Goal: Task Accomplishment & Management: Manage account settings

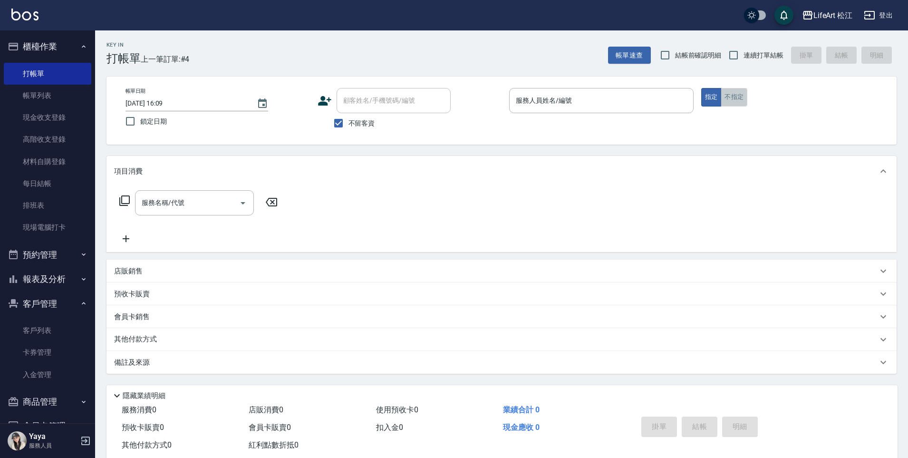
click at [725, 97] on button "不指定" at bounding box center [734, 97] width 27 height 19
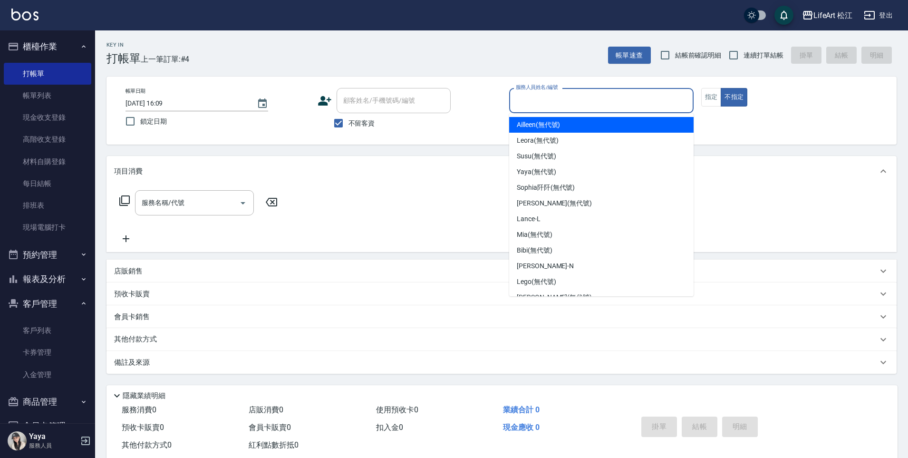
click at [553, 102] on input "服務人員姓名/編號" at bounding box center [601, 100] width 176 height 17
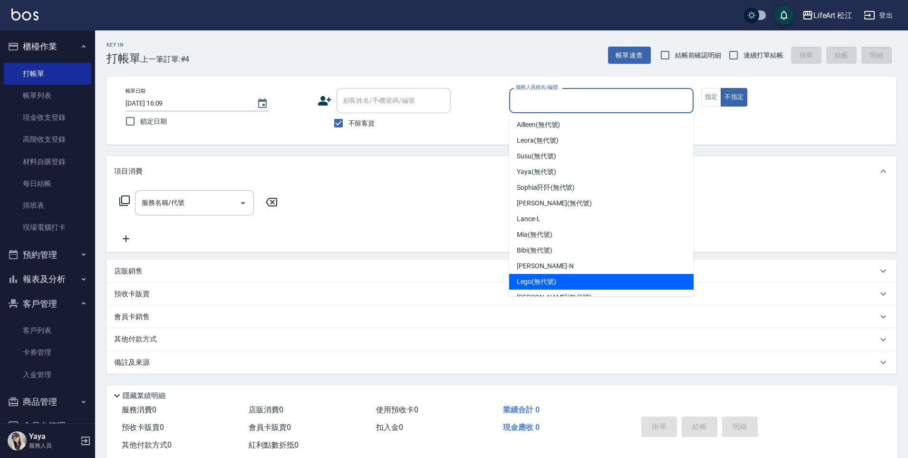
click at [576, 277] on div "Lego (無代號)" at bounding box center [601, 282] width 184 height 16
type input "Lego(無代號)"
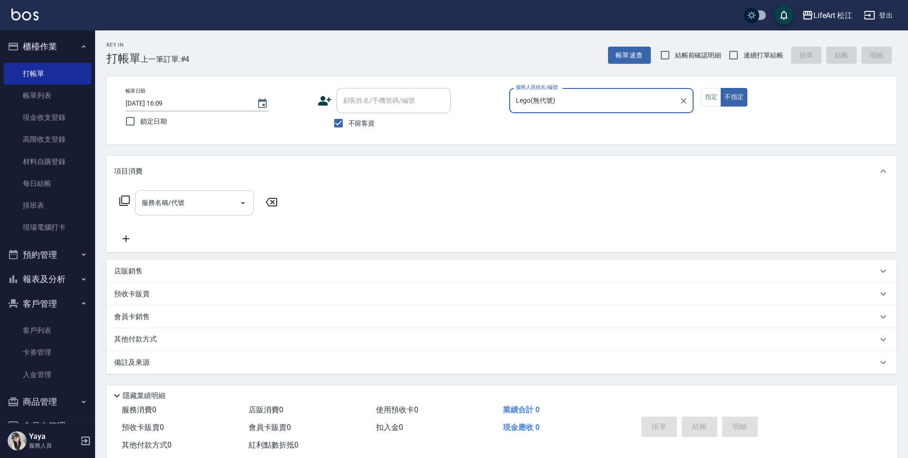
click at [179, 203] on div "服務名稱/代號 服務名稱/代號" at bounding box center [194, 202] width 119 height 25
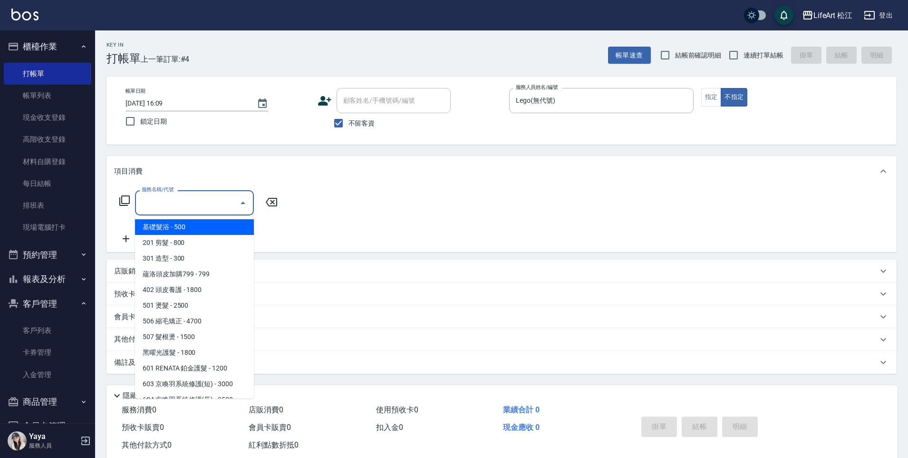
click at [196, 233] on span "基礎髮浴 - 500" at bounding box center [194, 227] width 119 height 16
type input "基礎髮浴 (101)"
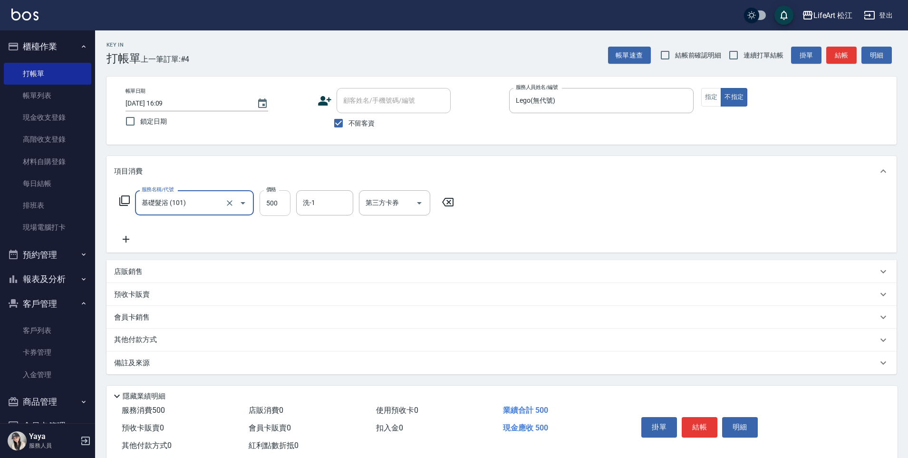
click at [283, 202] on input "500" at bounding box center [275, 203] width 31 height 26
type input "600"
click at [339, 203] on input "洗-1" at bounding box center [324, 202] width 48 height 17
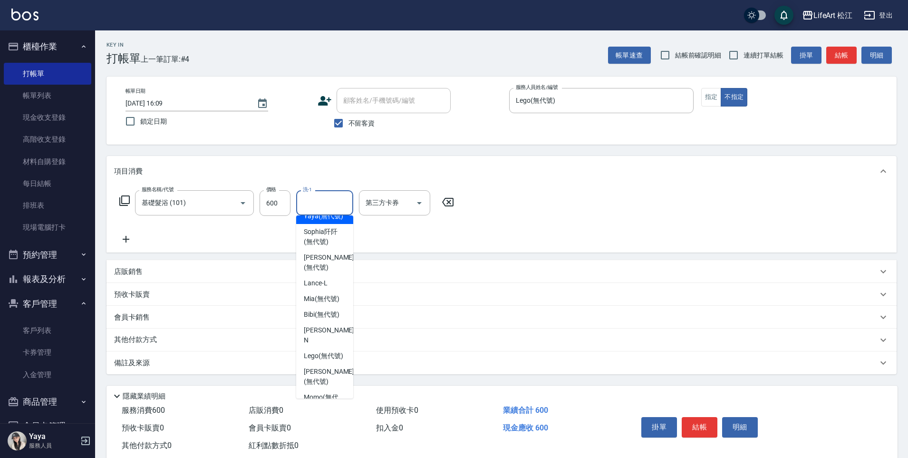
scroll to position [69, 0]
click at [336, 271] on span "[PERSON_NAME] (無代號)" at bounding box center [329, 262] width 50 height 20
type input "[PERSON_NAME](無代號)"
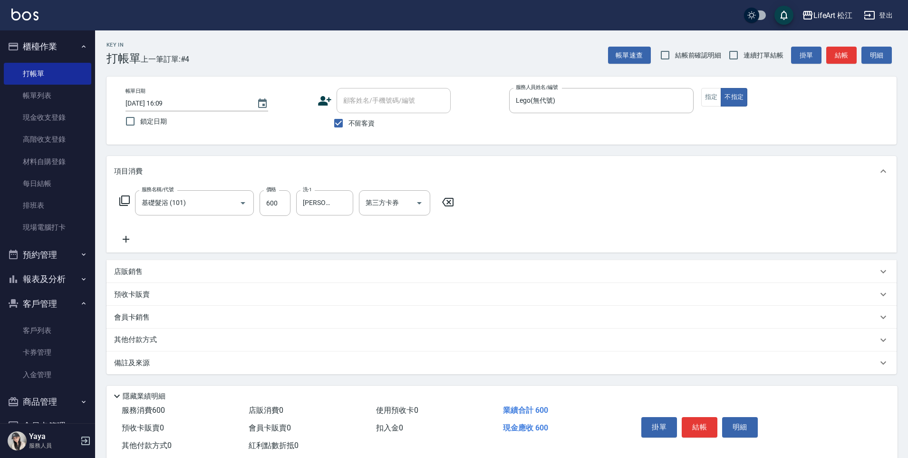
click at [151, 362] on div "備註及來源" at bounding box center [496, 363] width 764 height 10
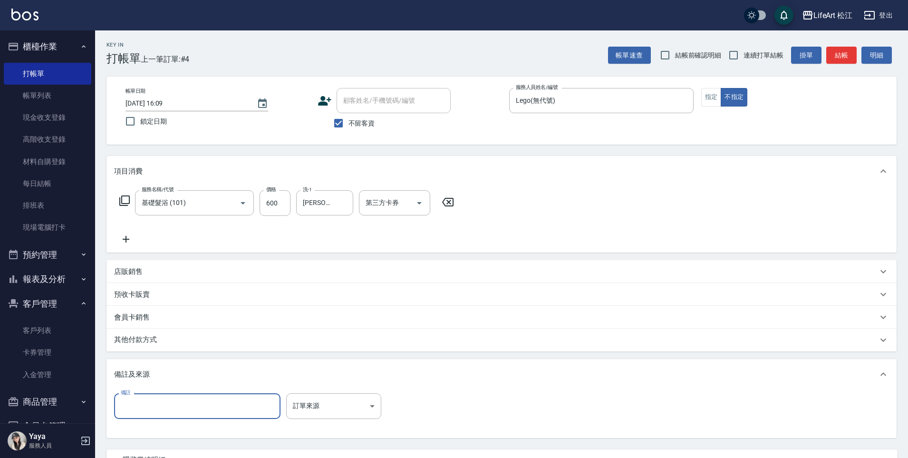
click at [242, 396] on input "備註" at bounding box center [197, 406] width 166 height 26
click at [302, 396] on body "LifeArt 松江 登出 櫃檯作業 打帳單 帳單列表 現金收支登錄 高階收支登錄 材料自購登錄 每日結帳 排班表 現場電腦打卡 預約管理 預約管理 單日預約…" at bounding box center [454, 270] width 908 height 541
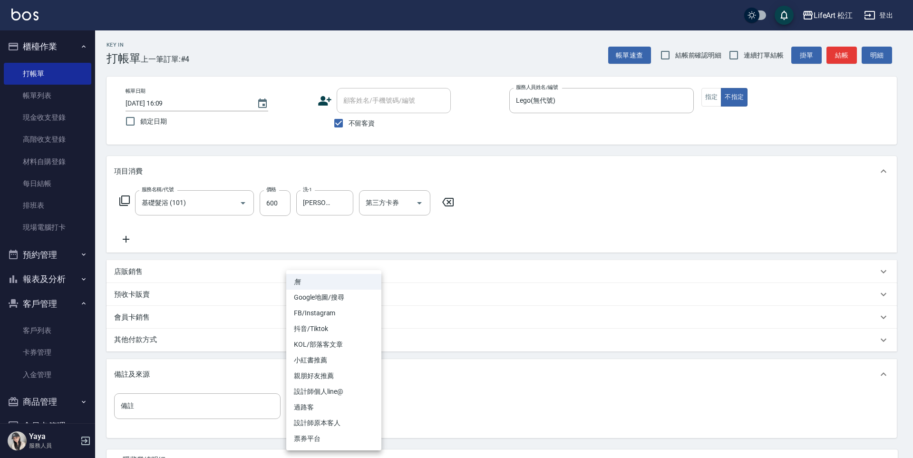
click at [331, 298] on li "Google地圖/搜尋" at bounding box center [333, 298] width 95 height 16
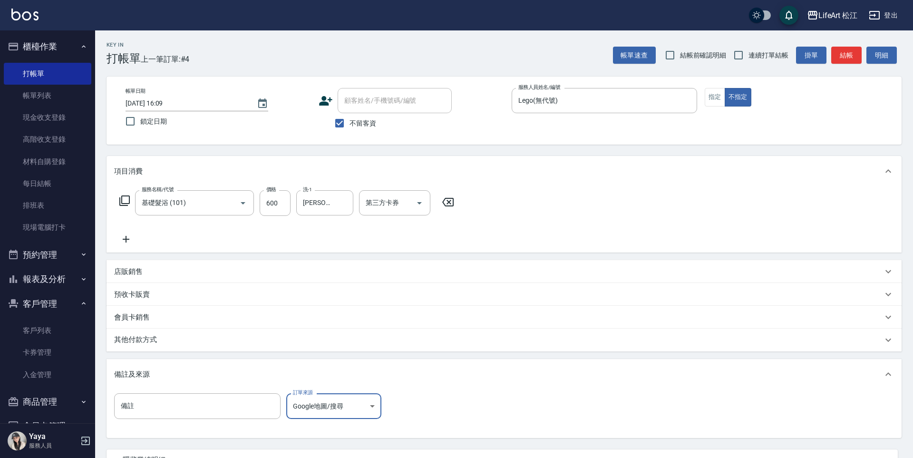
click at [339, 408] on body "LifeArt 松江 登出 櫃檯作業 打帳單 帳單列表 現金收支登錄 高階收支登錄 材料自購登錄 每日結帳 排班表 現場電腦打卡 預約管理 預約管理 單日預約…" at bounding box center [456, 270] width 913 height 541
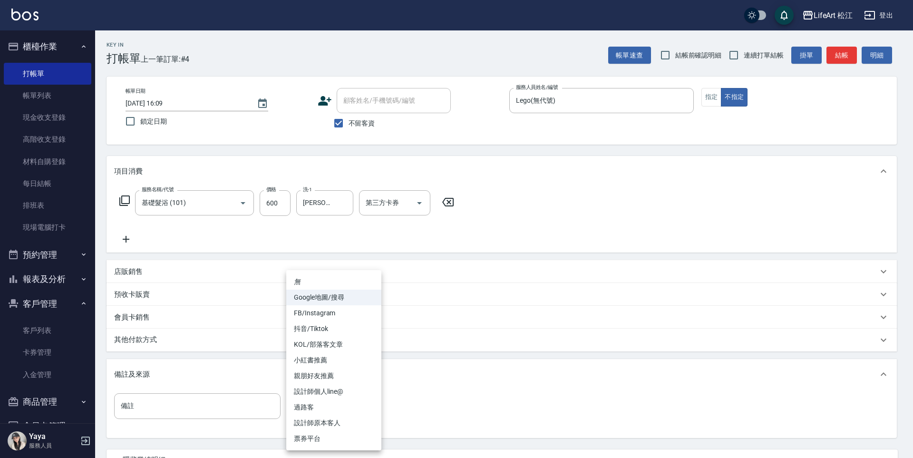
click at [330, 405] on li "過路客" at bounding box center [333, 407] width 95 height 16
type input "過路客"
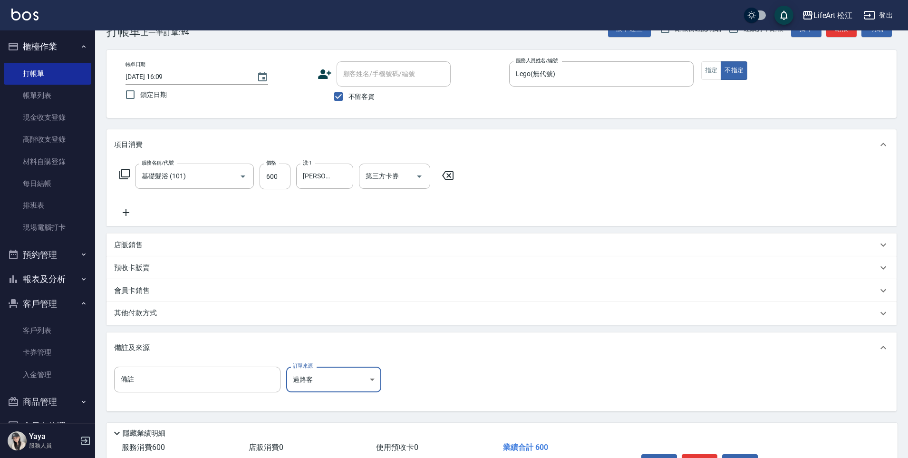
scroll to position [87, 0]
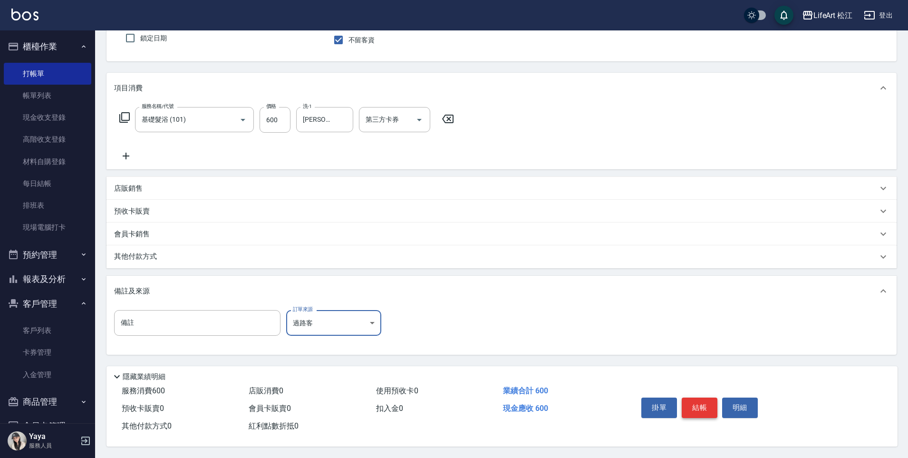
click at [699, 399] on button "結帳" at bounding box center [700, 407] width 36 height 20
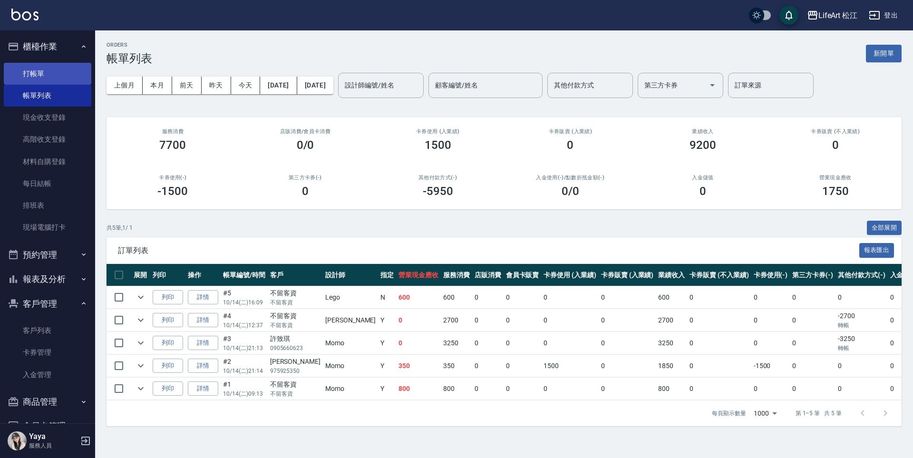
click at [39, 77] on link "打帳單" at bounding box center [47, 74] width 87 height 22
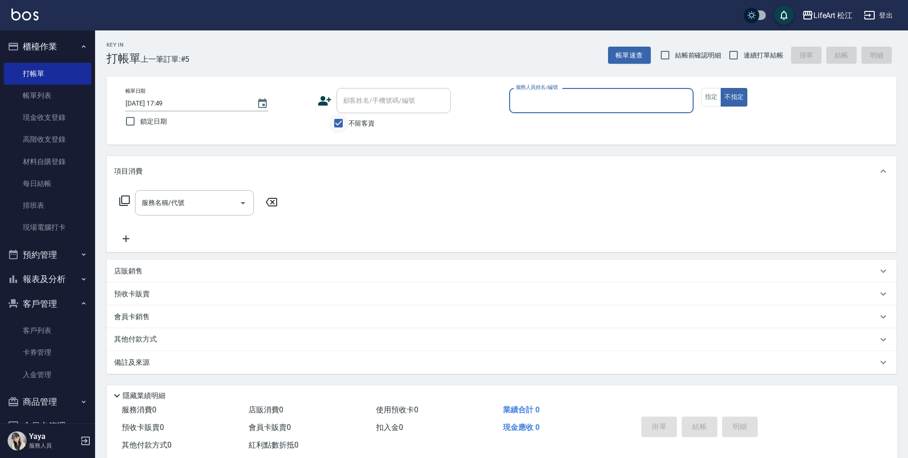
click at [336, 119] on input "不留客資" at bounding box center [339, 123] width 20 height 20
checkbox input "false"
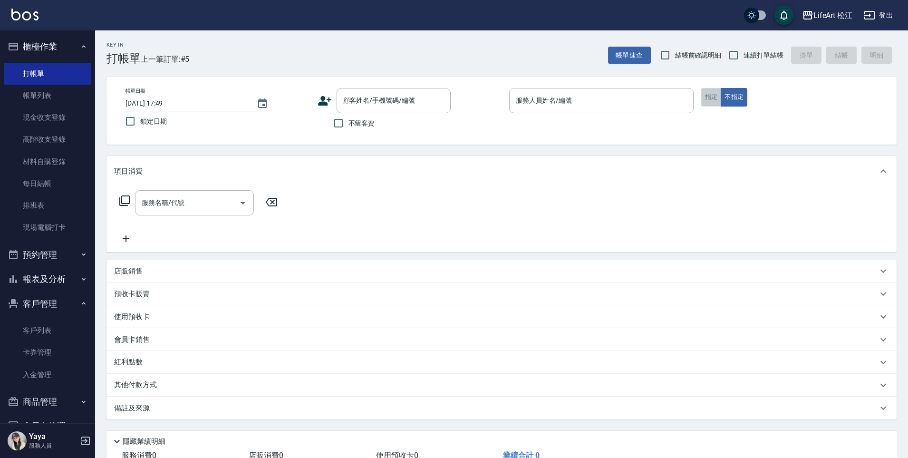
click at [708, 94] on button "指定" at bounding box center [711, 97] width 20 height 19
click at [318, 98] on icon at bounding box center [325, 101] width 14 height 14
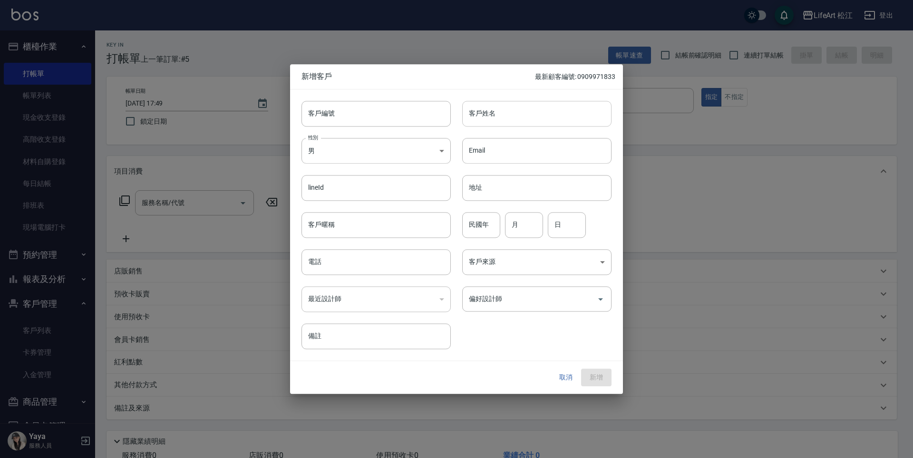
click at [572, 120] on input "客戶姓名" at bounding box center [536, 114] width 149 height 26
type input "[PERSON_NAME]"
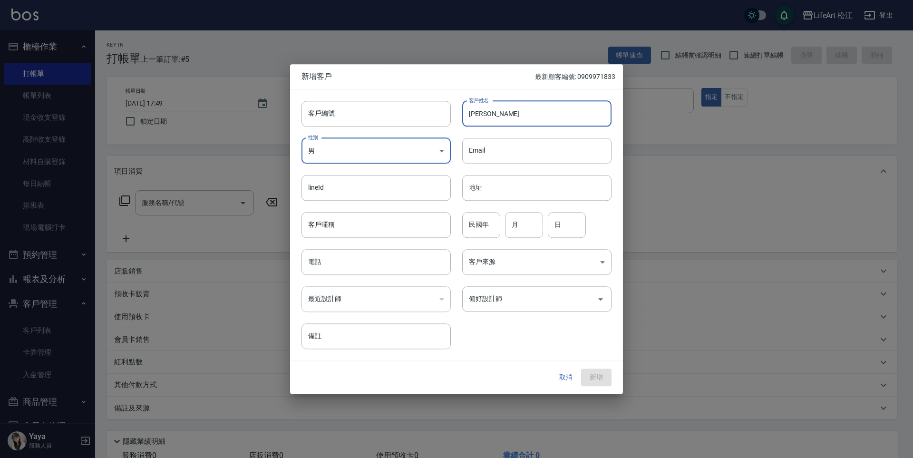
click at [368, 144] on body "LifeArt 松江 登出 櫃檯作業 打帳單 帳單列表 現金收支登錄 高階收支登錄 材料自購登錄 每日結帳 排班表 現場電腦打卡 預約管理 預約管理 單日預約…" at bounding box center [456, 261] width 913 height 523
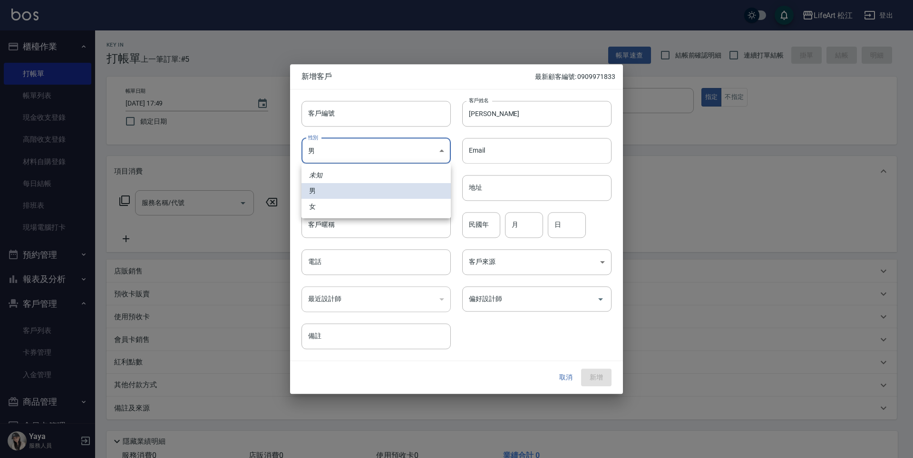
click at [362, 199] on li "女" at bounding box center [375, 207] width 149 height 16
type input "[DEMOGRAPHIC_DATA]"
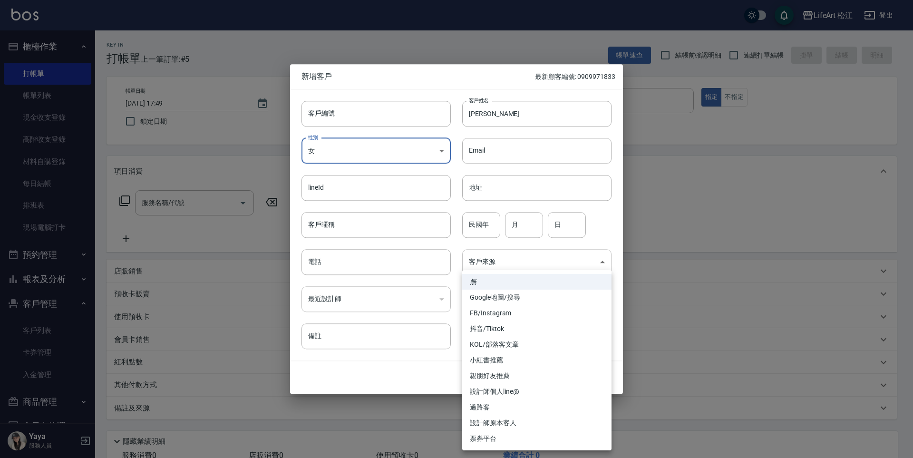
click at [474, 265] on body "LifeArt 松江 登出 櫃檯作業 打帳單 帳單列表 現金收支登錄 高階收支登錄 材料自購登錄 每日結帳 排班表 現場電腦打卡 預約管理 預約管理 單日預約…" at bounding box center [456, 261] width 913 height 523
click at [502, 297] on li "Google地圖/搜尋" at bounding box center [536, 298] width 149 height 16
type input "Google地圖/搜尋"
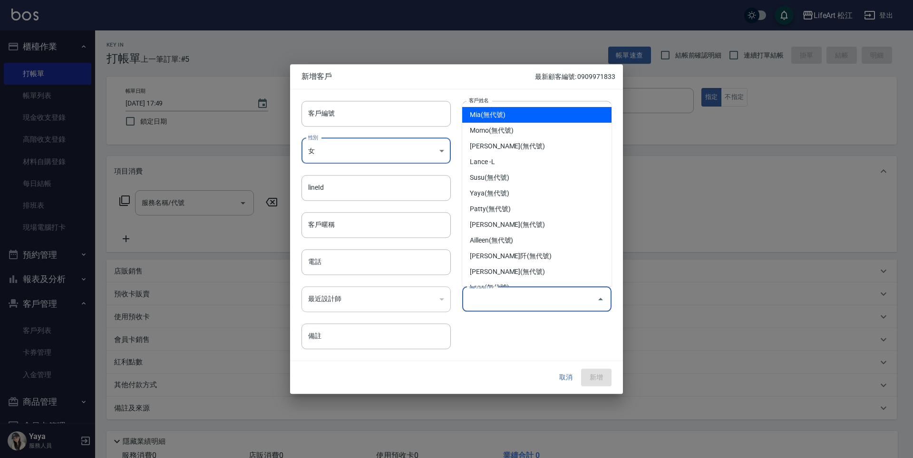
click at [504, 292] on input "偏好設計師" at bounding box center [529, 299] width 126 height 17
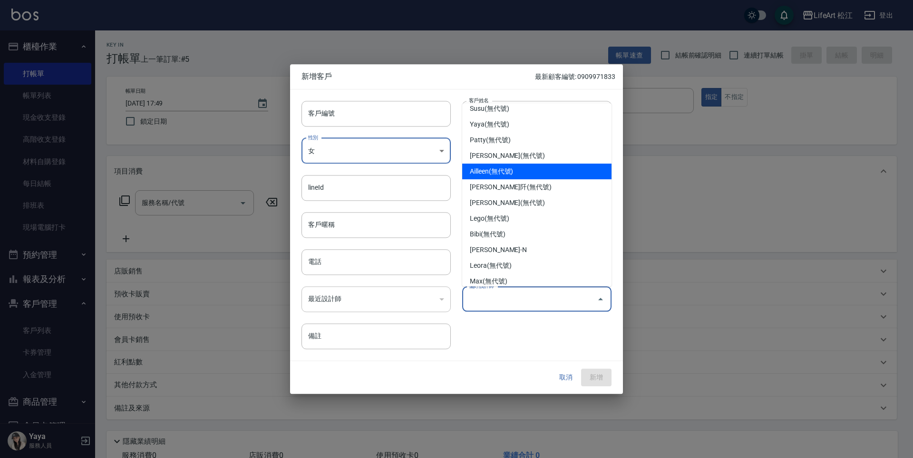
scroll to position [76, 0]
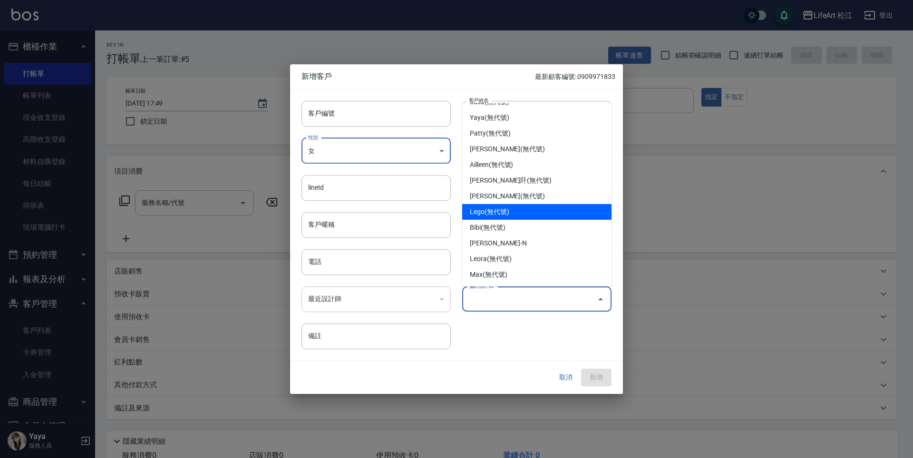
click at [508, 213] on li "Lego(無代號)" at bounding box center [536, 212] width 149 height 16
type input "Lego"
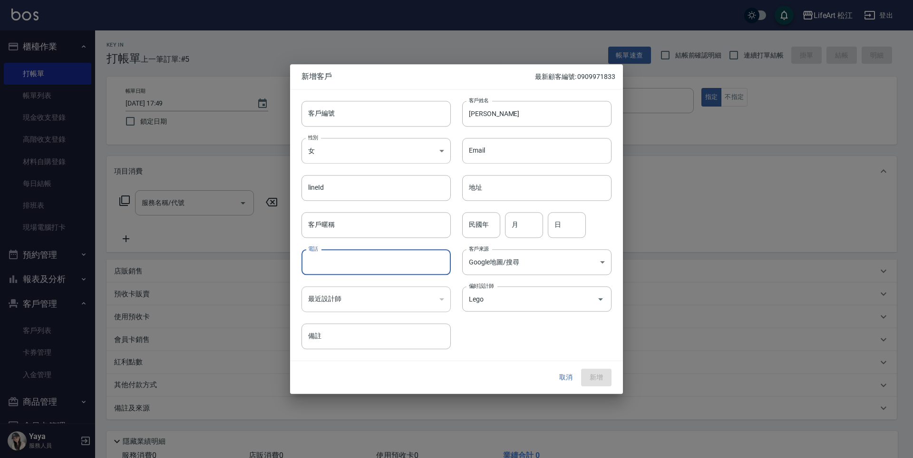
click at [372, 264] on input "電話" at bounding box center [375, 262] width 149 height 26
type input "09267156086"
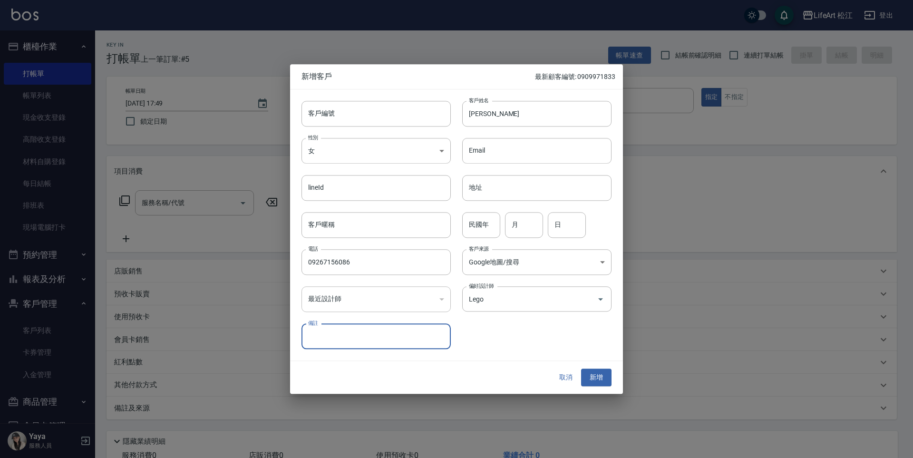
click at [363, 338] on input "備註" at bounding box center [375, 337] width 149 height 26
type input "ㄇ"
type input "住在美國電話不是正確的"
click at [596, 384] on button "新增" at bounding box center [596, 378] width 30 height 18
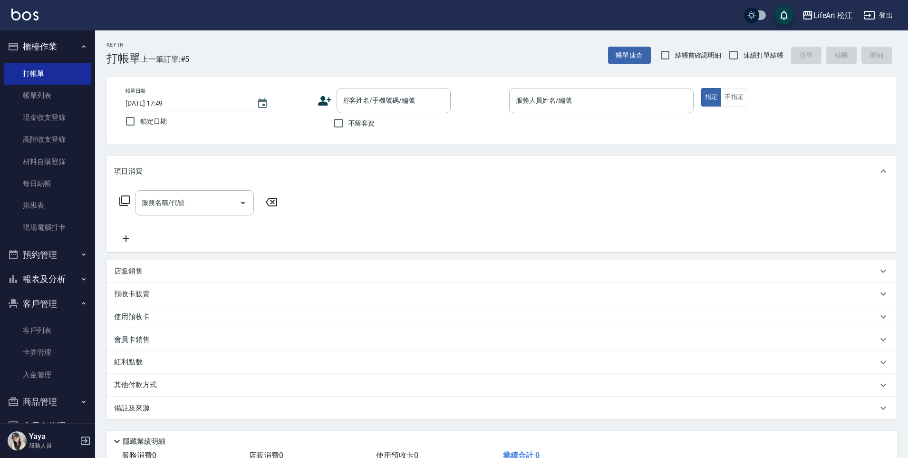
click at [320, 101] on icon at bounding box center [325, 101] width 14 height 14
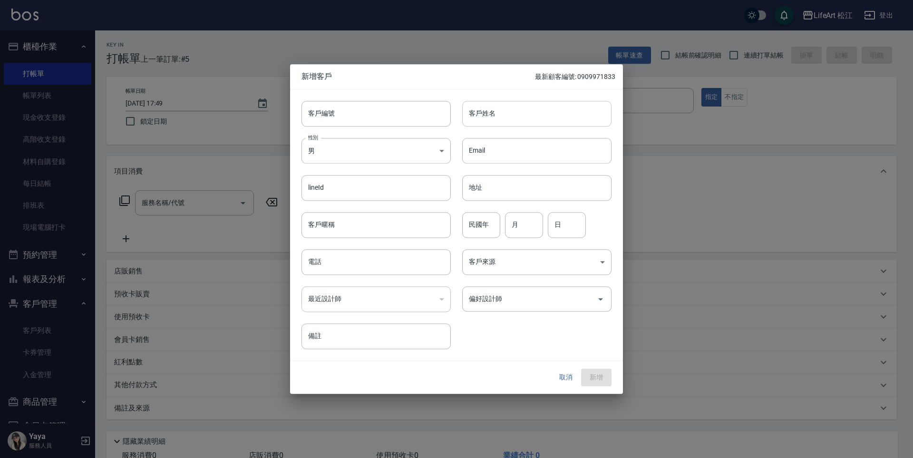
click at [504, 116] on input "客戶姓名" at bounding box center [536, 114] width 149 height 26
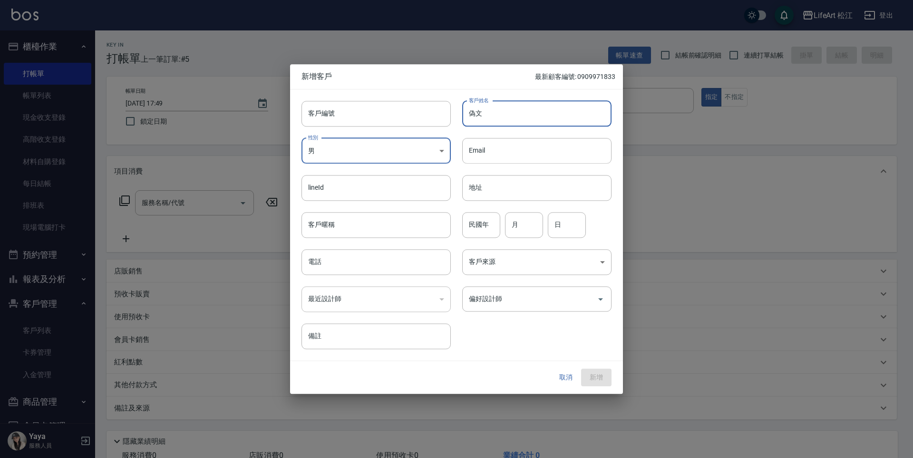
click at [481, 114] on input "偽文" at bounding box center [536, 114] width 149 height 26
click at [479, 114] on input "偽文" at bounding box center [536, 114] width 149 height 26
click at [478, 114] on input "偽文" at bounding box center [536, 114] width 149 height 26
type input "瑋文"
click at [418, 149] on body "LifeArt 松江 登出 櫃檯作業 打帳單 帳單列表 現金收支登錄 高階收支登錄 材料自購登錄 每日結帳 排班表 現場電腦打卡 預約管理 預約管理 單日預約…" at bounding box center [456, 261] width 913 height 523
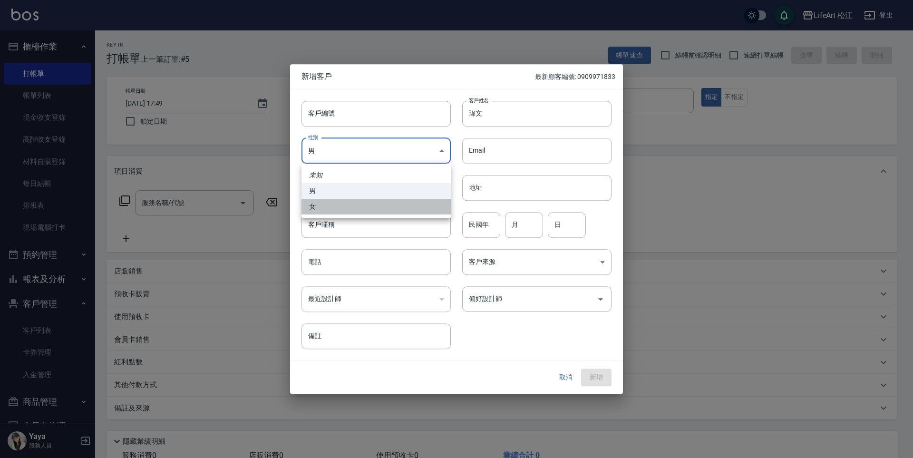
click at [378, 200] on li "女" at bounding box center [375, 207] width 149 height 16
type input "[DEMOGRAPHIC_DATA]"
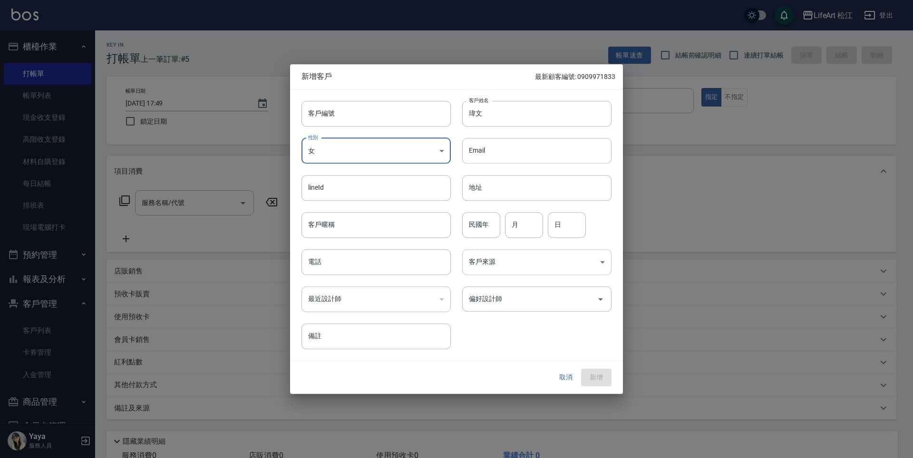
click at [502, 253] on body "LifeArt 松江 登出 櫃檯作業 打帳單 帳單列表 現金收支登錄 高階收支登錄 材料自購登錄 每日結帳 排班表 現場電腦打卡 預約管理 預約管理 單日預約…" at bounding box center [456, 261] width 913 height 523
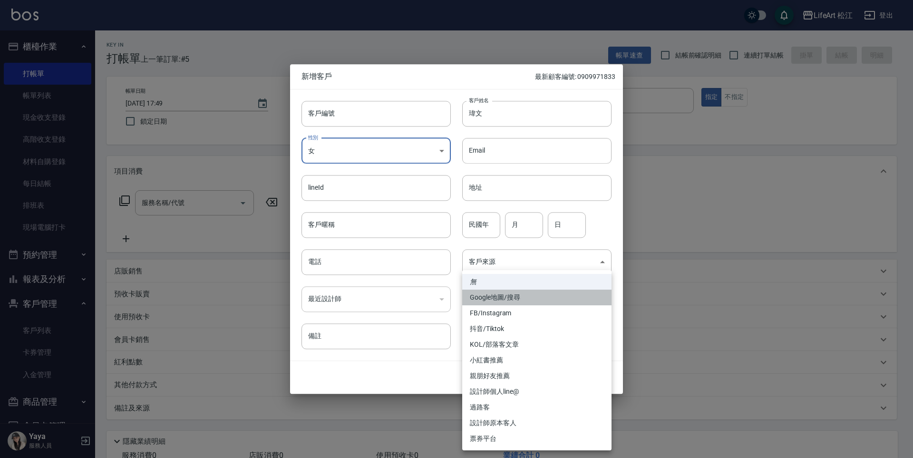
click at [520, 301] on li "Google地圖/搜尋" at bounding box center [536, 298] width 149 height 16
type input "Google地圖/搜尋"
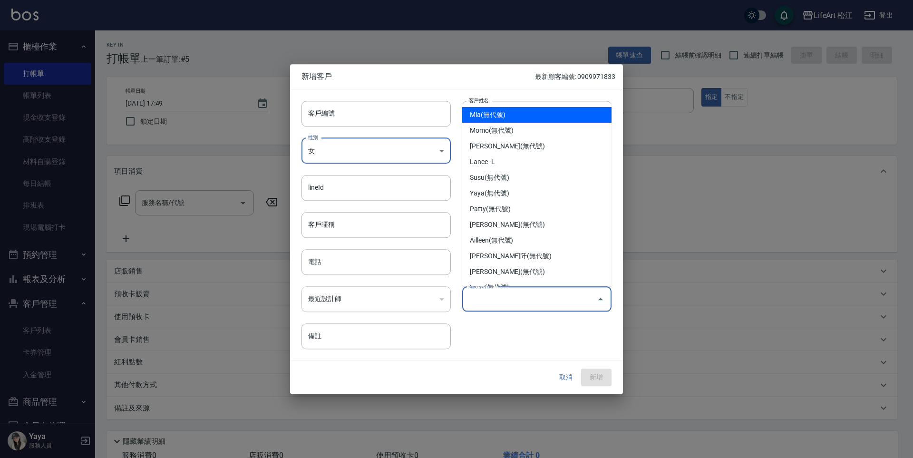
click at [520, 300] on input "偏好設計師" at bounding box center [529, 299] width 126 height 17
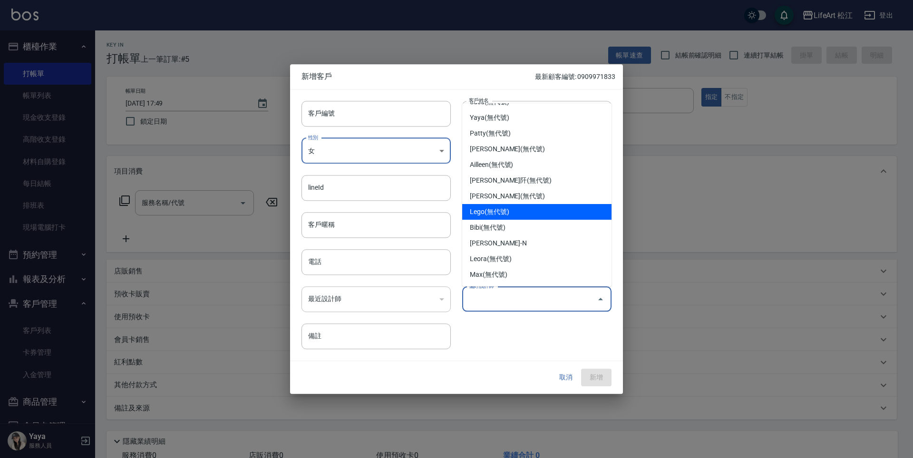
click at [500, 205] on li "Lego(無代號)" at bounding box center [536, 212] width 149 height 16
type input "Lego"
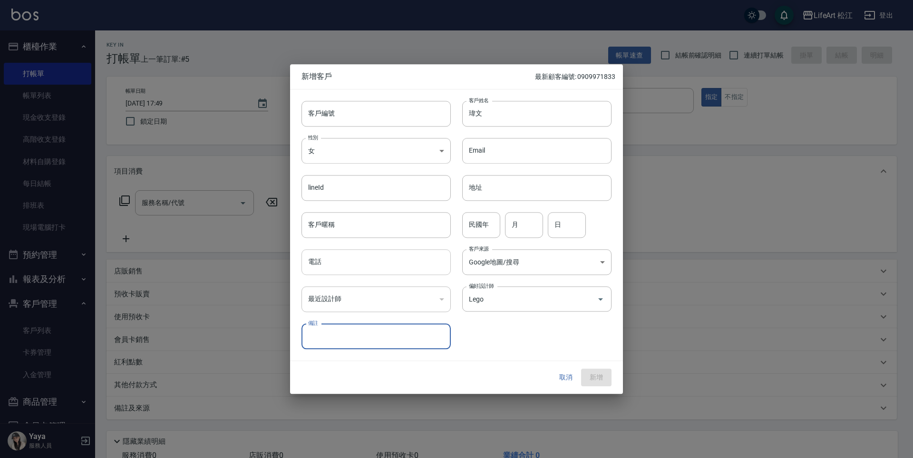
click at [354, 264] on input "電話" at bounding box center [375, 262] width 149 height 26
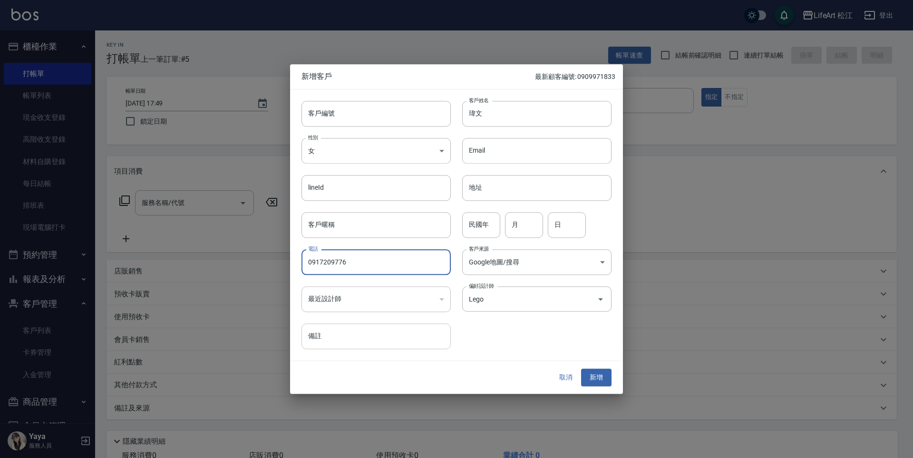
type input "0917209776"
click at [343, 332] on input "備註" at bounding box center [375, 337] width 149 height 26
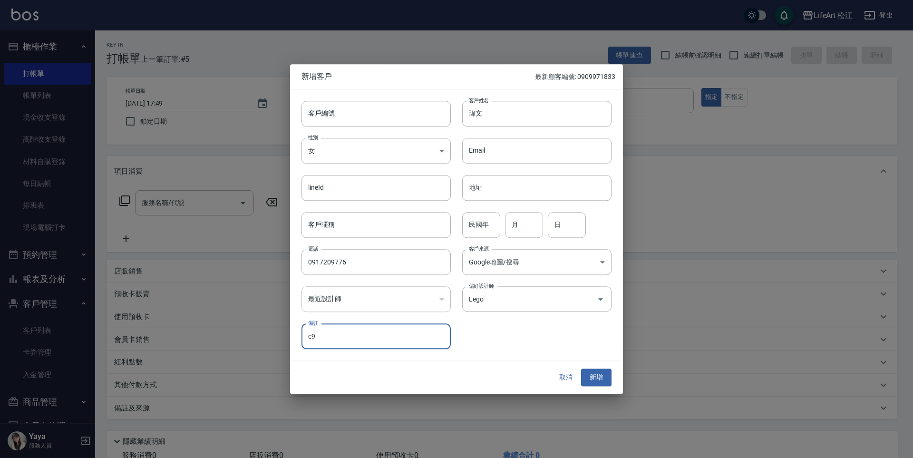
type input "c"
type input "孩子在長春國小讀書"
click at [594, 376] on button "新增" at bounding box center [596, 378] width 30 height 18
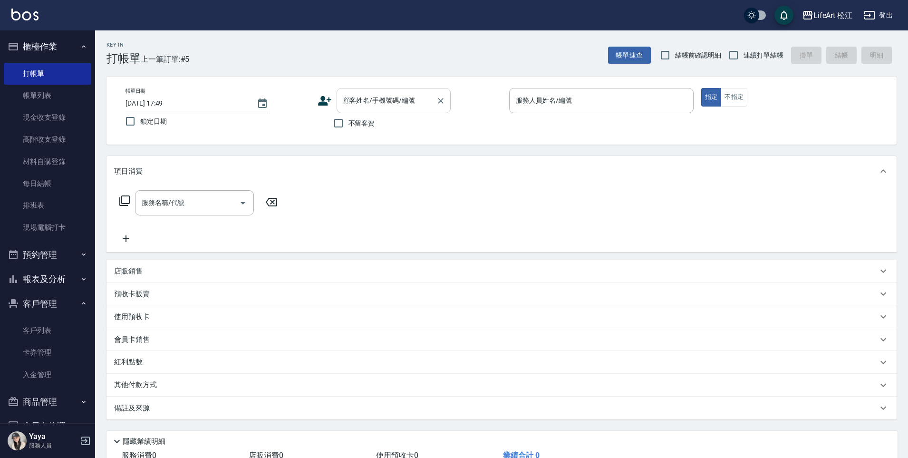
click at [381, 101] on input "顧客姓名/手機號碼/編號" at bounding box center [386, 100] width 91 height 17
click at [388, 107] on input "顧客姓名/手機號碼/編號" at bounding box center [386, 100] width 91 height 17
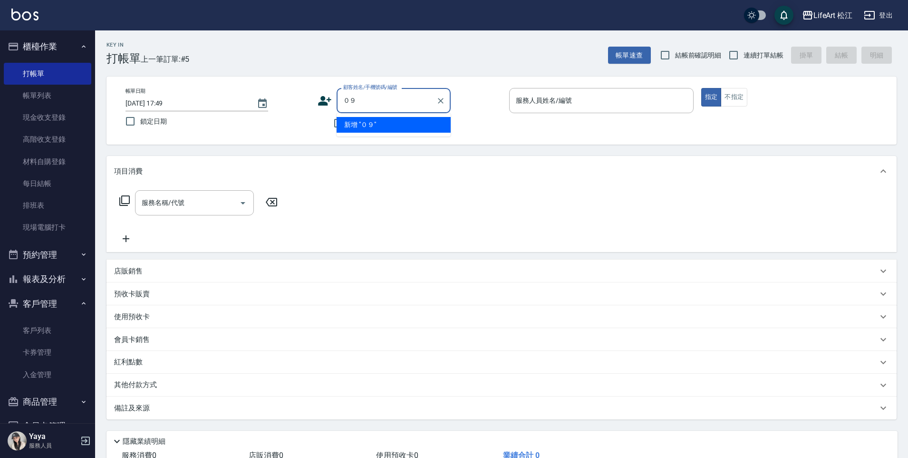
type input "０"
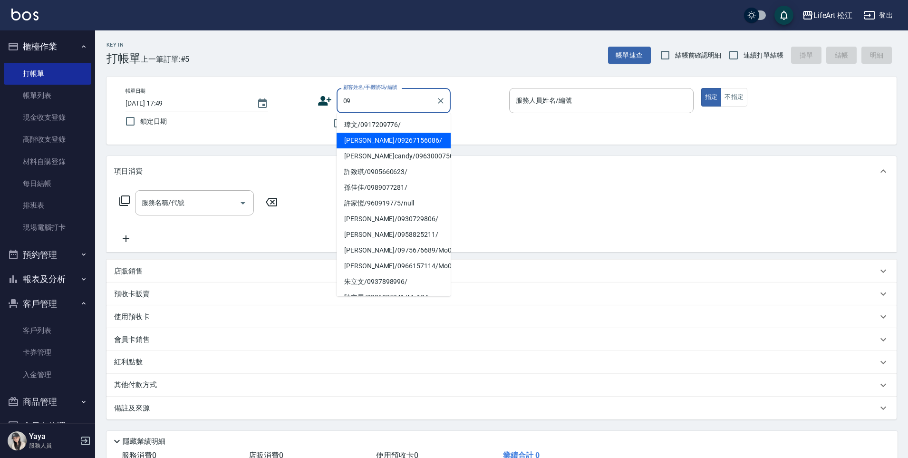
click at [393, 141] on li "[PERSON_NAME]/09267156086/" at bounding box center [394, 141] width 114 height 16
type input "[PERSON_NAME]/09267156086/"
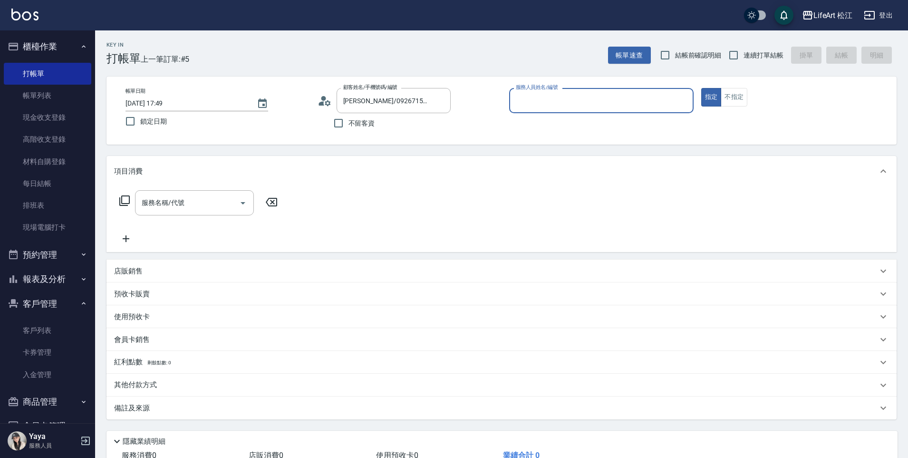
type input "Lego(無代號)"
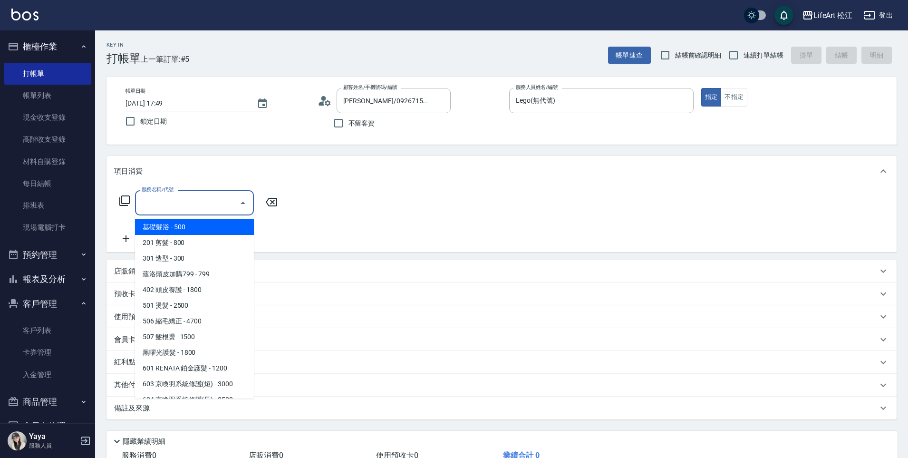
click at [211, 209] on input "服務名稱/代號" at bounding box center [187, 202] width 96 height 17
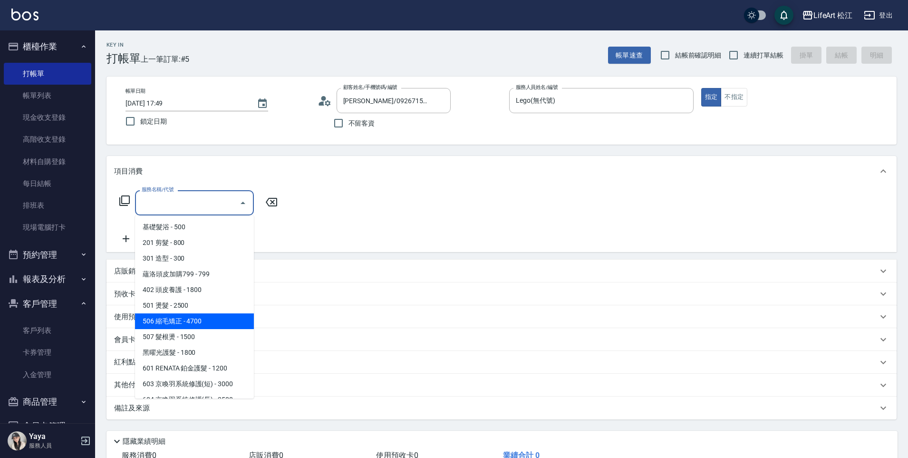
click at [196, 324] on span "506 縮毛矯正 - 4700" at bounding box center [194, 321] width 119 height 16
type input "506 縮毛矯正 (506)"
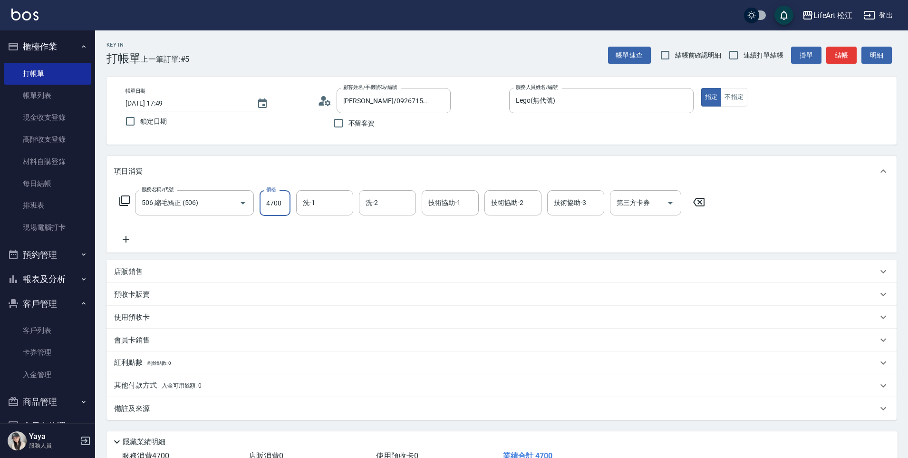
click at [284, 210] on input "4700" at bounding box center [275, 203] width 31 height 26
type input "3500"
click at [132, 239] on icon at bounding box center [126, 238] width 24 height 11
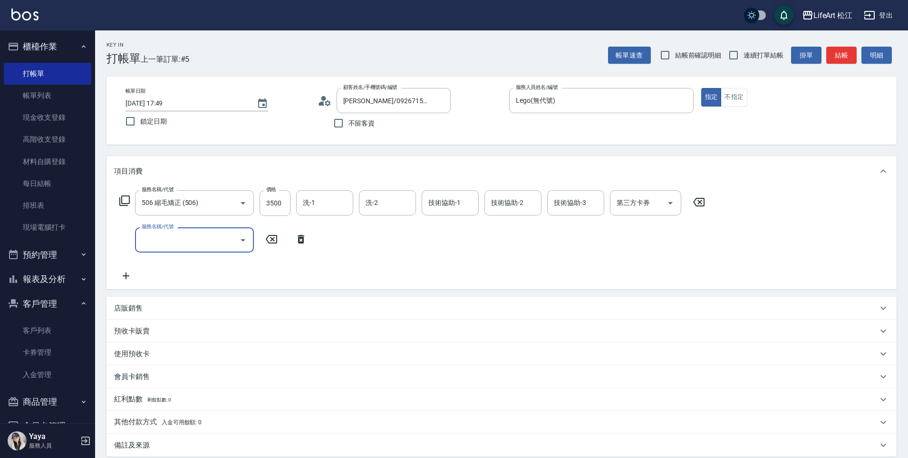
click at [177, 241] on input "服務名稱/代號" at bounding box center [187, 240] width 96 height 17
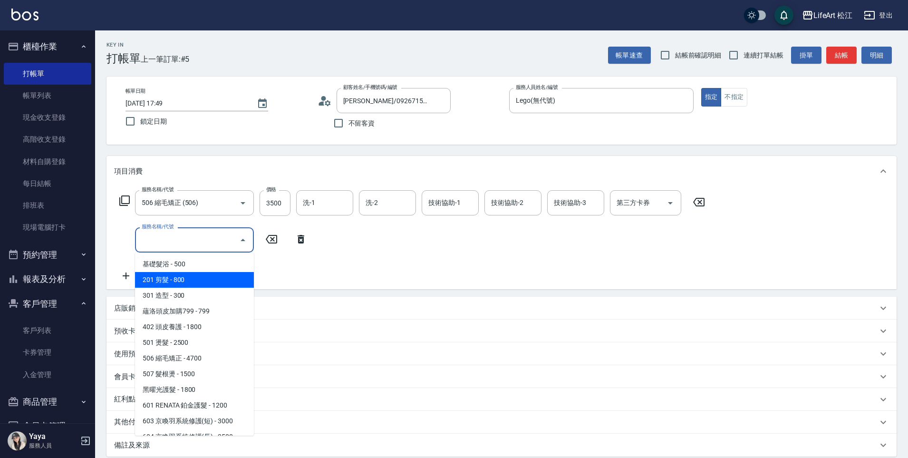
click at [377, 204] on div "洗-2 洗-2" at bounding box center [387, 202] width 57 height 25
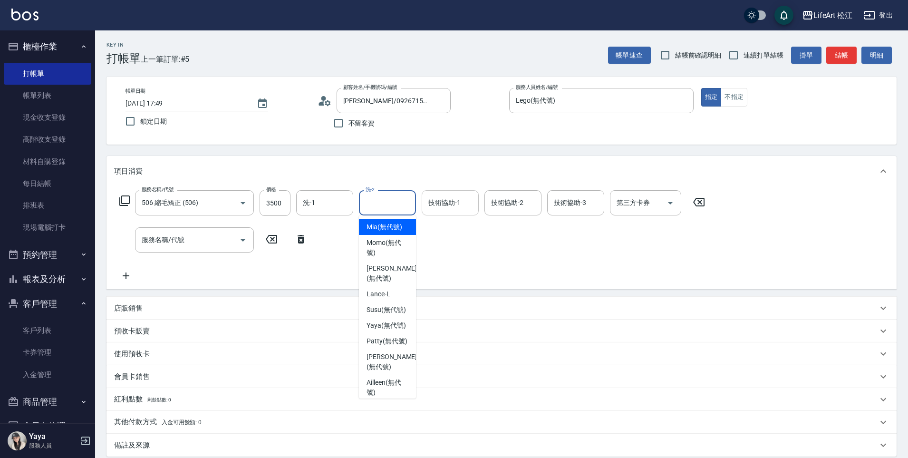
click at [448, 203] on div "技術協助-1 技術協助-1" at bounding box center [450, 202] width 57 height 25
click at [448, 203] on input "技術協助-1" at bounding box center [450, 202] width 48 height 17
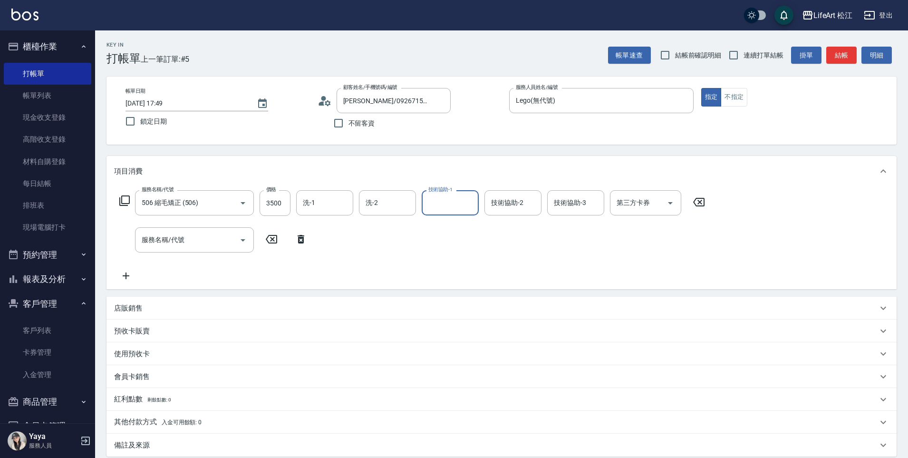
click at [448, 203] on input "技術協助-1" at bounding box center [450, 202] width 48 height 17
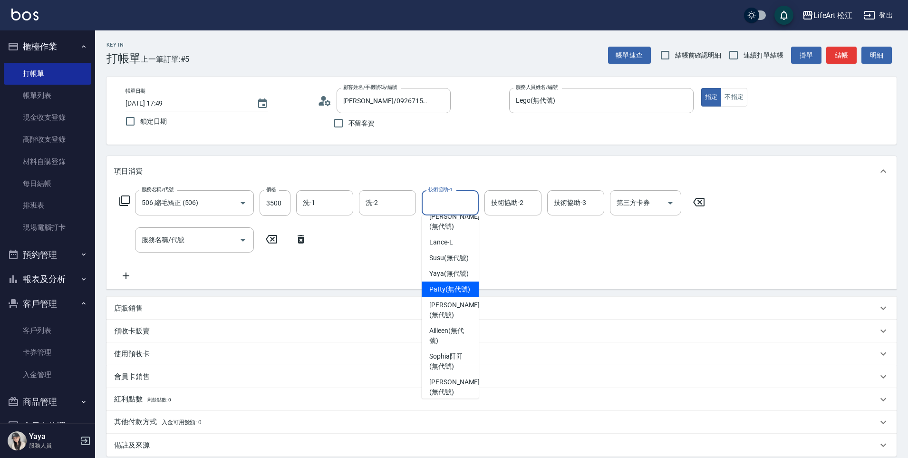
scroll to position [0, 0]
click at [455, 306] on span "Susu (無代號)" at bounding box center [448, 310] width 39 height 10
type input "Susu(無代號)"
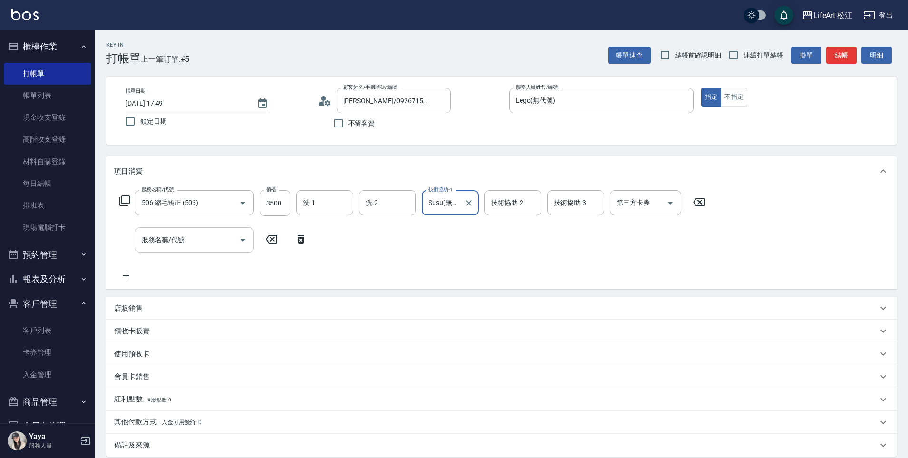
click at [207, 242] on input "服務名稱/代號" at bounding box center [187, 240] width 96 height 17
click at [523, 200] on div "技術協助-2 技術協助-2" at bounding box center [512, 202] width 57 height 25
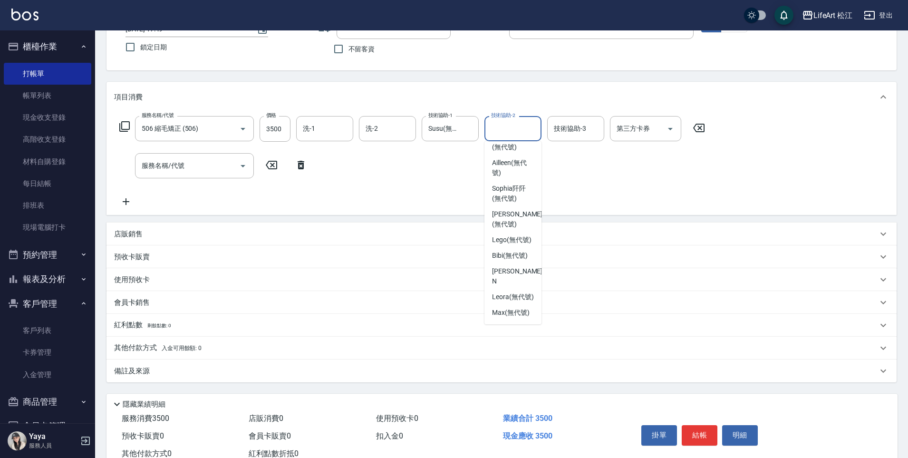
scroll to position [157, 0]
click at [528, 302] on span "Leora (無代號)" at bounding box center [513, 297] width 42 height 10
type input "Leora(無代號)"
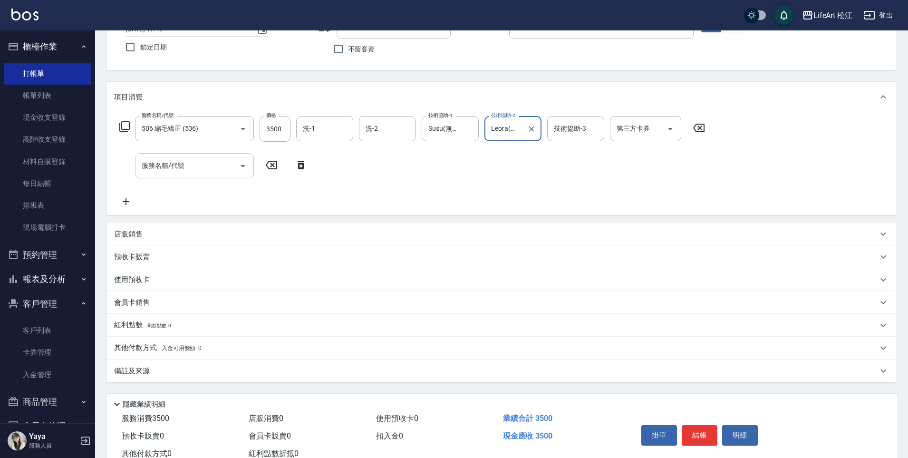
click at [222, 163] on input "服務名稱/代號" at bounding box center [187, 165] width 96 height 17
click at [245, 162] on icon "Open" at bounding box center [242, 165] width 11 height 11
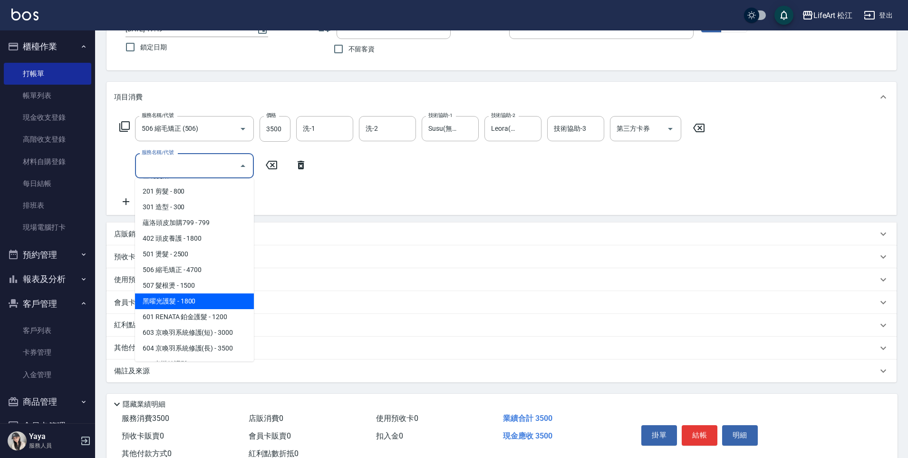
scroll to position [15, 0]
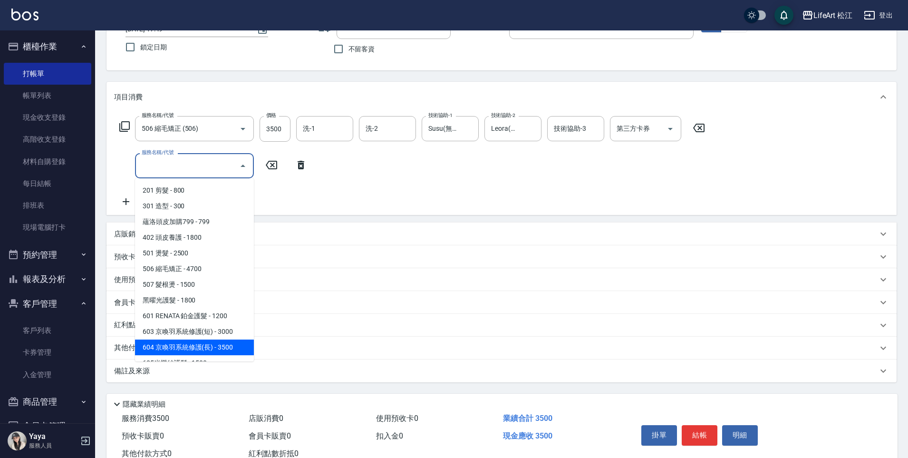
click at [231, 343] on span "604 京喚羽系統修護(長) - 3500" at bounding box center [194, 347] width 119 height 16
type input "604 京喚羽系統修護(長)(604)"
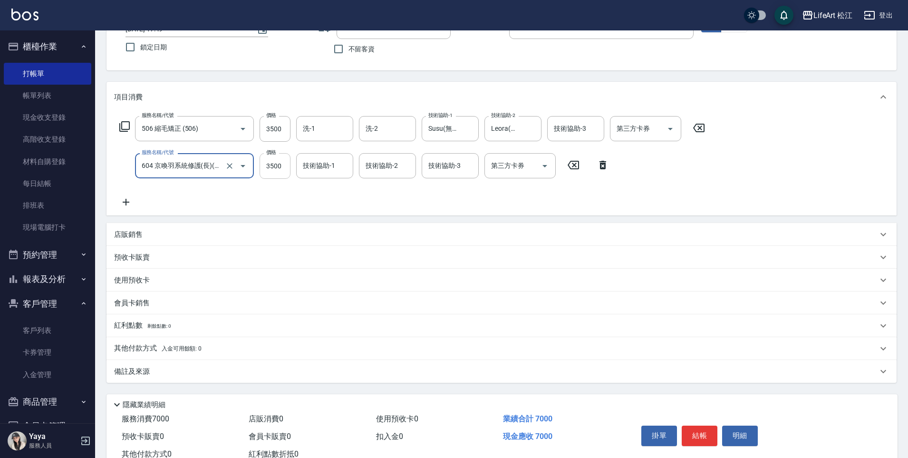
click at [279, 173] on input "3500" at bounding box center [275, 166] width 31 height 26
type input "2500"
click at [293, 167] on div "服務名稱/代號 604 京喚羽系統修護(長)(604) 服務名稱/代號 價格 2500 價格 技術協助-1 技術協助-1 技術協助-2 技術協助-2 技術協助…" at bounding box center [364, 166] width 501 height 26
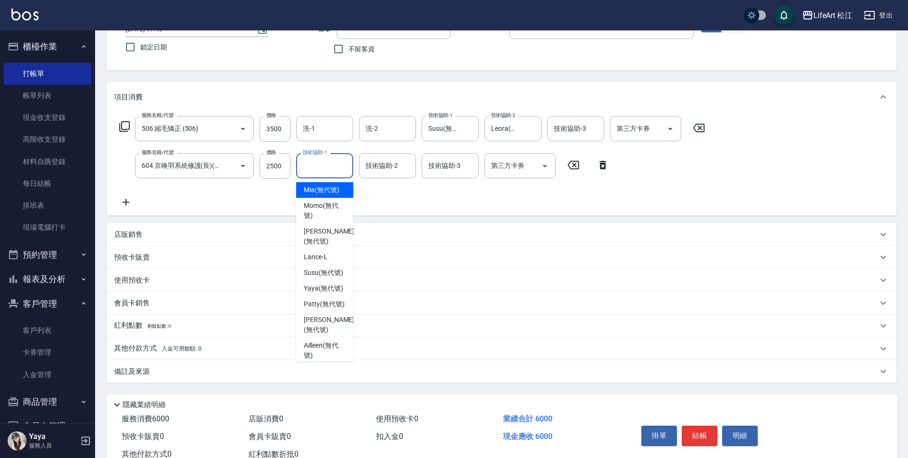
click at [315, 169] on input "技術協助-1" at bounding box center [324, 165] width 48 height 17
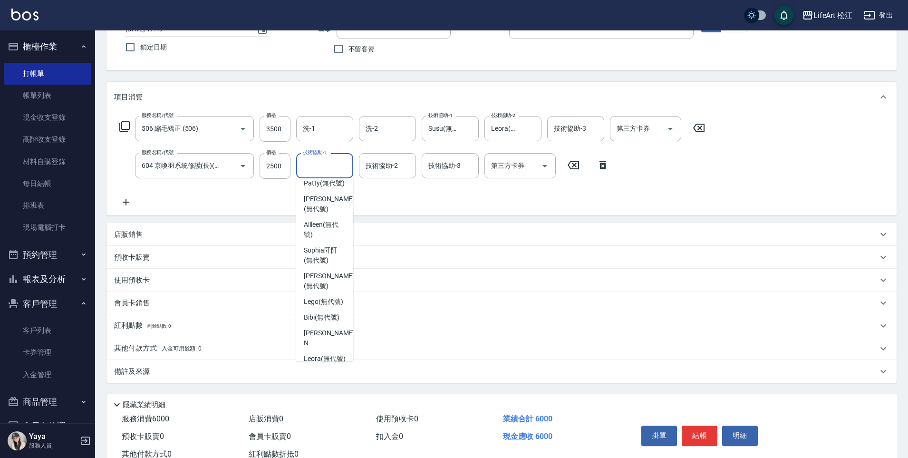
scroll to position [185, 0]
click at [342, 326] on div "Leora (無代號)" at bounding box center [324, 334] width 57 height 16
type input "Leora(無代號)"
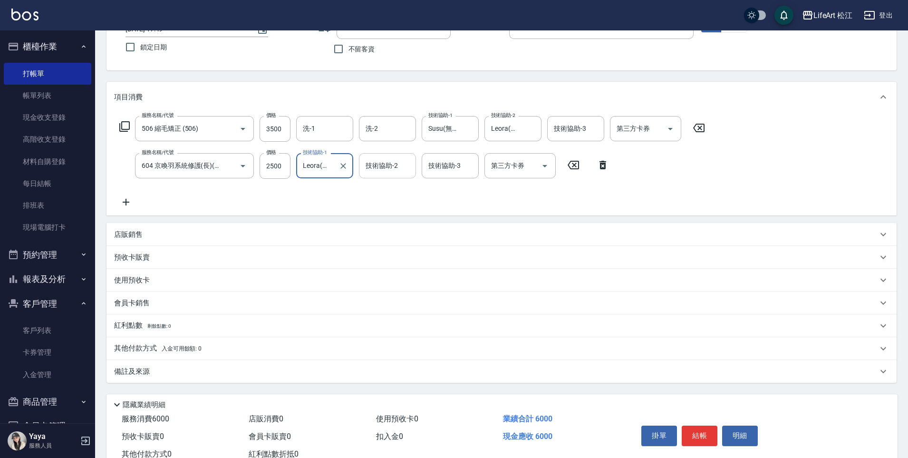
click at [404, 166] on input "技術協助-2" at bounding box center [387, 165] width 48 height 17
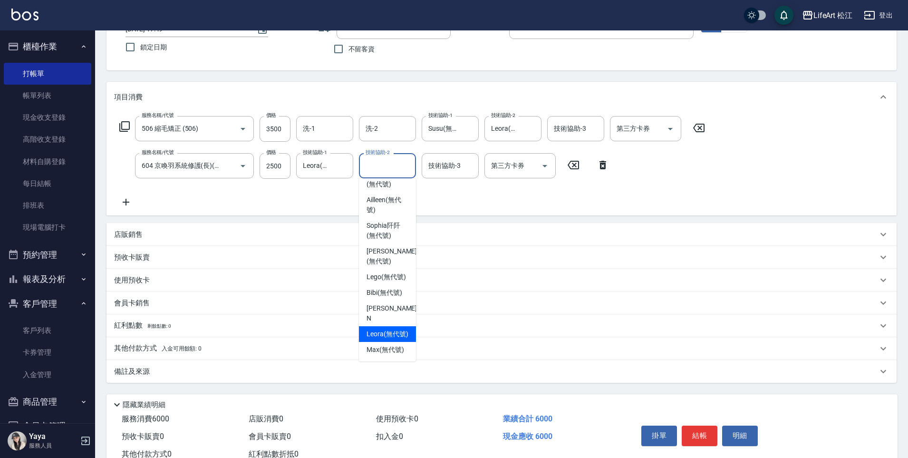
click at [387, 329] on span "Leora (無代號)" at bounding box center [388, 334] width 42 height 10
type input "Leora(無代號)"
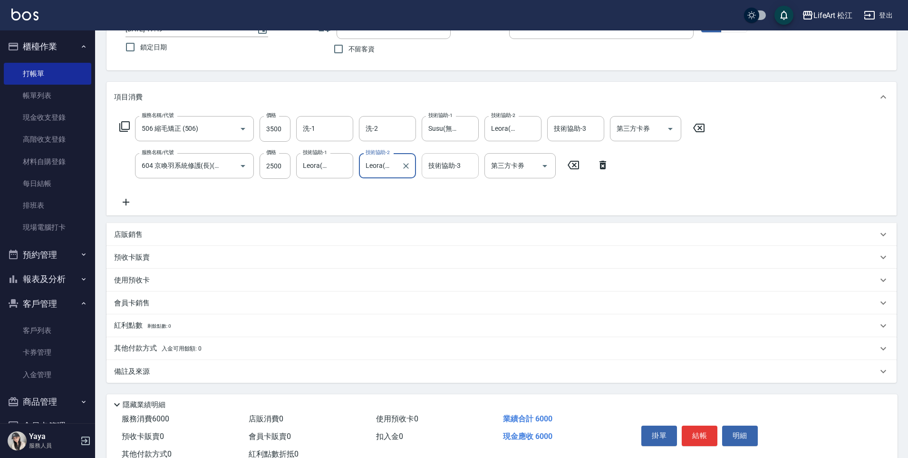
click at [460, 170] on input "技術協助-3" at bounding box center [450, 165] width 48 height 17
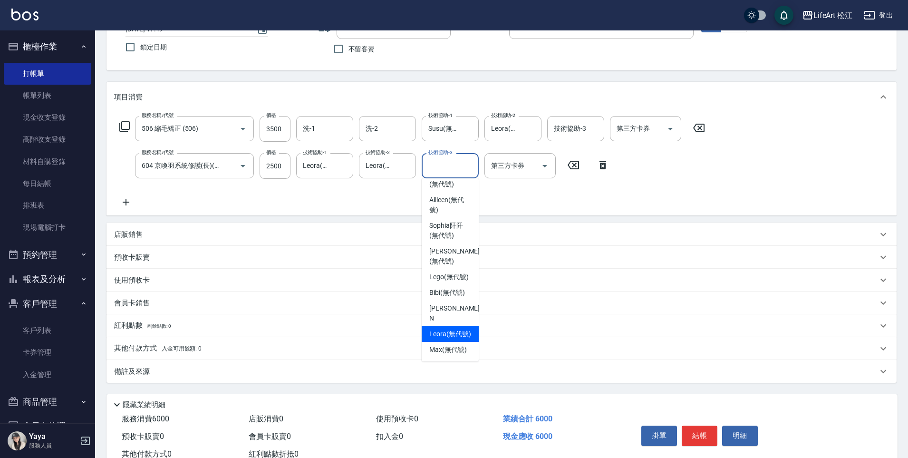
click at [452, 329] on span "Leora (無代號)" at bounding box center [450, 334] width 42 height 10
type input "Leora(無代號)"
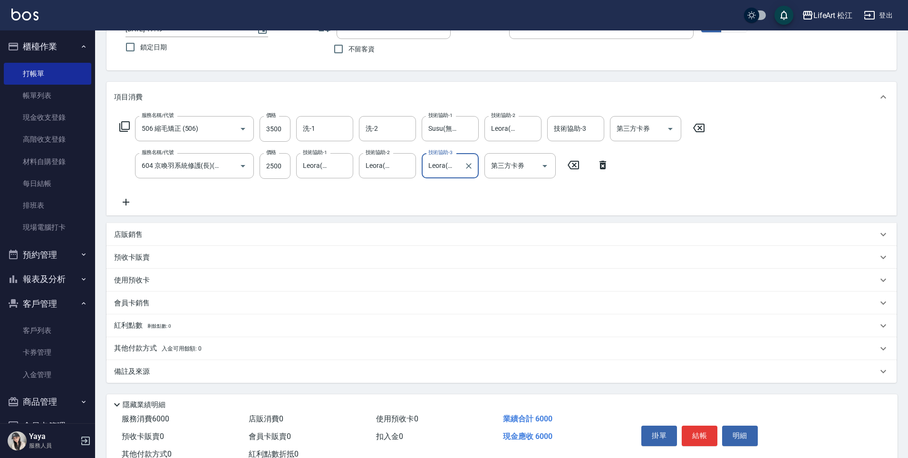
scroll to position [107, 0]
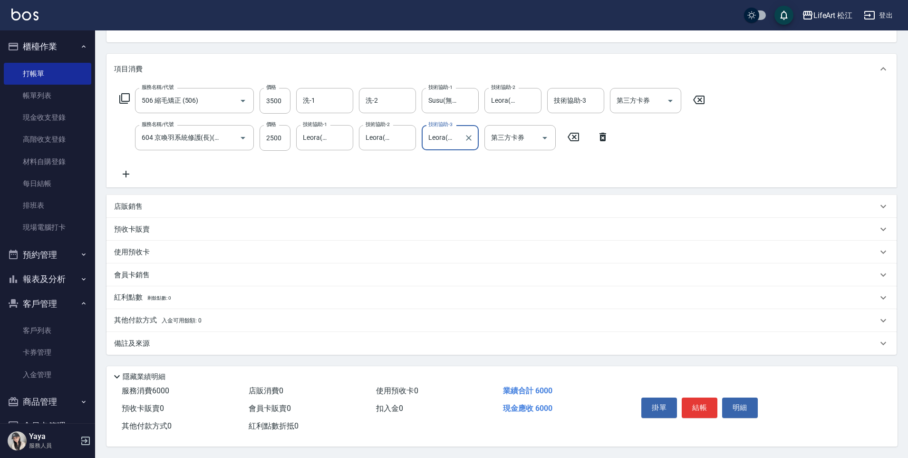
click at [134, 339] on p "備註及來源" at bounding box center [132, 344] width 36 height 10
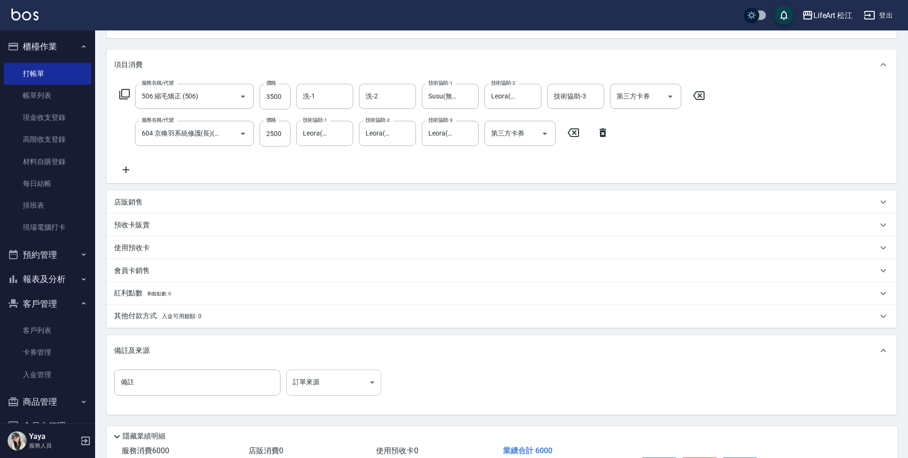
click at [339, 383] on body "LifeArt 松江 登出 櫃檯作業 打帳單 帳單列表 現金收支登錄 高階收支登錄 材料自購登錄 每日結帳 排班表 現場電腦打卡 預約管理 預約管理 單日預約…" at bounding box center [454, 205] width 908 height 624
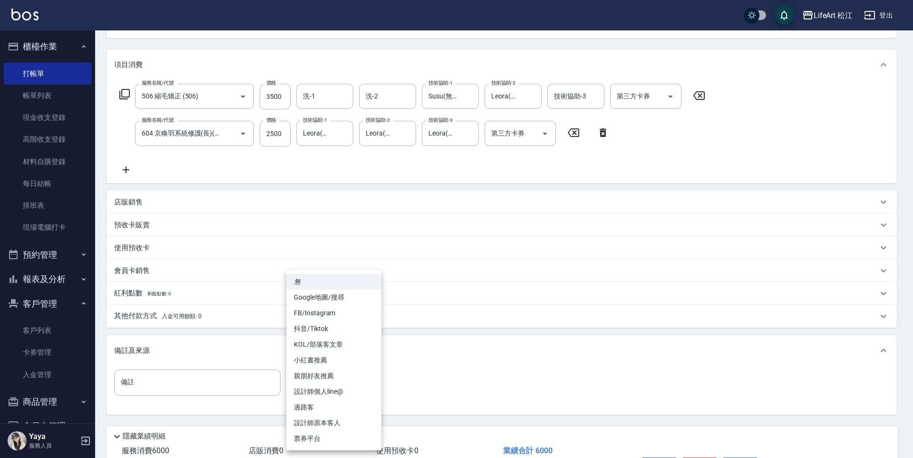
click at [327, 300] on li "Google地圖/搜尋" at bounding box center [333, 298] width 95 height 16
type input "Google地圖/搜尋"
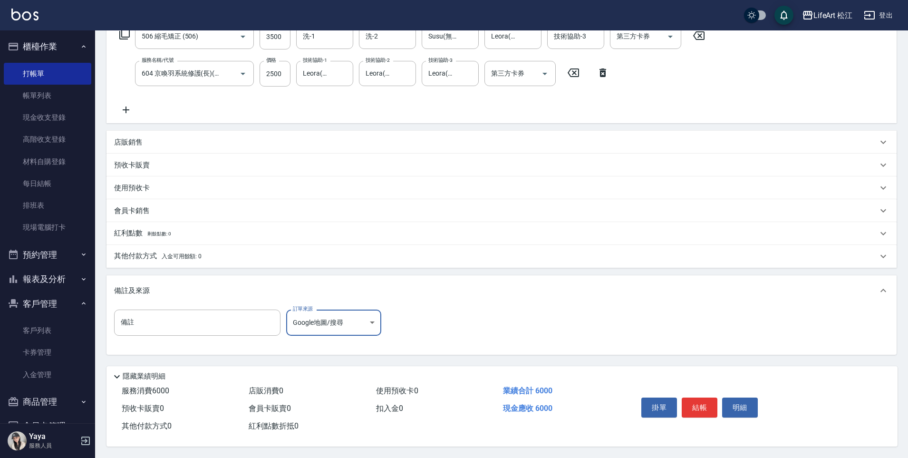
scroll to position [171, 0]
click at [252, 316] on input "備註" at bounding box center [197, 323] width 166 height 26
type input "d"
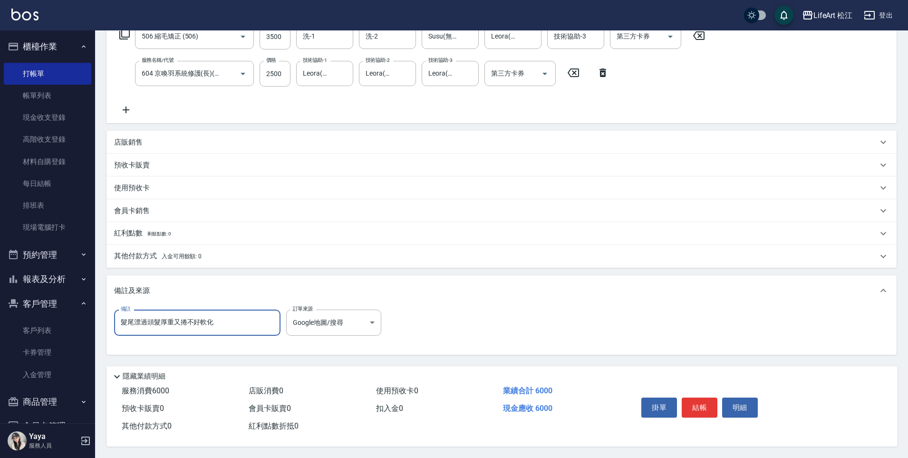
type input "髮尾漂過頭髮厚重又捲不好軟化"
click at [704, 400] on button "結帳" at bounding box center [700, 407] width 36 height 20
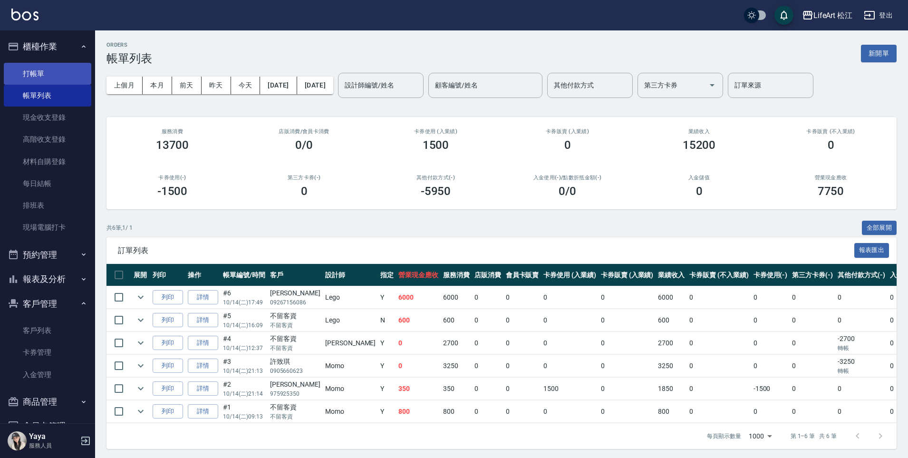
click at [50, 71] on link "打帳單" at bounding box center [47, 74] width 87 height 22
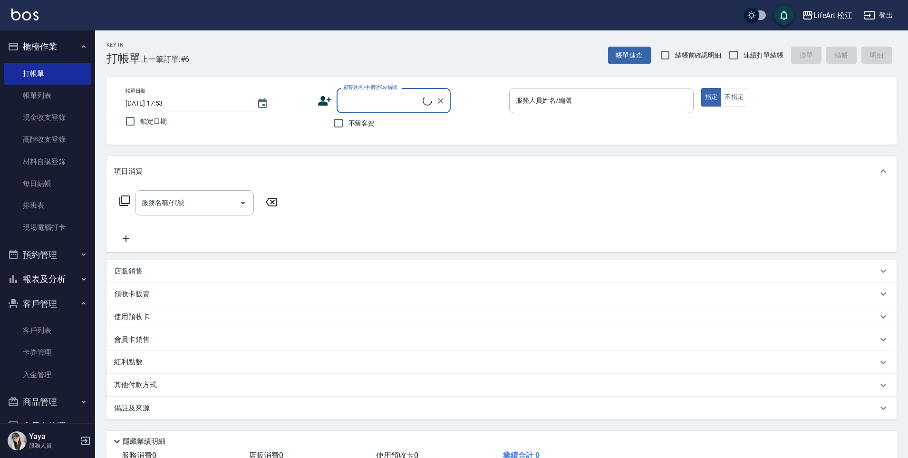
click at [385, 99] on input "顧客姓名/手機號碼/編號" at bounding box center [382, 100] width 82 height 17
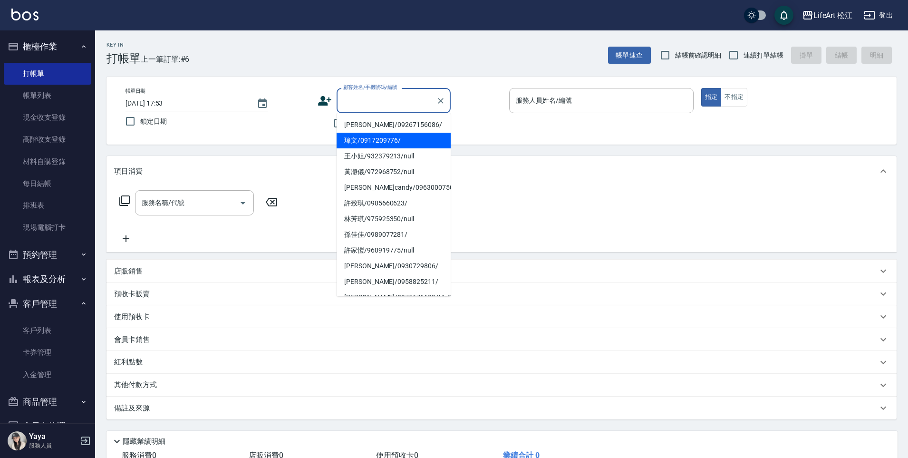
click at [370, 137] on li "瑋文/0917209776/" at bounding box center [394, 141] width 114 height 16
type input "瑋文/0917209776/"
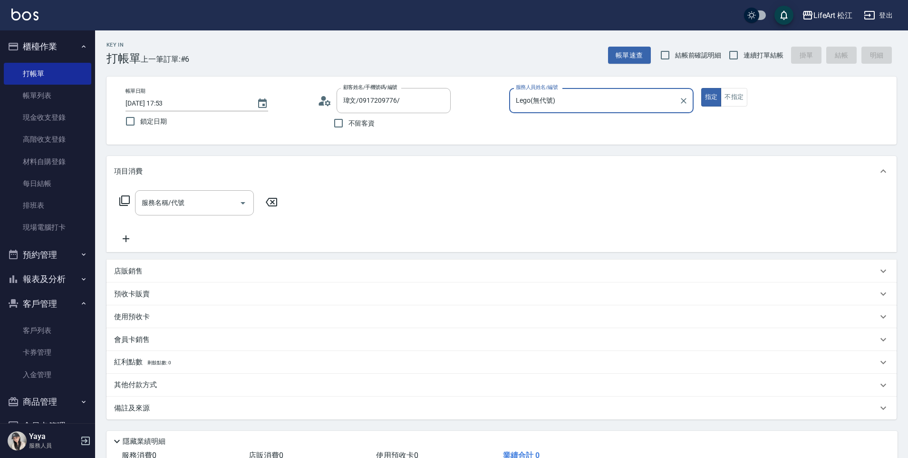
type input "Lego(無代號)"
click at [209, 213] on div "服務名稱/代號" at bounding box center [194, 202] width 119 height 25
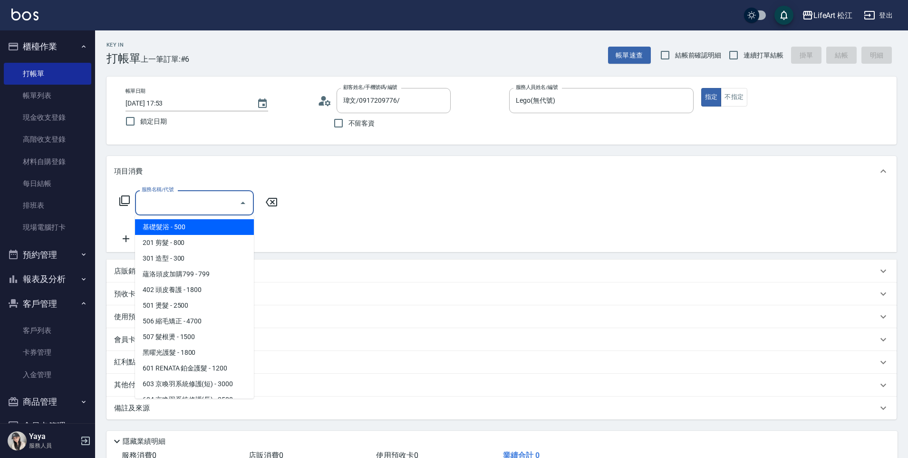
click at [211, 206] on input "服務名稱/代號" at bounding box center [187, 202] width 96 height 17
click at [211, 209] on input "服務名稱/代號" at bounding box center [187, 202] width 96 height 17
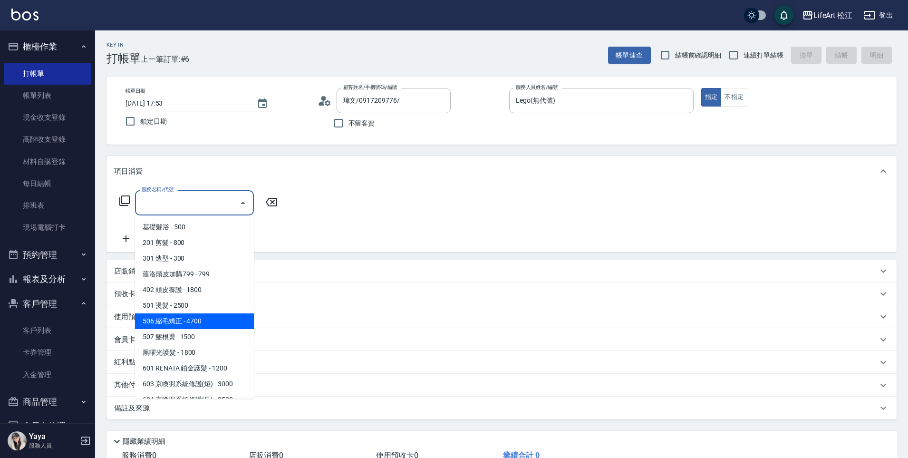
click at [192, 322] on span "506 縮毛矯正 - 4700" at bounding box center [194, 321] width 119 height 16
type input "506 縮毛矯正 (506)"
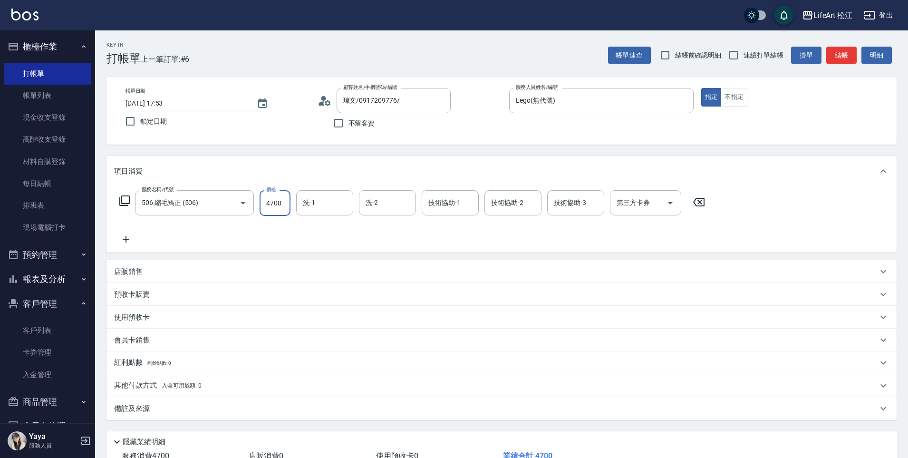
click at [271, 208] on input "4700" at bounding box center [275, 203] width 31 height 26
type input "1500"
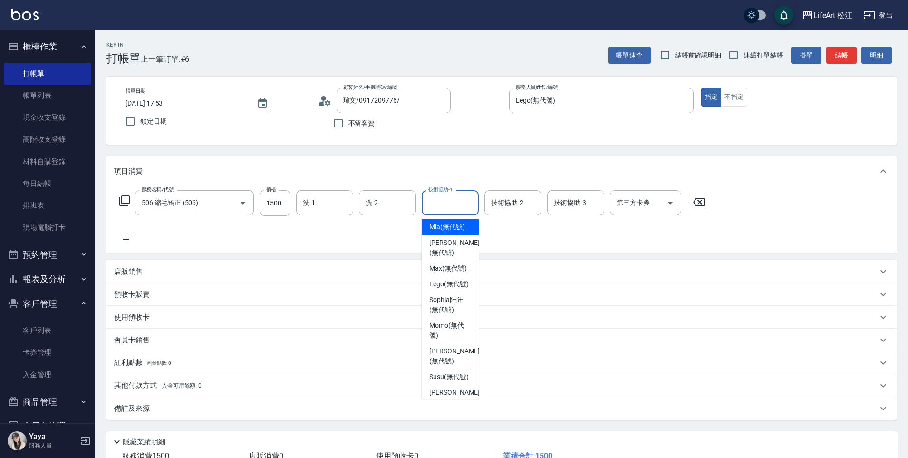
click at [445, 202] on div "技術協助-1 技術協助-1" at bounding box center [450, 202] width 57 height 25
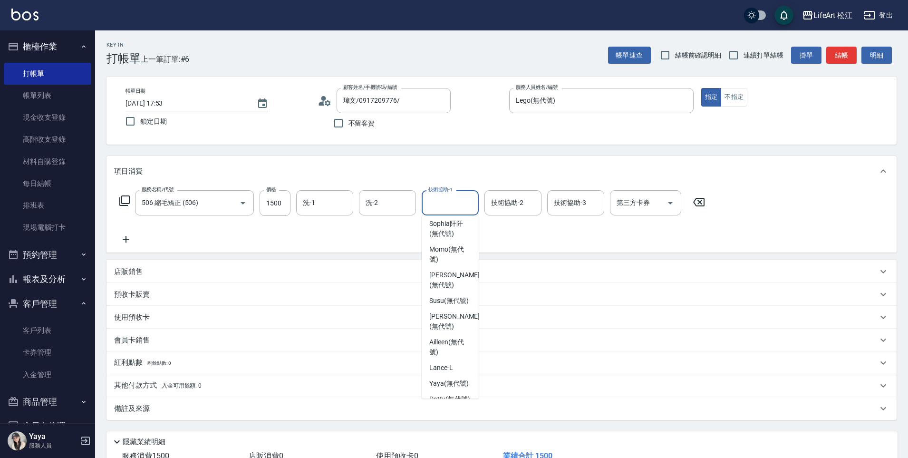
scroll to position [89, 0]
click at [466, 267] on div "[PERSON_NAME] (無代號)" at bounding box center [450, 267] width 57 height 26
type input "[PERSON_NAME](無代號)"
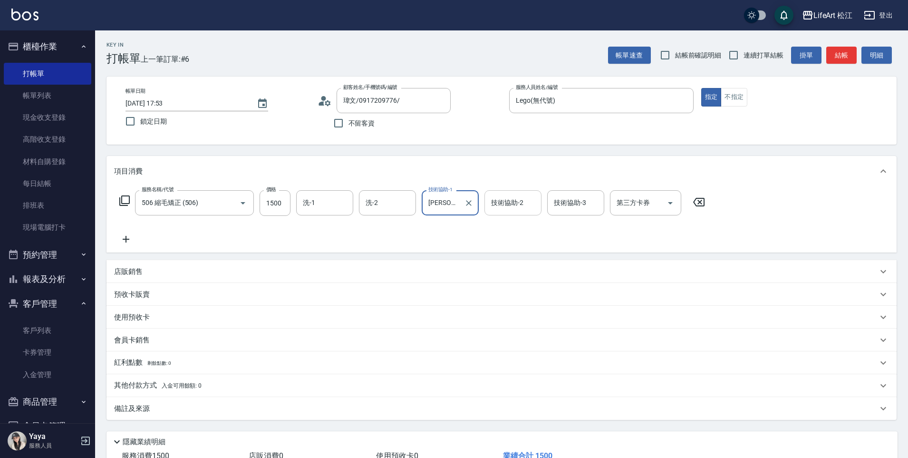
click at [521, 201] on div "技術協助-2 技術協助-2" at bounding box center [512, 202] width 57 height 25
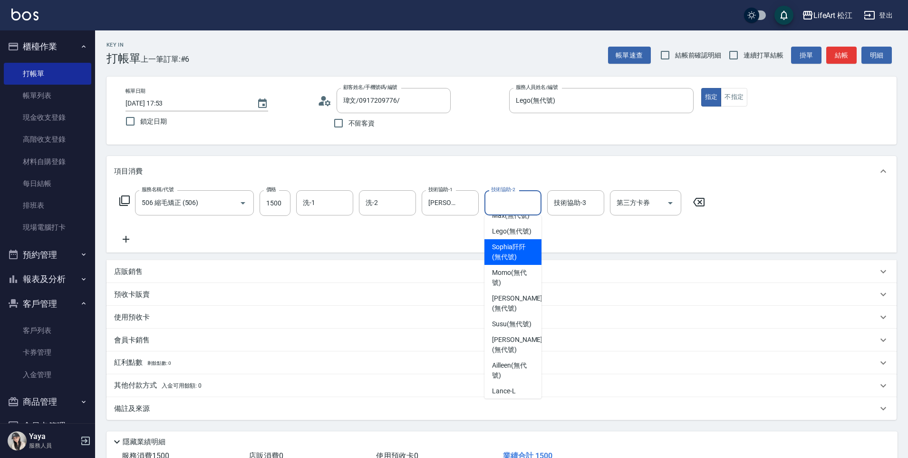
scroll to position [59, 0]
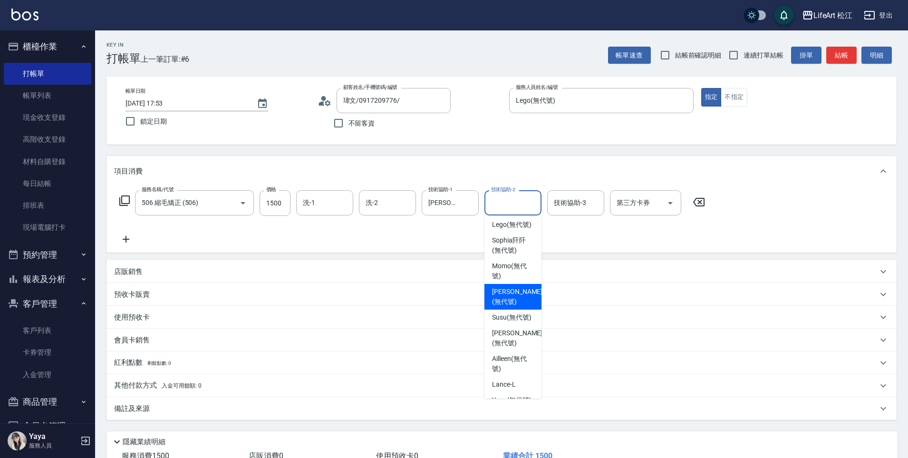
click at [526, 296] on div "[PERSON_NAME] (無代號)" at bounding box center [512, 297] width 57 height 26
type input "[PERSON_NAME](無代號)"
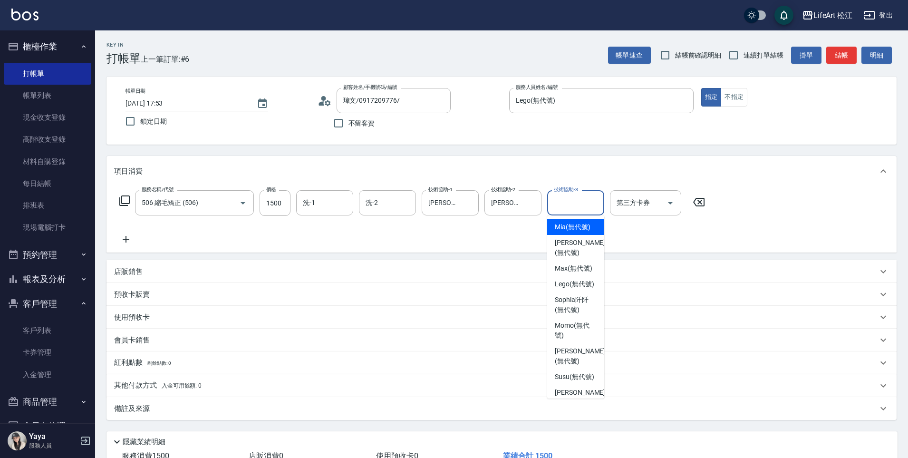
click at [571, 210] on input "技術協助-3" at bounding box center [576, 202] width 48 height 17
click at [575, 358] on span "[PERSON_NAME] (無代號)" at bounding box center [580, 356] width 50 height 20
type input "[PERSON_NAME](無代號)"
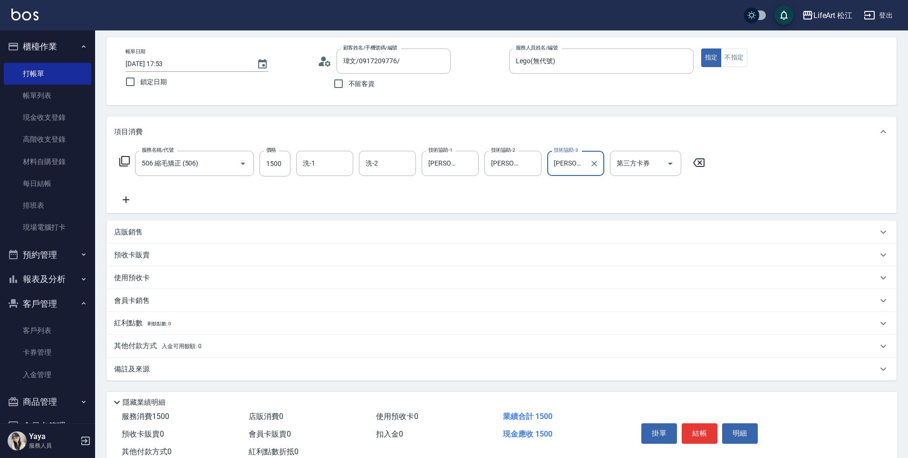
scroll to position [69, 0]
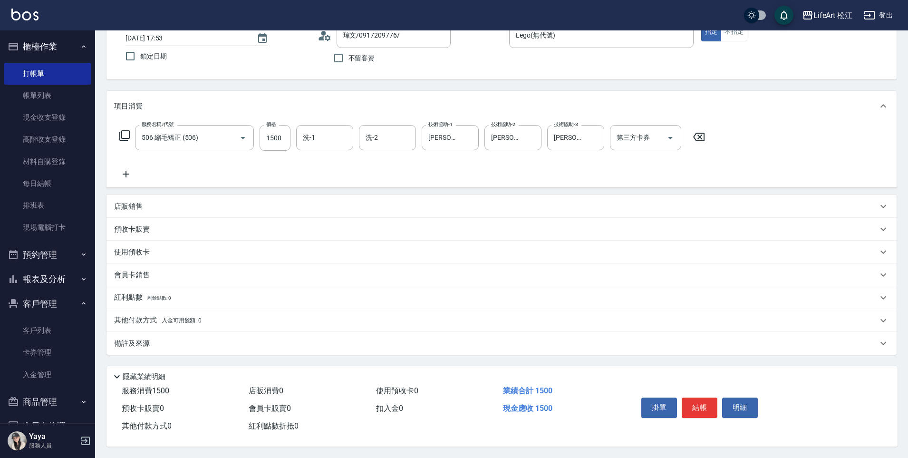
click at [132, 339] on p "備註及來源" at bounding box center [132, 344] width 36 height 10
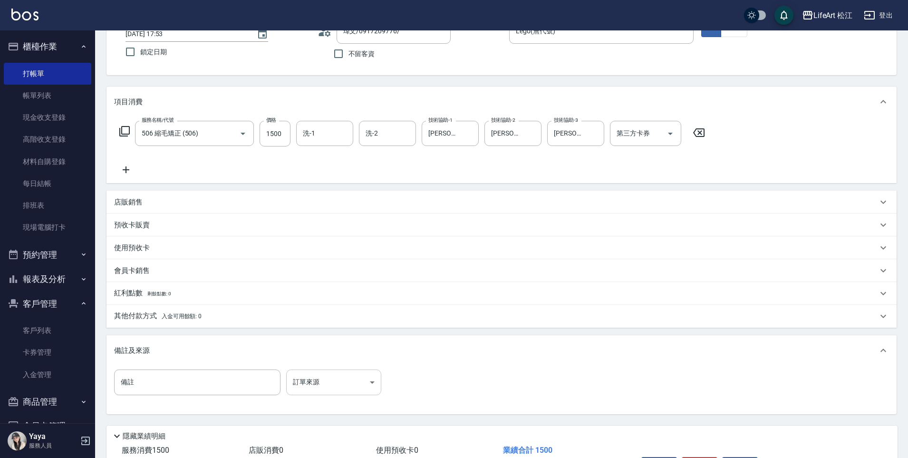
click at [329, 374] on body "LifeArt 松江 登出 櫃檯作業 打帳單 帳單列表 現金收支登錄 高階收支登錄 材料自購登錄 每日結帳 排班表 現場電腦打卡 預約管理 預約管理 單日預約…" at bounding box center [454, 224] width 908 height 587
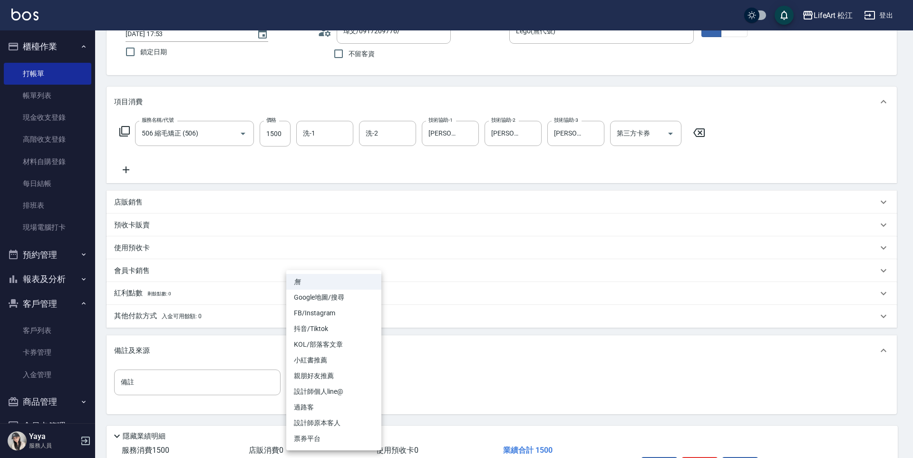
click at [310, 297] on li "Google地圖/搜尋" at bounding box center [333, 298] width 95 height 16
type input "Google地圖/搜尋"
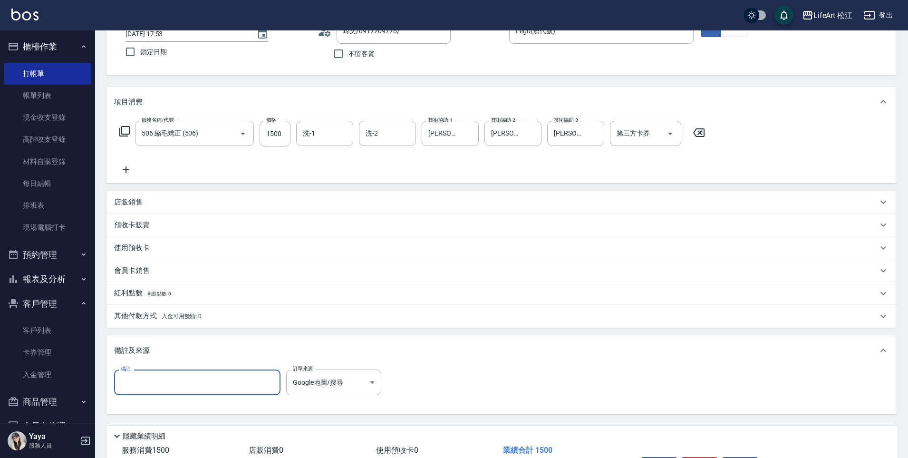
click at [202, 390] on input "備註" at bounding box center [197, 382] width 166 height 26
type input "在"
type input "搜"
type input "ㄐ"
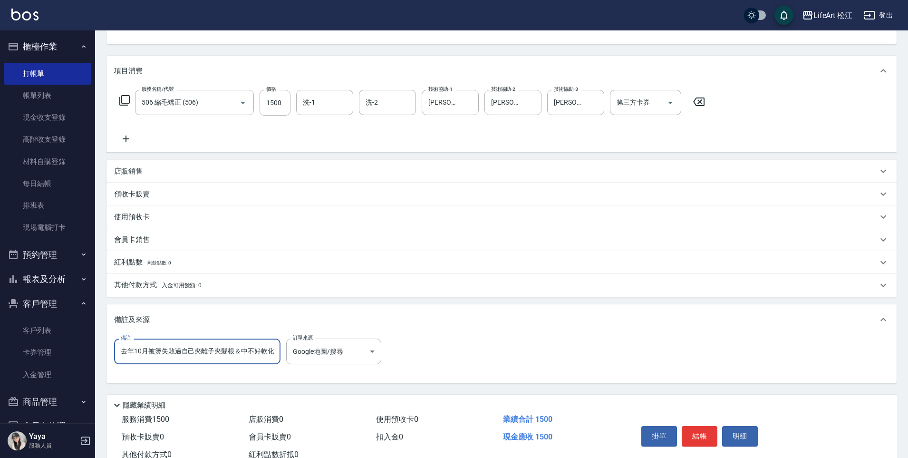
scroll to position [133, 0]
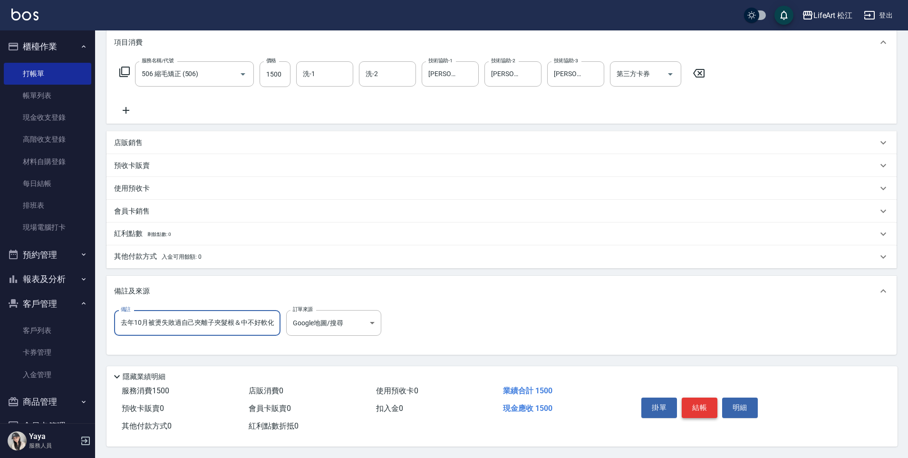
type input "去年10月被燙失敗過自己夾離子夾髮根＆中不好軟化"
click at [705, 400] on button "結帳" at bounding box center [700, 407] width 36 height 20
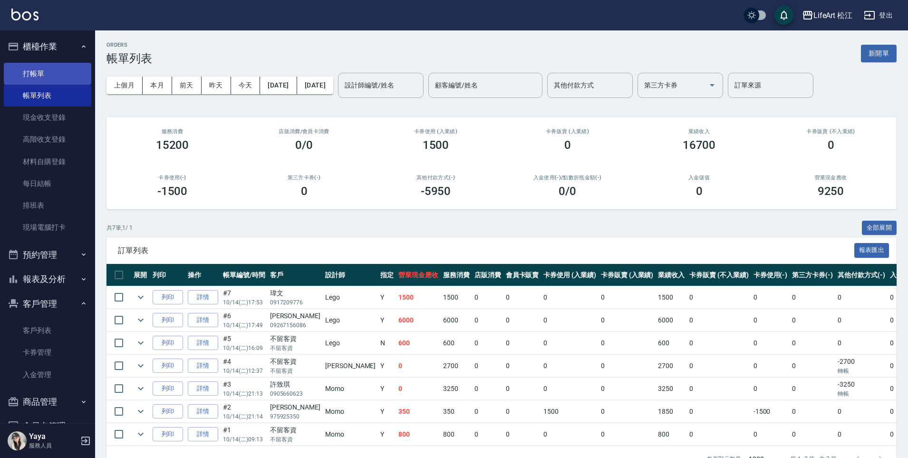
click at [56, 70] on link "打帳單" at bounding box center [47, 74] width 87 height 22
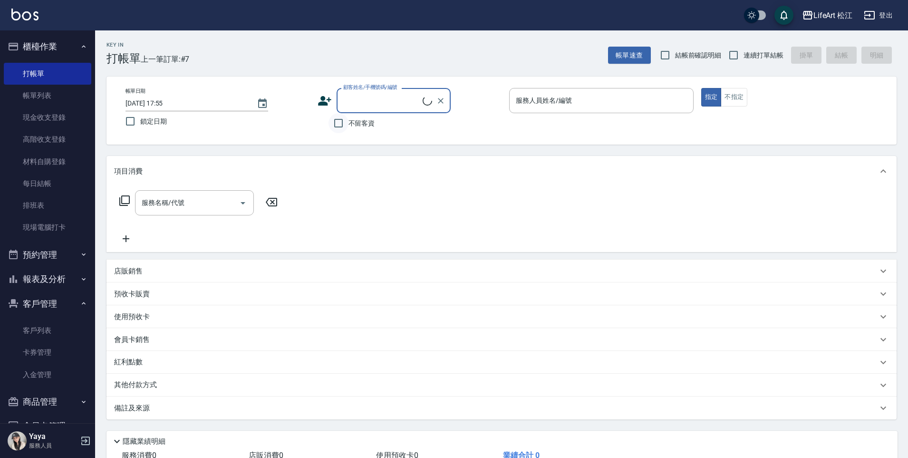
click at [333, 119] on input "不留客資" at bounding box center [339, 123] width 20 height 20
checkbox input "true"
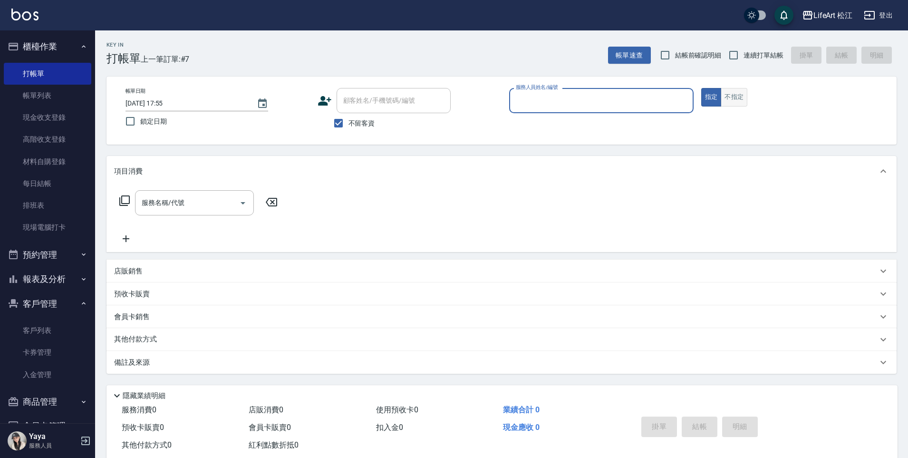
click at [732, 95] on button "不指定" at bounding box center [734, 97] width 27 height 19
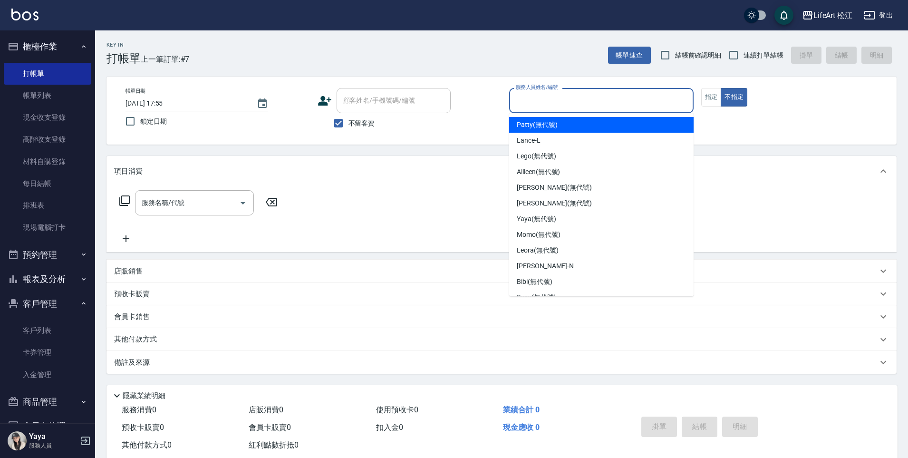
click at [681, 95] on input "服務人員姓名/編號" at bounding box center [601, 100] width 176 height 17
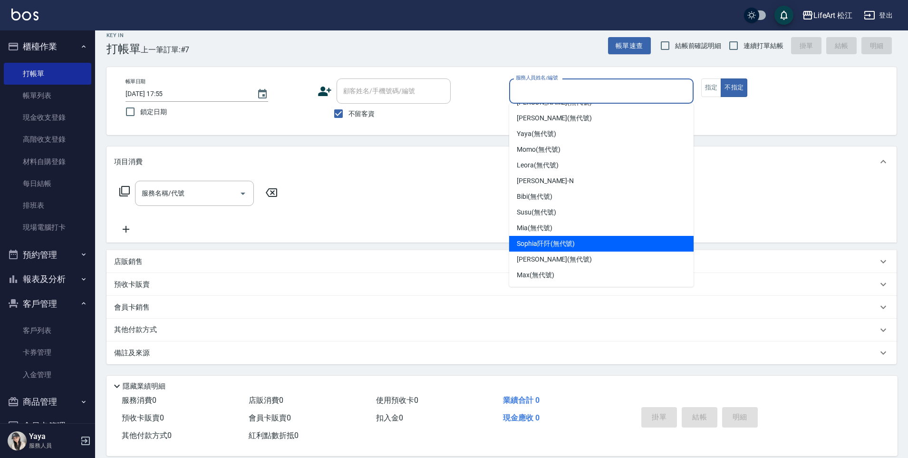
scroll to position [23, 0]
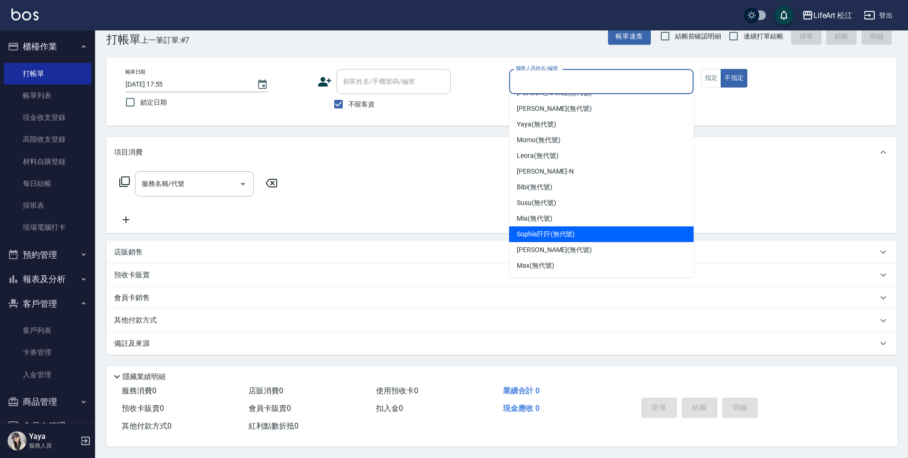
drag, startPoint x: 688, startPoint y: 234, endPoint x: 689, endPoint y: 211, distance: 23.3
click at [689, 211] on ul "[PERSON_NAME] (無代號) [PERSON_NAME] (無代號) Ailleen (無代號) [PERSON_NAME] (無代號) [PERS…" at bounding box center [601, 185] width 184 height 183
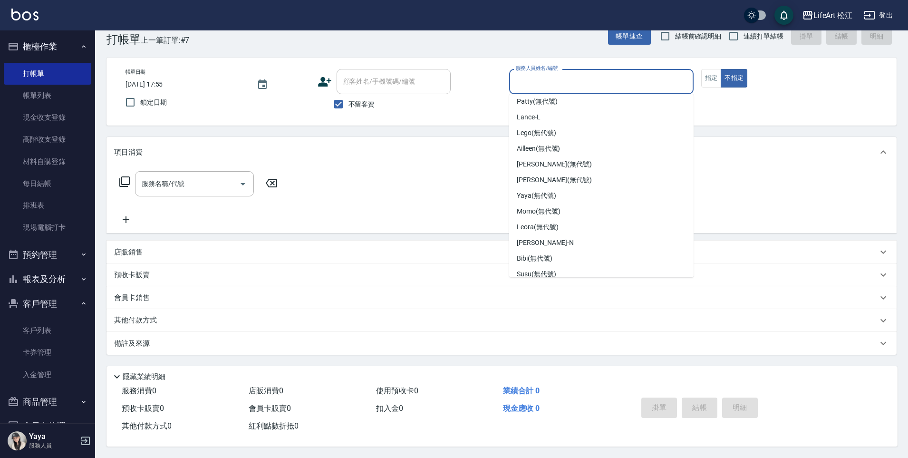
scroll to position [0, 0]
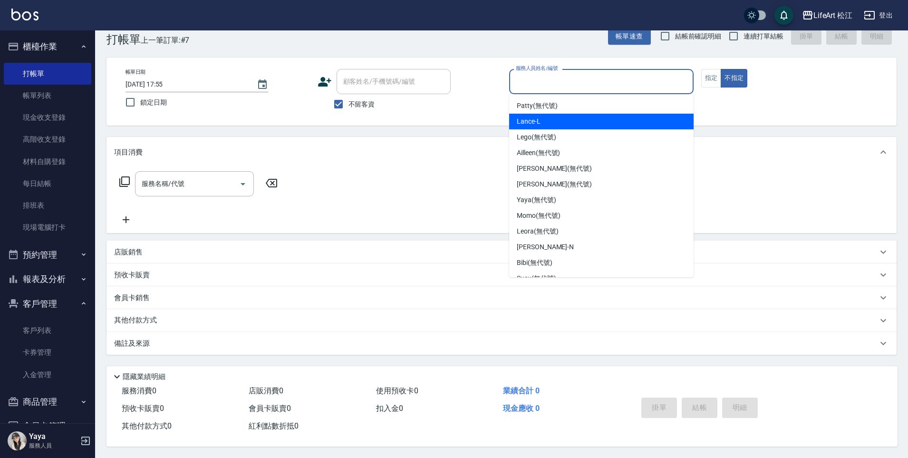
click at [541, 139] on div "Lego (無代號)" at bounding box center [601, 137] width 184 height 16
type input "Lego(無代號)"
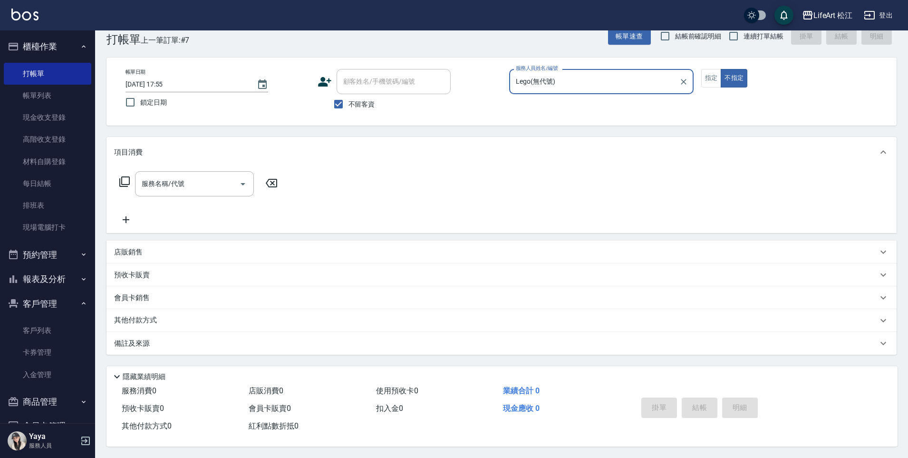
click at [167, 194] on div "服務名稱/代號 服務名稱/代號" at bounding box center [198, 198] width 169 height 54
click at [176, 184] on input "服務名稱/代號" at bounding box center [187, 183] width 96 height 17
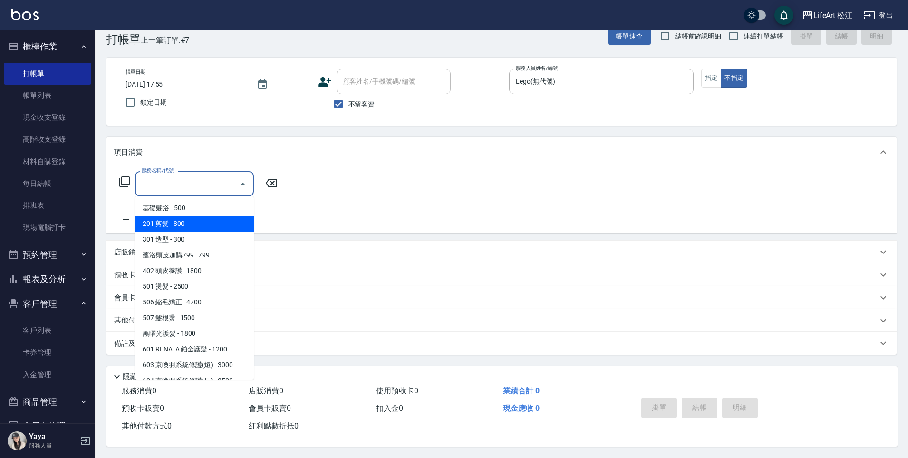
click at [171, 219] on span "201 剪髮 - 800" at bounding box center [194, 224] width 119 height 16
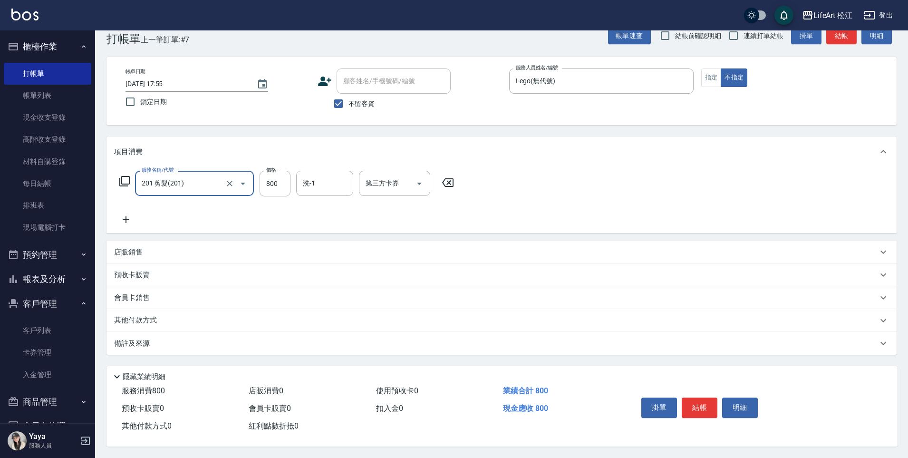
click at [195, 180] on input "201 剪髮(201)" at bounding box center [181, 183] width 84 height 17
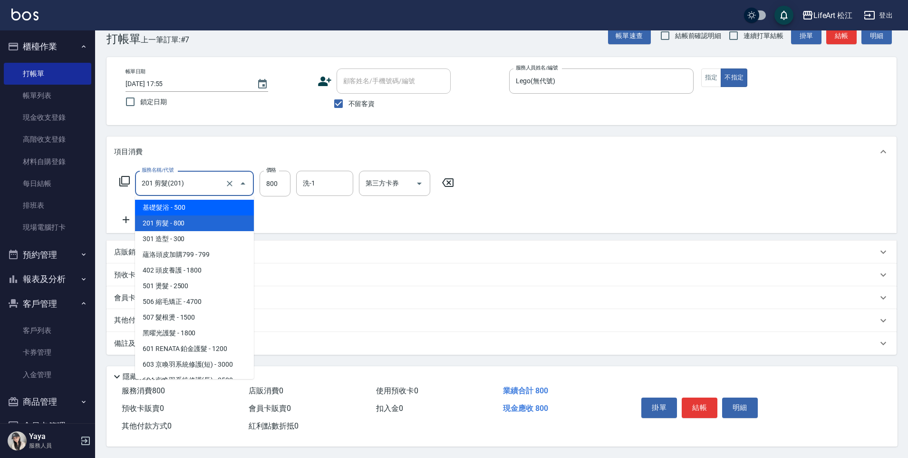
click at [198, 200] on span "基礎髮浴 - 500" at bounding box center [194, 208] width 119 height 16
type input "基礎髮浴 (101)"
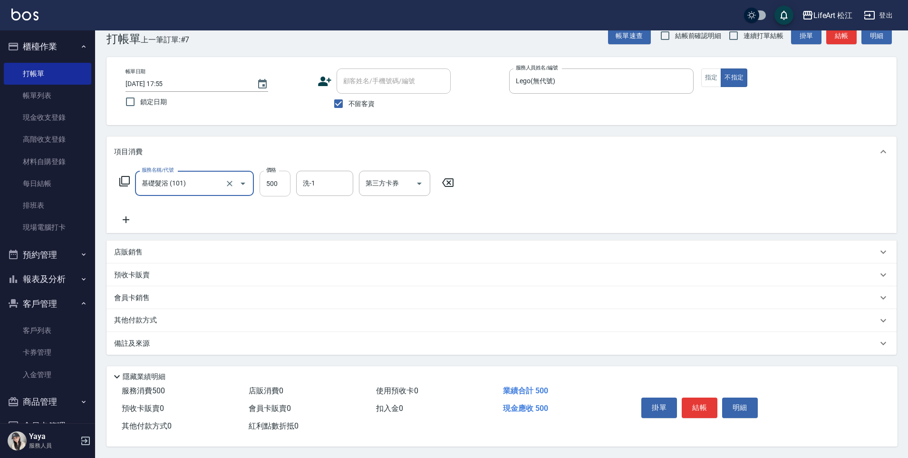
click at [289, 178] on input "500" at bounding box center [275, 184] width 31 height 26
type input "350"
click at [325, 184] on input "洗-1" at bounding box center [324, 183] width 48 height 17
drag, startPoint x: 353, startPoint y: 274, endPoint x: 351, endPoint y: 281, distance: 6.9
click at [353, 320] on div "項目消費 服務名稱/代號 基礎髮浴 (101) 服務名稱/代號 價格 350 價格 洗-1 洗-1 第三方卡券 第三方卡券 店販銷售 服務人員姓名/編號 服務…" at bounding box center [502, 245] width 790 height 218
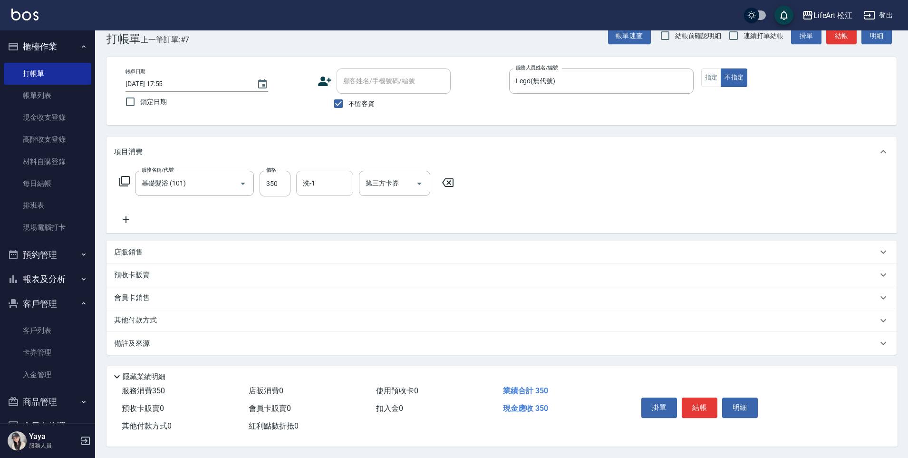
click at [332, 184] on input "洗-1" at bounding box center [324, 183] width 48 height 17
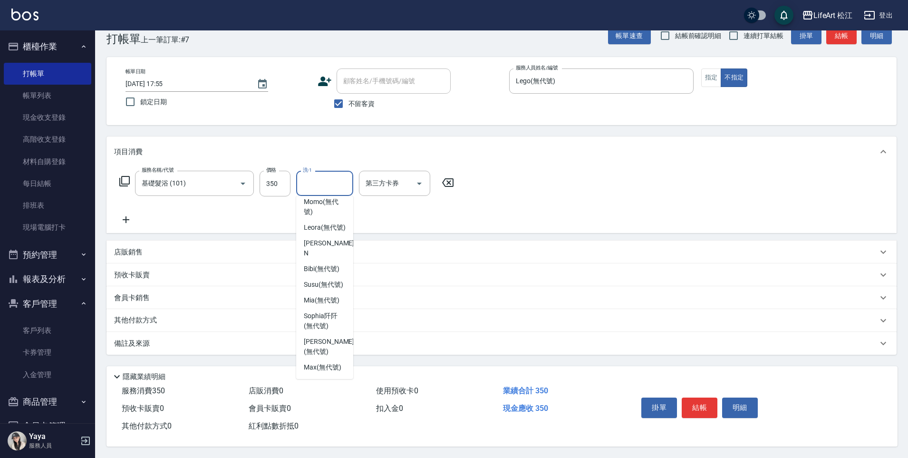
scroll to position [161, 0]
click at [333, 232] on span "Leora (無代號)" at bounding box center [325, 228] width 42 height 10
type input "Leora(無代號)"
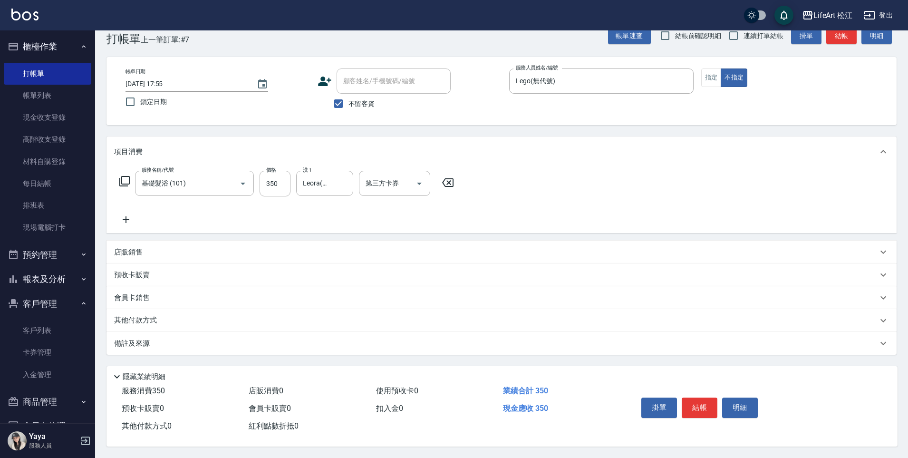
click at [129, 219] on icon at bounding box center [126, 219] width 24 height 11
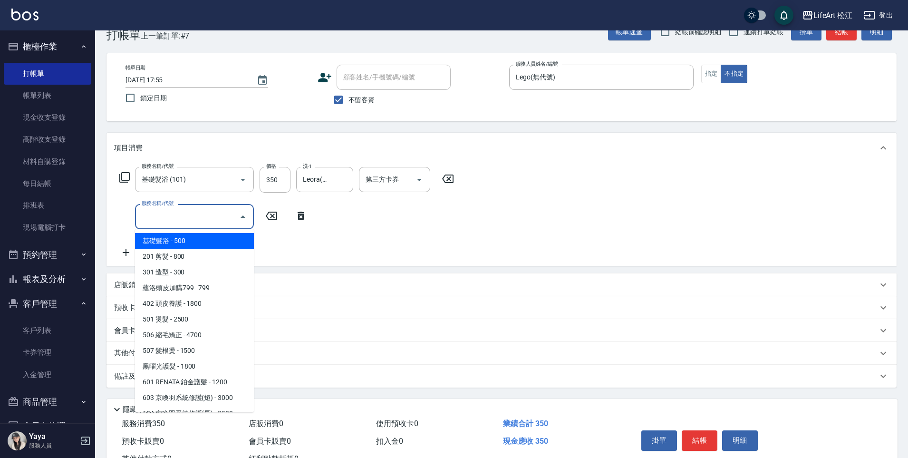
click at [170, 223] on input "服務名稱/代號" at bounding box center [187, 216] width 96 height 17
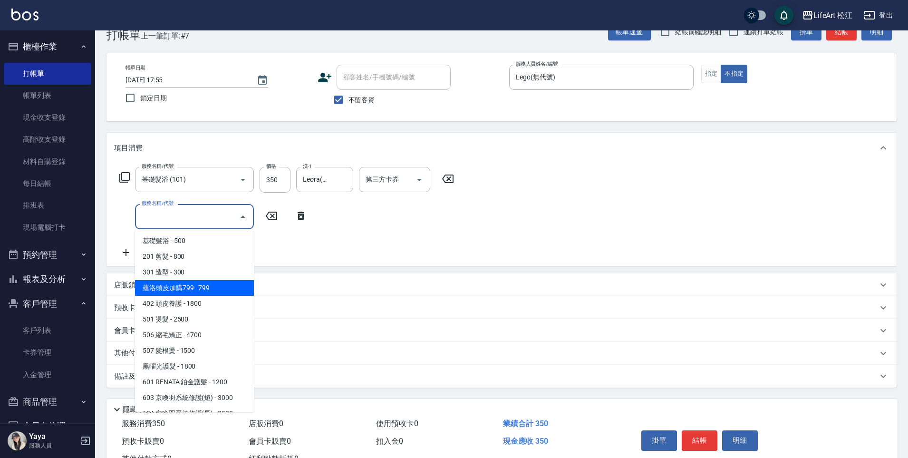
click at [205, 292] on span "蘊洛頭皮加購799 - 799" at bounding box center [194, 288] width 119 height 16
type input "蘊洛頭皮加購799(401)"
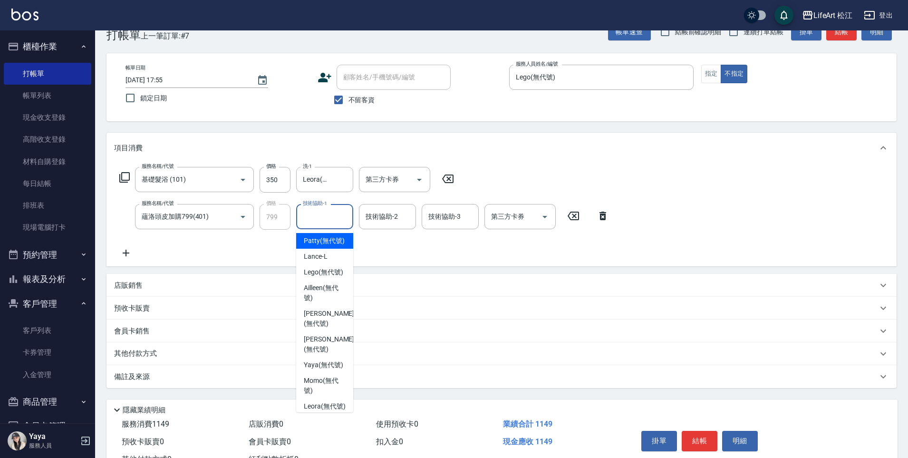
click at [325, 219] on input "技術協助-1" at bounding box center [324, 216] width 48 height 17
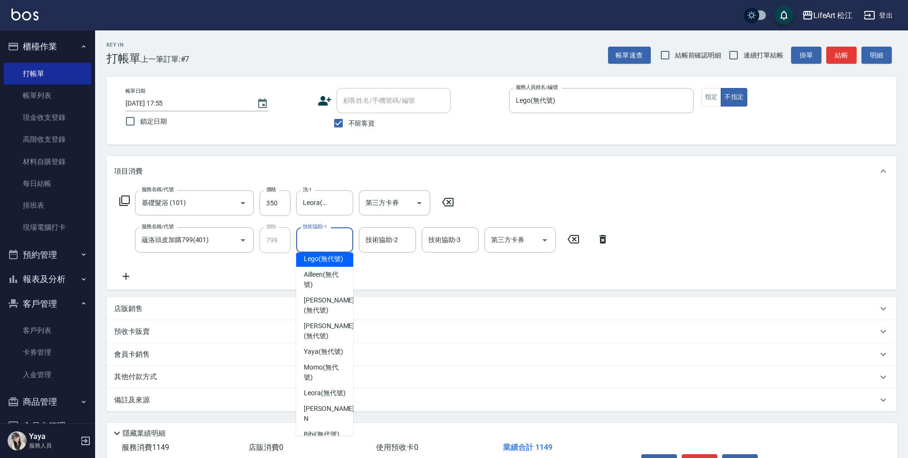
scroll to position [108, 0]
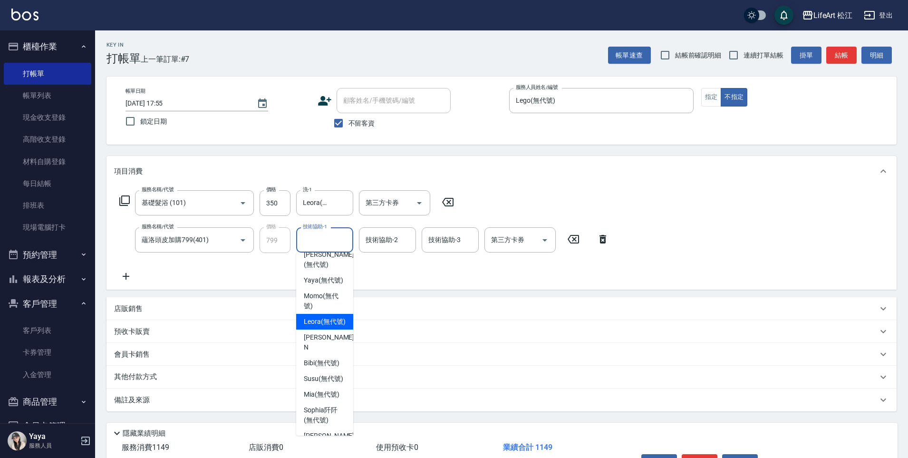
click at [337, 327] on span "Leora (無代號)" at bounding box center [325, 322] width 42 height 10
type input "Leora(無代號)"
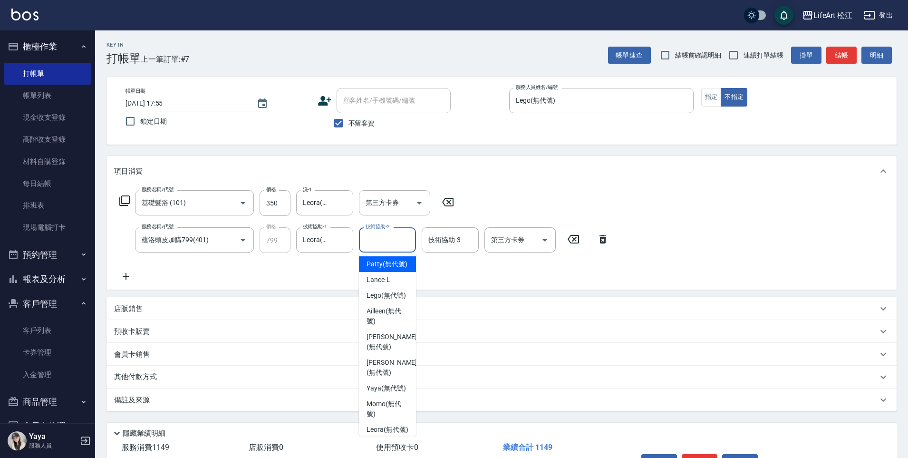
click at [391, 236] on div "技術協助-2 技術協助-2" at bounding box center [387, 239] width 57 height 25
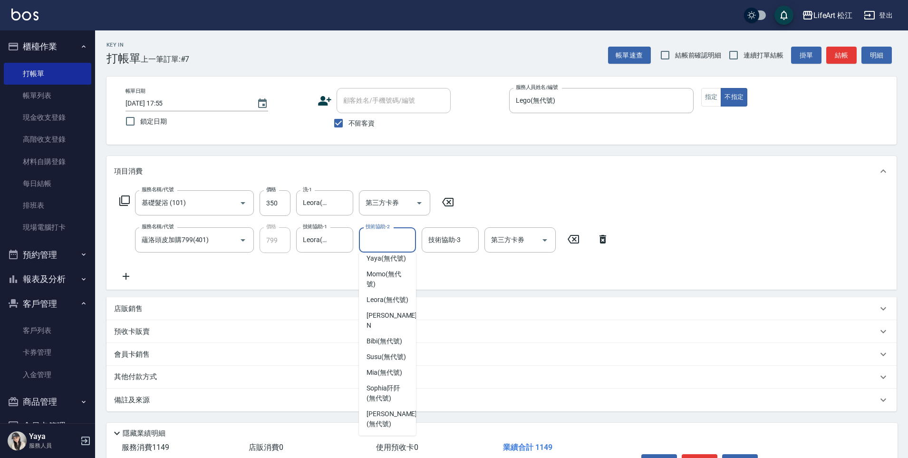
scroll to position [130, 0]
click at [385, 304] on span "Leora (無代號)" at bounding box center [388, 299] width 42 height 10
type input "Leora(無代號)"
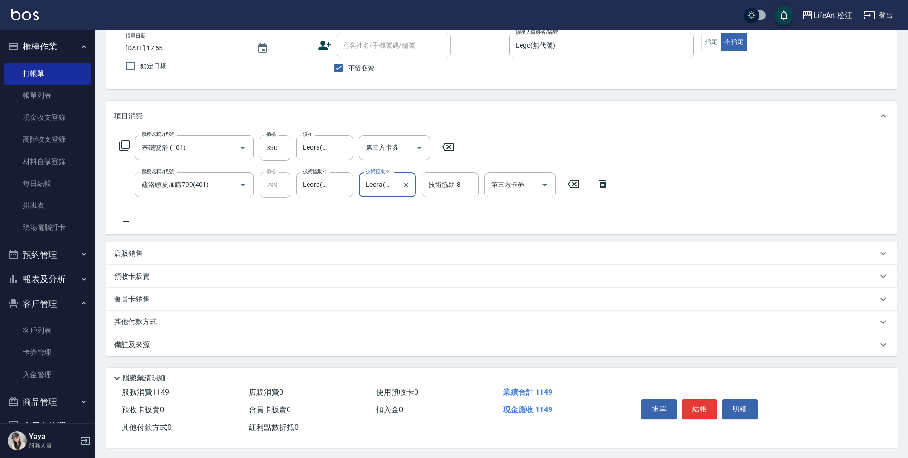
scroll to position [61, 0]
click at [138, 339] on p "備註及來源" at bounding box center [132, 344] width 36 height 10
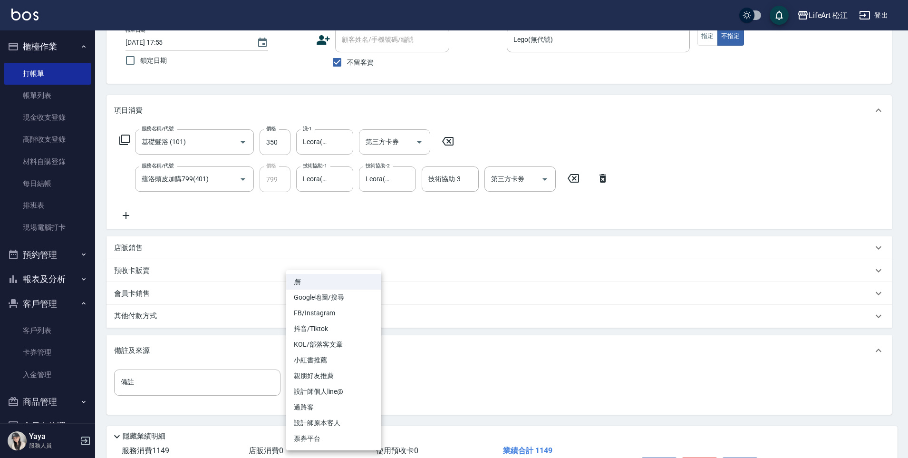
click at [345, 384] on body "LifeArt 松江 登出 櫃檯作業 打帳單 帳單列表 現金收支登錄 高階收支登錄 材料自購登錄 每日結帳 排班表 現場電腦打卡 預約管理 預約管理 單日預約…" at bounding box center [454, 228] width 908 height 579
click at [327, 407] on li "過路客" at bounding box center [333, 407] width 95 height 16
type input "過路客"
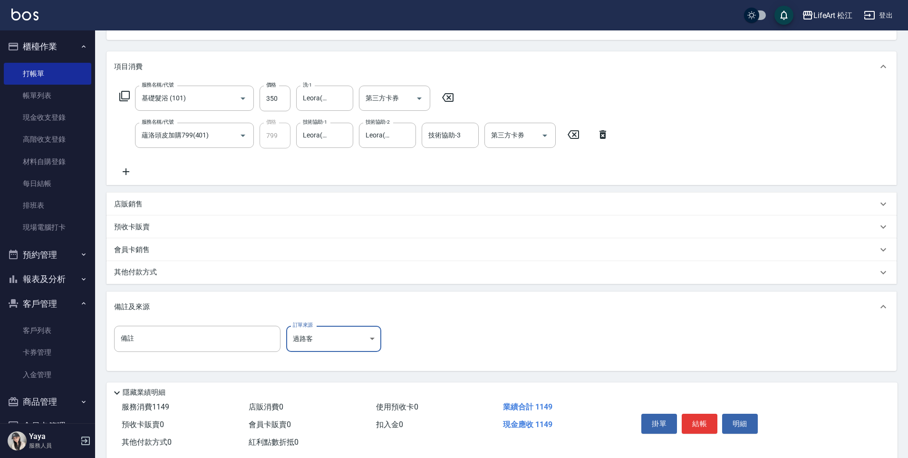
scroll to position [125, 0]
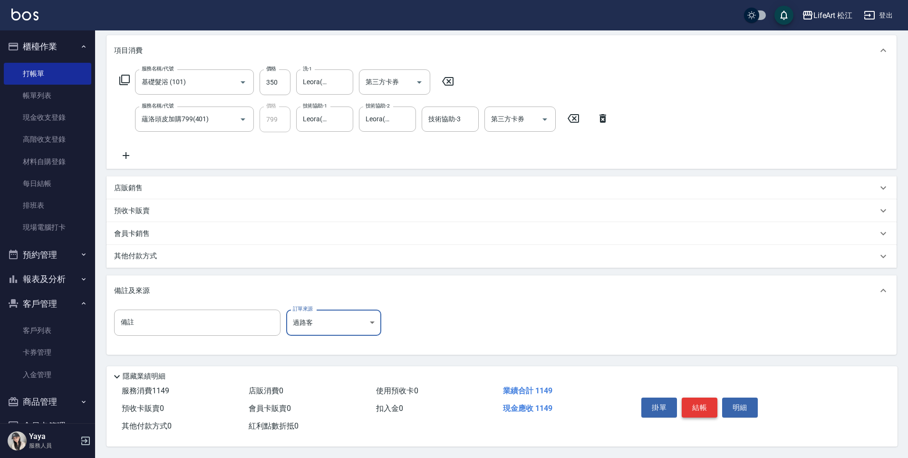
click at [705, 407] on button "結帳" at bounding box center [700, 407] width 36 height 20
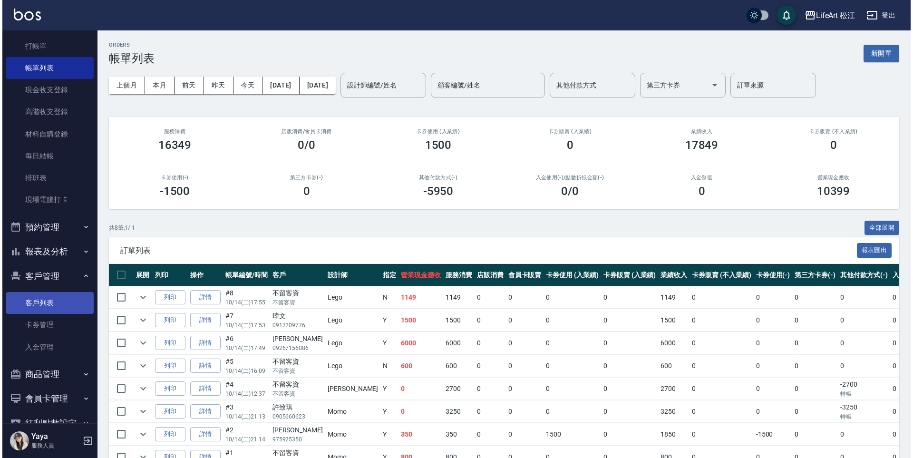
scroll to position [51, 0]
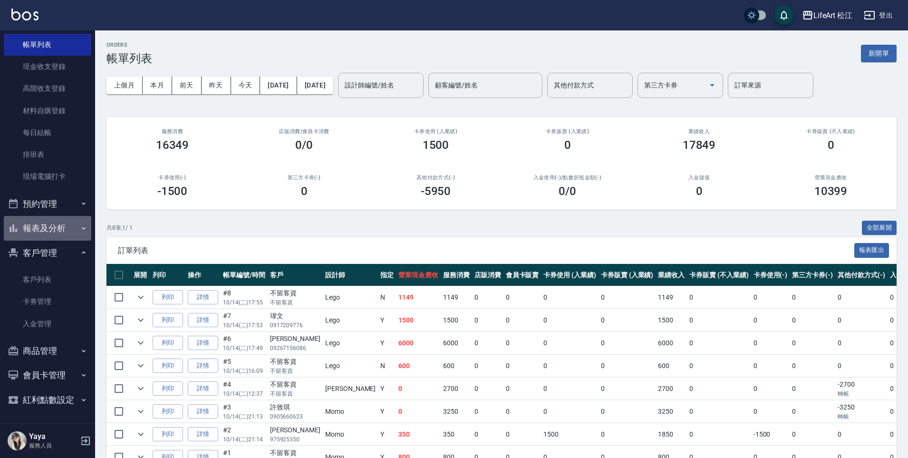
click at [48, 227] on button "報表及分析" at bounding box center [47, 228] width 87 height 25
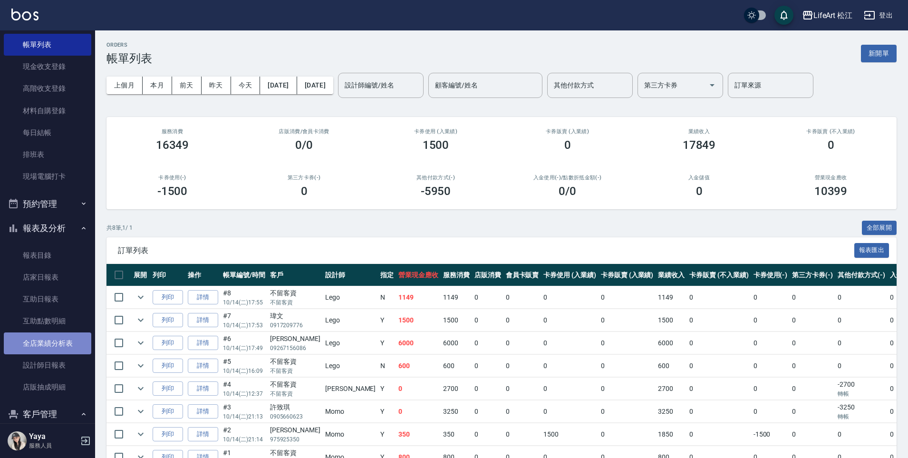
click at [61, 337] on link "全店業績分析表" at bounding box center [47, 343] width 87 height 22
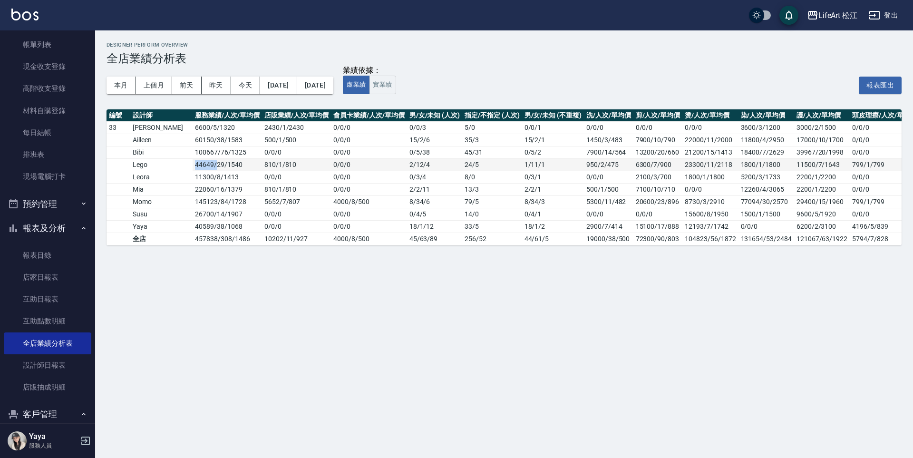
drag, startPoint x: 165, startPoint y: 161, endPoint x: 187, endPoint y: 164, distance: 22.6
click at [193, 164] on td "44649 / 29 / 1540" at bounding box center [227, 164] width 69 height 12
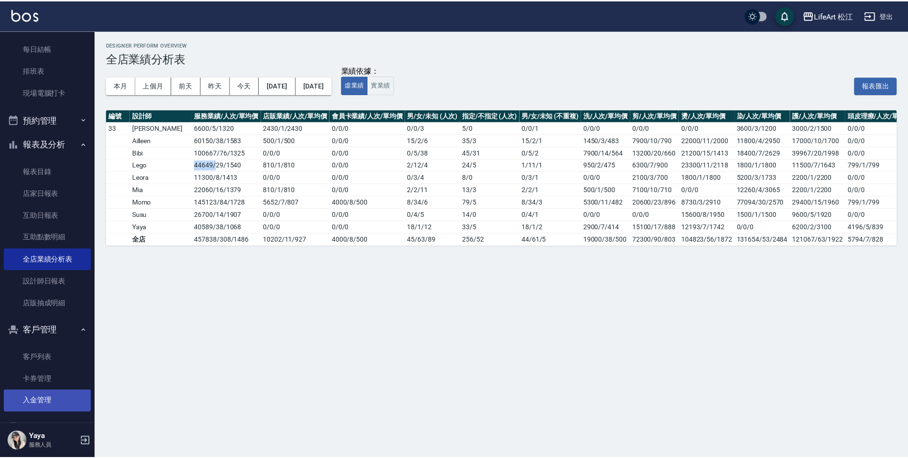
scroll to position [213, 0]
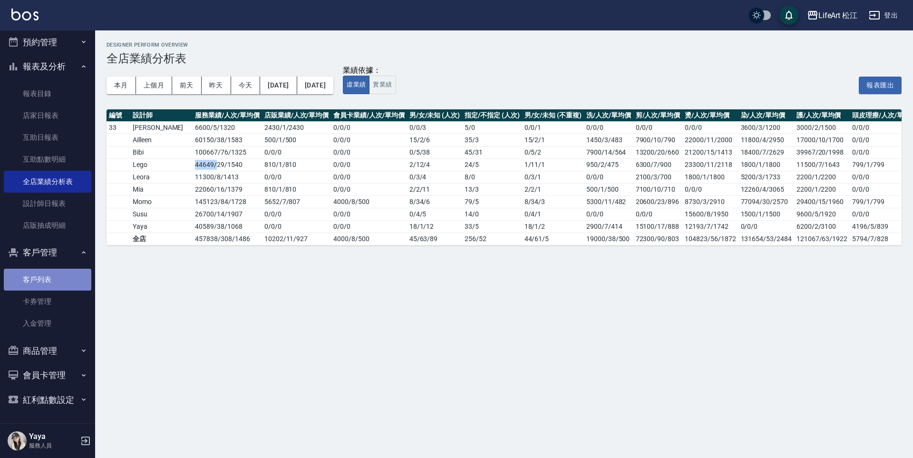
click at [58, 277] on link "客戶列表" at bounding box center [47, 280] width 87 height 22
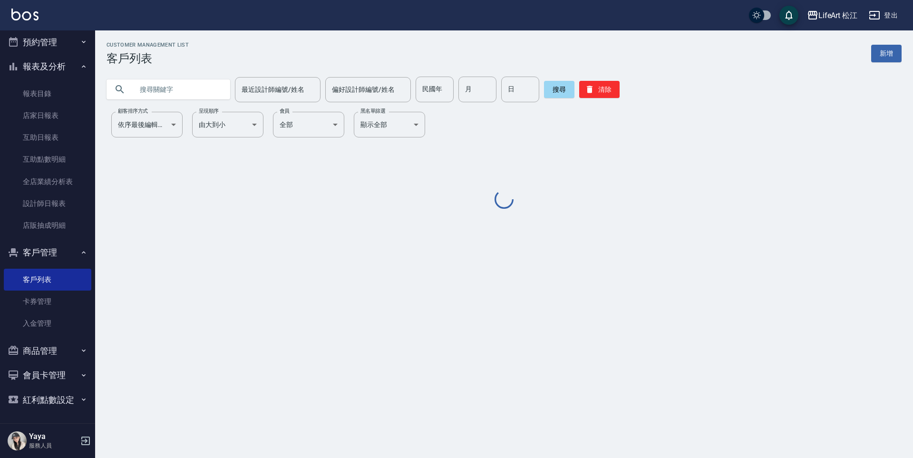
click at [169, 89] on input "text" at bounding box center [177, 90] width 89 height 26
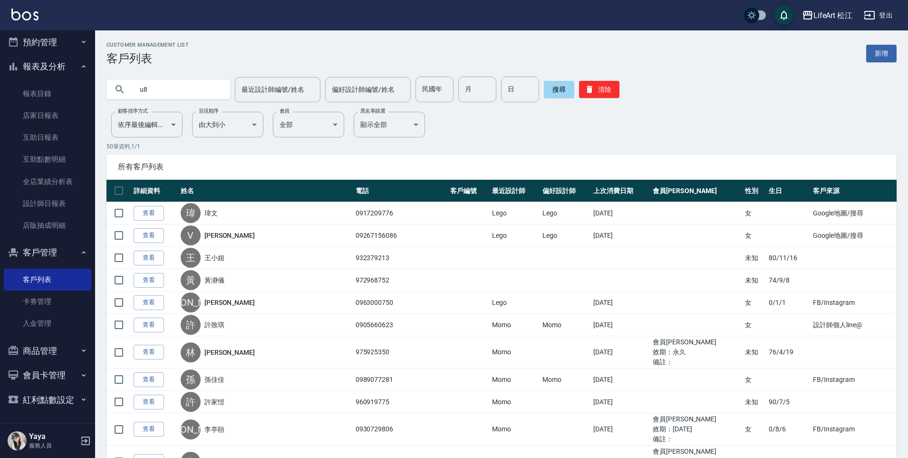
type input "u"
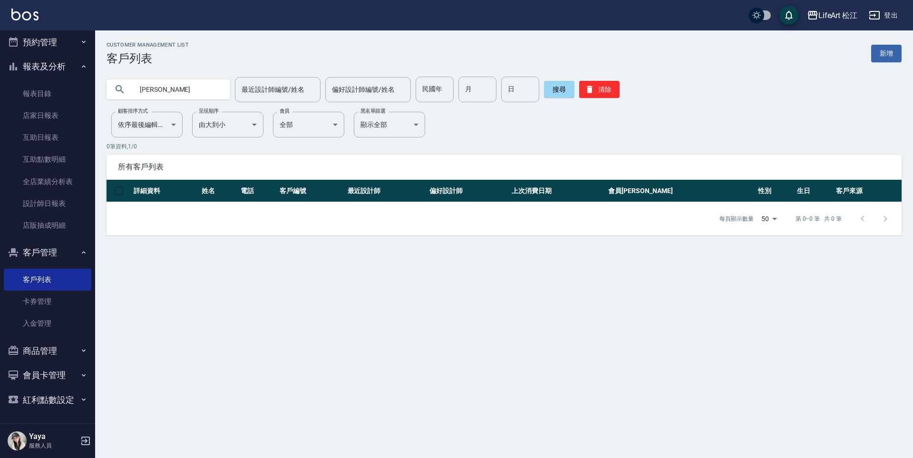
type input "[PERSON_NAME]"
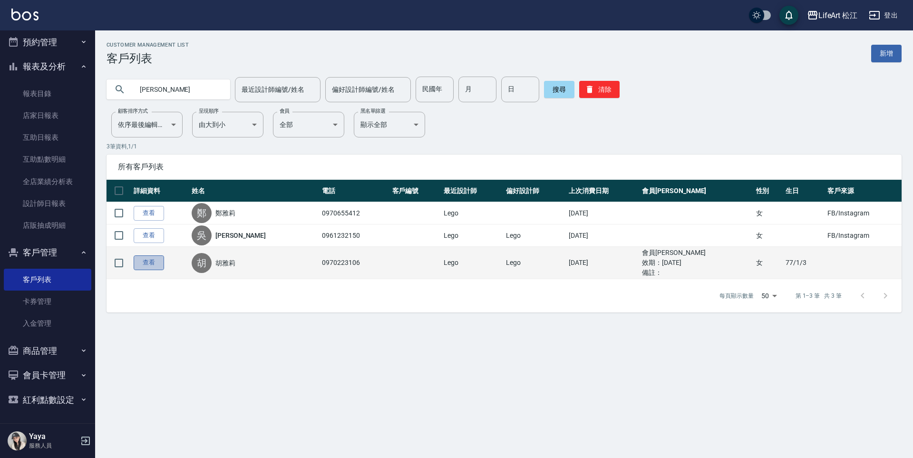
click at [156, 262] on link "查看" at bounding box center [149, 262] width 30 height 15
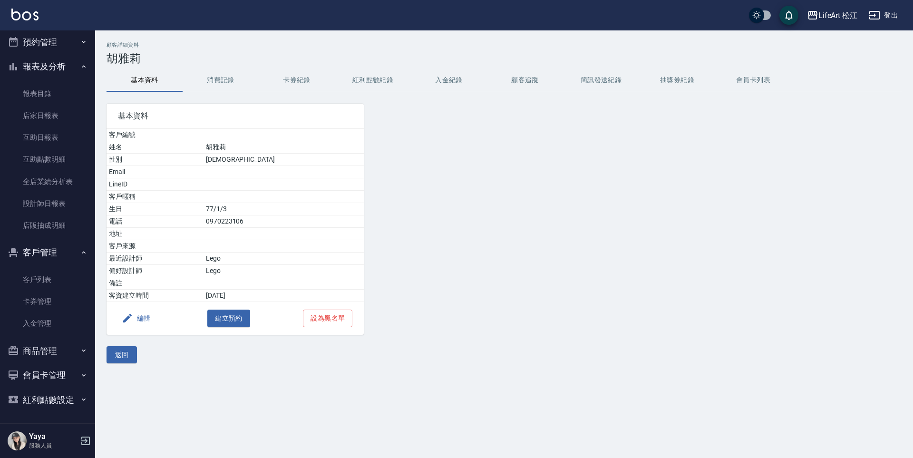
click at [223, 85] on button "消費記錄" at bounding box center [221, 80] width 76 height 23
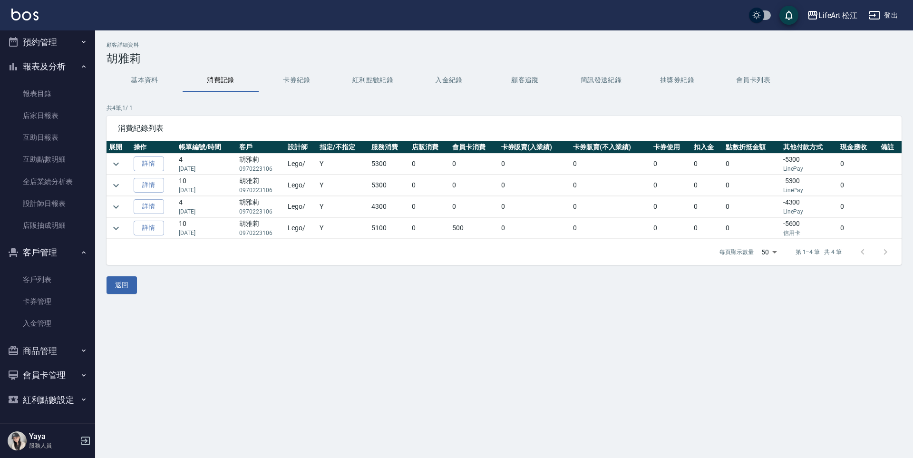
click at [164, 74] on button "基本資料" at bounding box center [145, 80] width 76 height 23
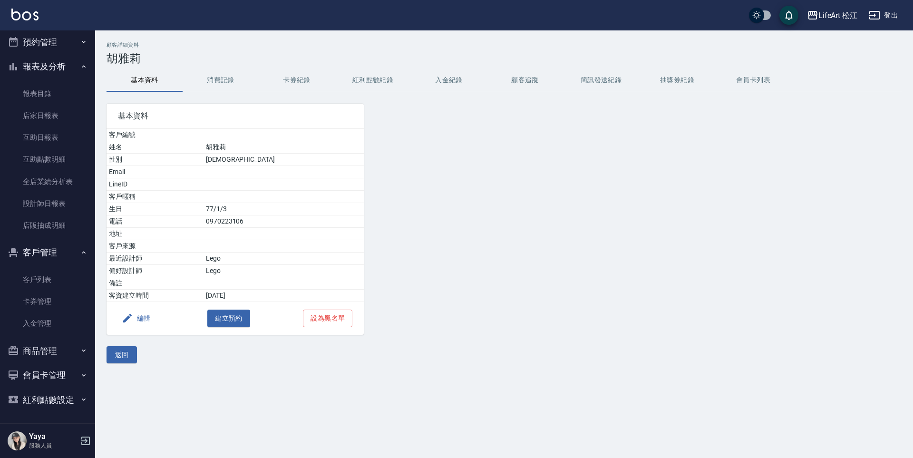
click at [235, 83] on button "消費記錄" at bounding box center [221, 80] width 76 height 23
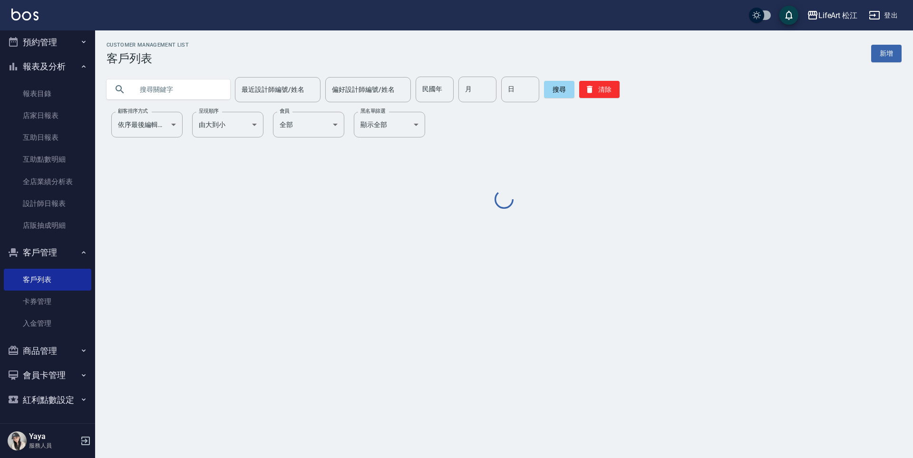
click at [153, 84] on input "text" at bounding box center [177, 90] width 89 height 26
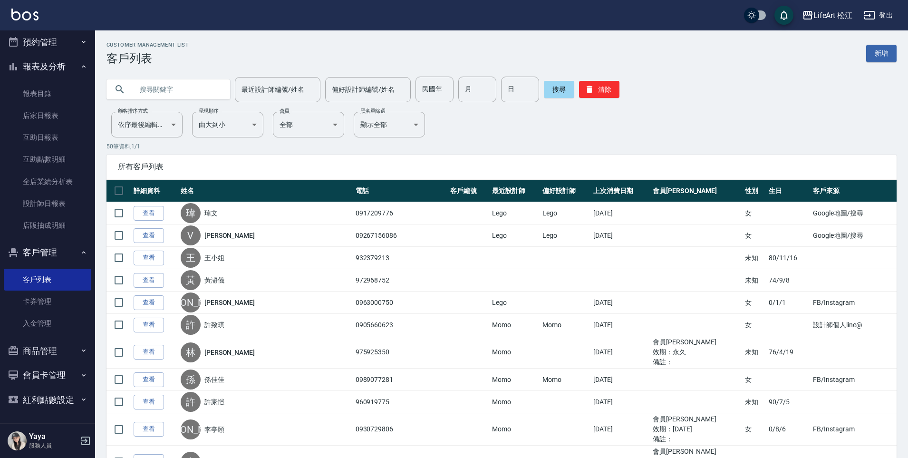
click at [159, 90] on input "text" at bounding box center [177, 90] width 89 height 26
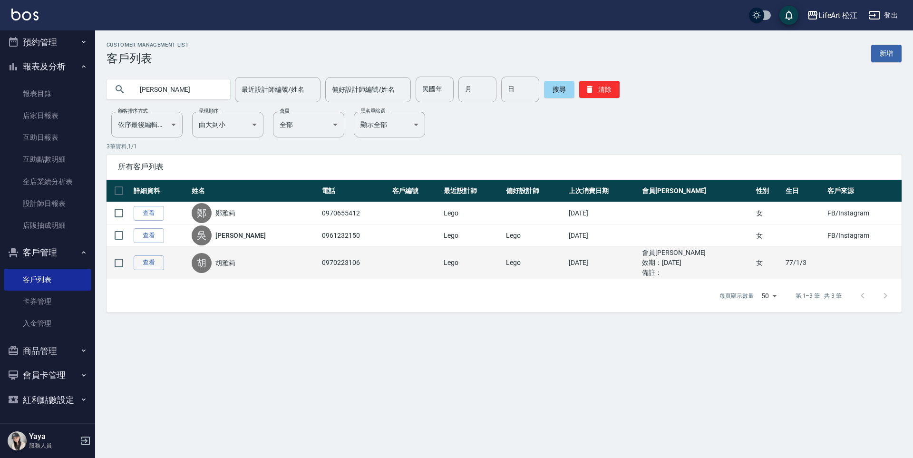
type input "[PERSON_NAME]"
drag, startPoint x: 659, startPoint y: 262, endPoint x: 714, endPoint y: 262, distance: 54.7
click at [714, 262] on ul "效期： [DATE]" at bounding box center [696, 263] width 109 height 10
click at [709, 262] on ul "效期： [DATE]" at bounding box center [696, 263] width 109 height 10
click at [158, 261] on link "查看" at bounding box center [149, 262] width 30 height 15
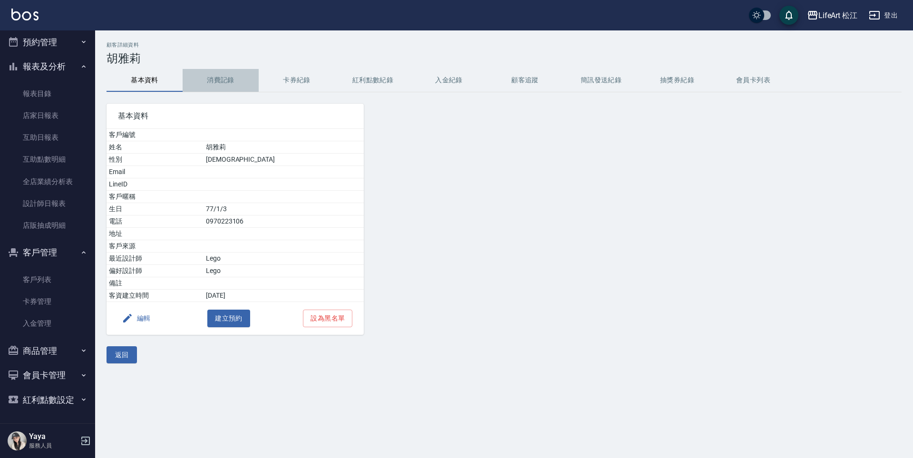
click at [230, 73] on button "消費記錄" at bounding box center [221, 80] width 76 height 23
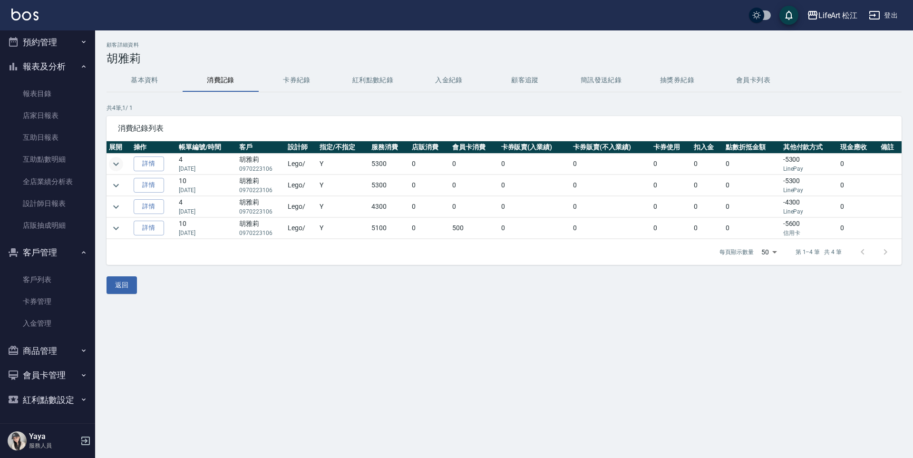
click at [117, 168] on icon "expand row" at bounding box center [115, 163] width 11 height 11
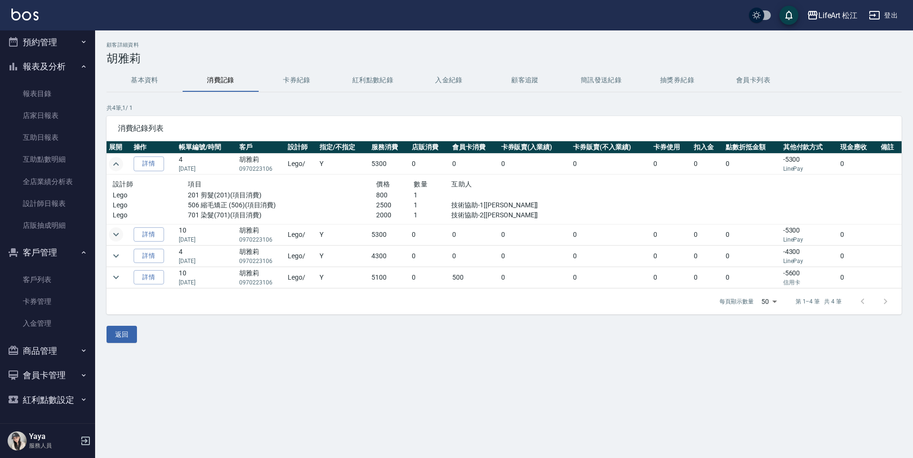
click at [114, 233] on icon "expand row" at bounding box center [116, 234] width 6 height 3
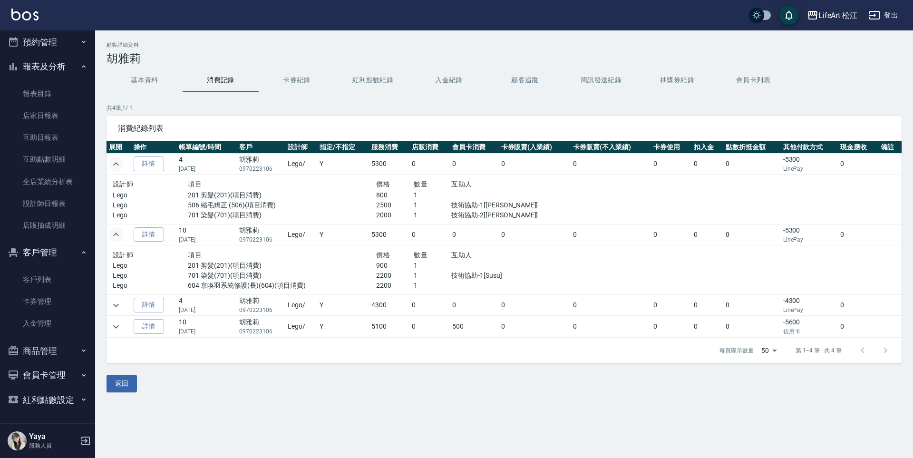
click at [390, 81] on button "紅利點數紀錄" at bounding box center [373, 80] width 76 height 23
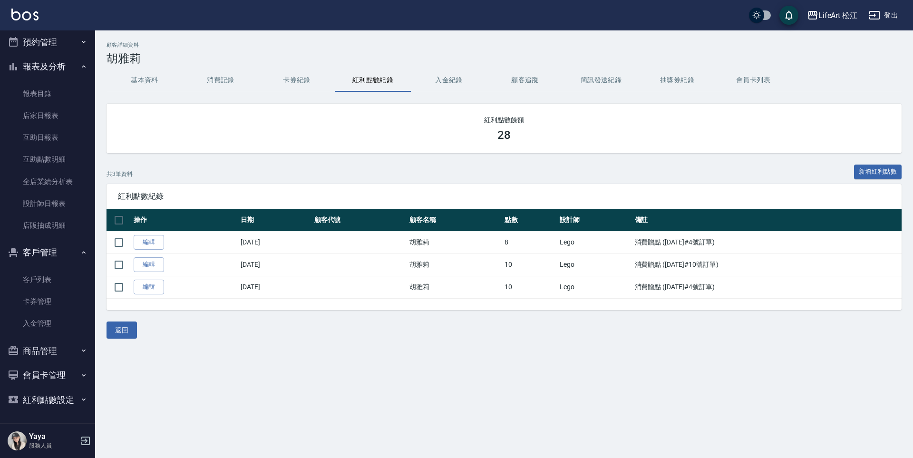
click at [223, 78] on button "消費記錄" at bounding box center [221, 80] width 76 height 23
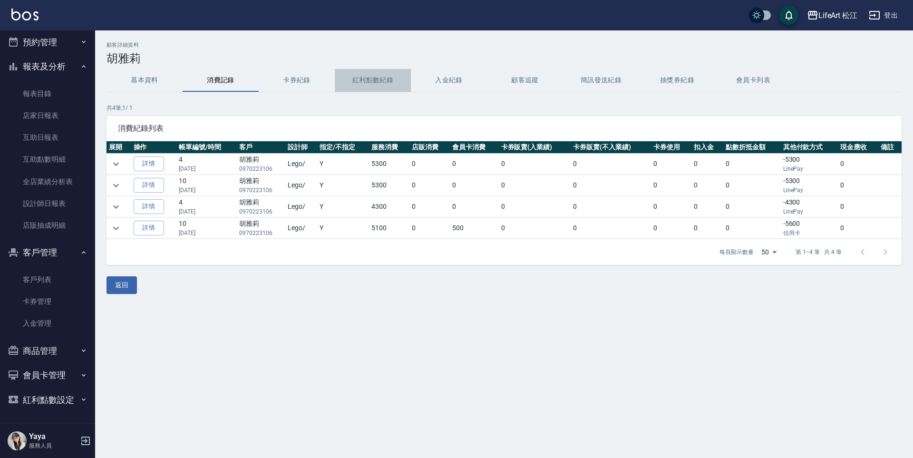
click at [355, 77] on button "紅利點數紀錄" at bounding box center [373, 80] width 76 height 23
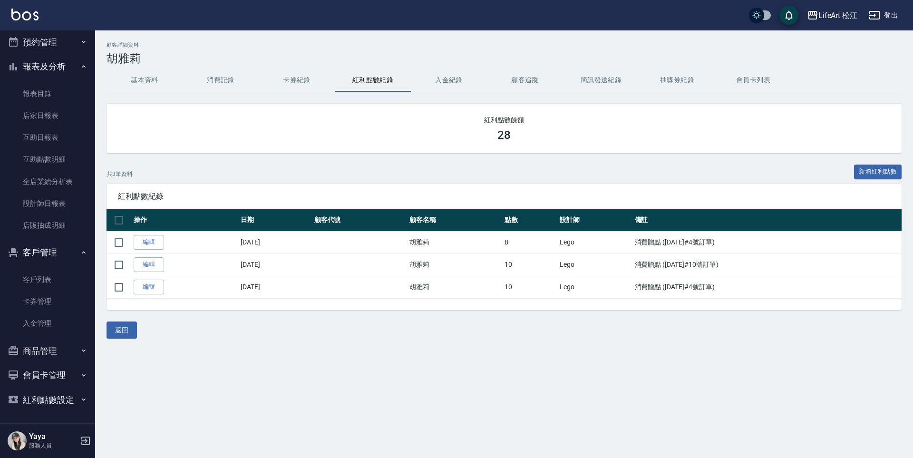
click at [229, 84] on button "消費記錄" at bounding box center [221, 80] width 76 height 23
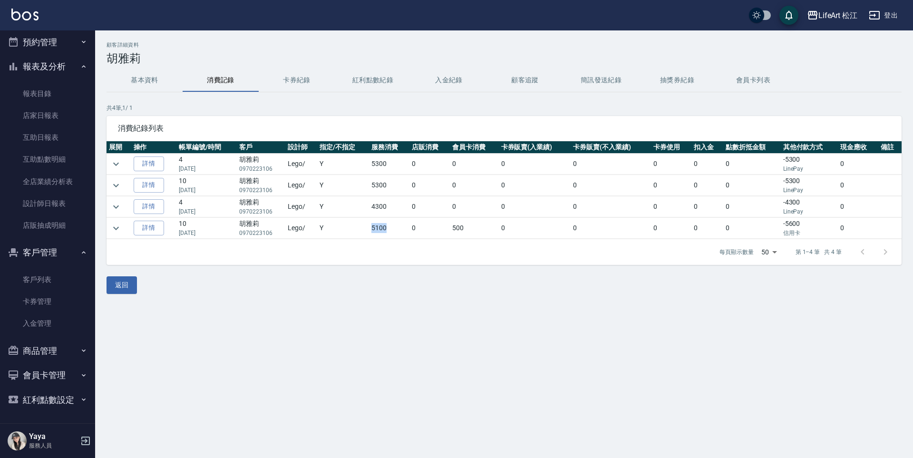
drag, startPoint x: 375, startPoint y: 228, endPoint x: 399, endPoint y: 230, distance: 24.8
click at [399, 230] on tr "詳情 10 [DATE] [PERSON_NAME]0970223106 Lego / Y 5100 0 500 0 0 0 0 0 -5600 信用卡 0" at bounding box center [504, 228] width 795 height 21
click at [395, 230] on td "5100" at bounding box center [389, 228] width 40 height 21
drag, startPoint x: 353, startPoint y: 228, endPoint x: 431, endPoint y: 227, distance: 78.0
click at [431, 227] on tr "詳情 10 [DATE] [PERSON_NAME]0970223106 Lego / Y 5100 0 500 0 0 0 0 0 -5600 信用卡 0" at bounding box center [504, 228] width 795 height 21
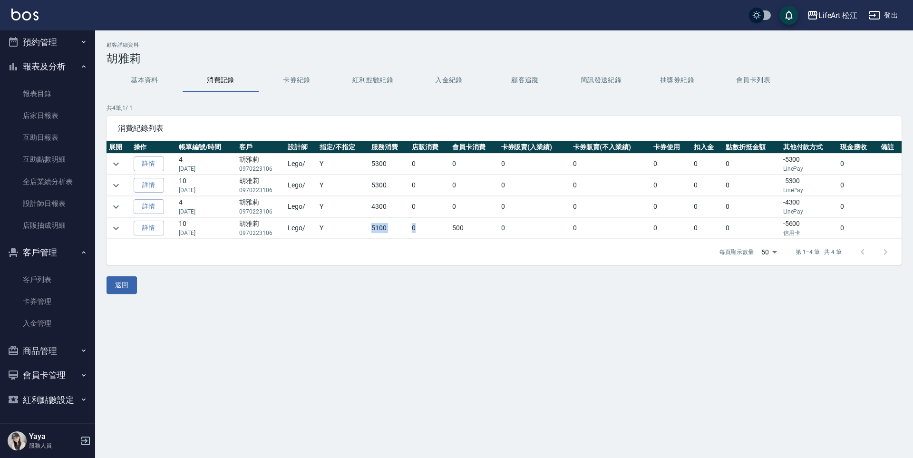
click at [431, 227] on td "0" at bounding box center [429, 228] width 40 height 21
click at [430, 227] on td "0" at bounding box center [429, 228] width 40 height 21
drag, startPoint x: 453, startPoint y: 228, endPoint x: 474, endPoint y: 225, distance: 21.2
click at [474, 225] on td "500" at bounding box center [474, 228] width 49 height 21
click at [155, 230] on link "詳情" at bounding box center [149, 228] width 30 height 15
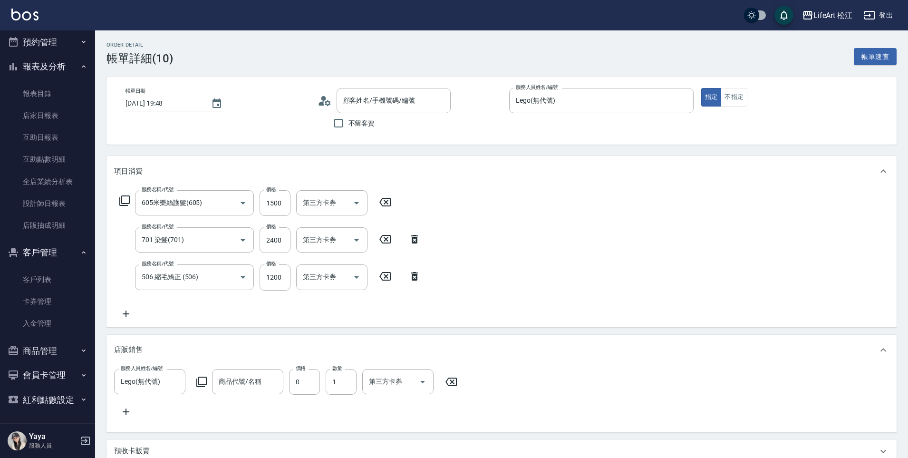
type input "[DATE] 19:48"
type input "Lego(無代號)"
type input "10"
type input "設計師原本客人"
type input "605米樂絲護髮(605)"
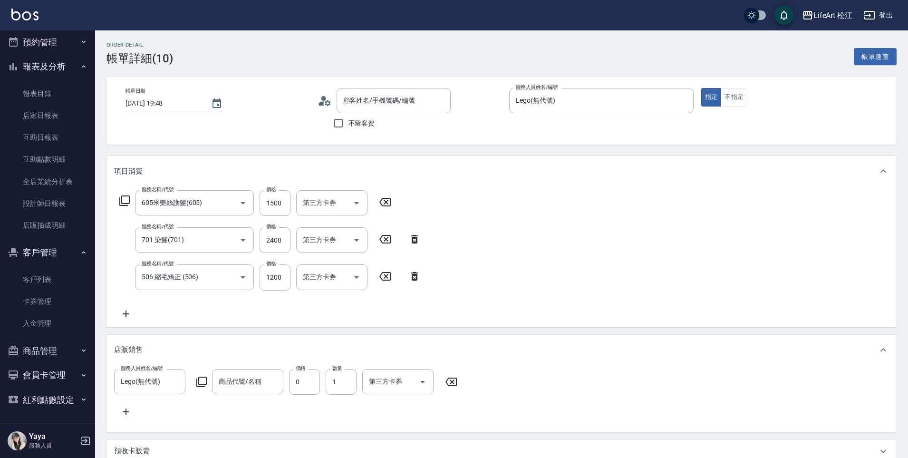
type input "701 染髮(701)"
type input "506 縮毛矯正 (506)"
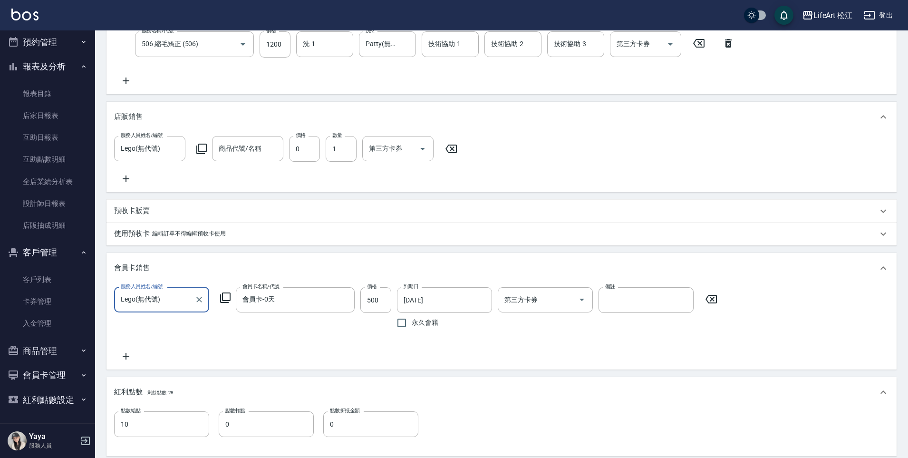
type input "[PERSON_NAME]/0970223106/"
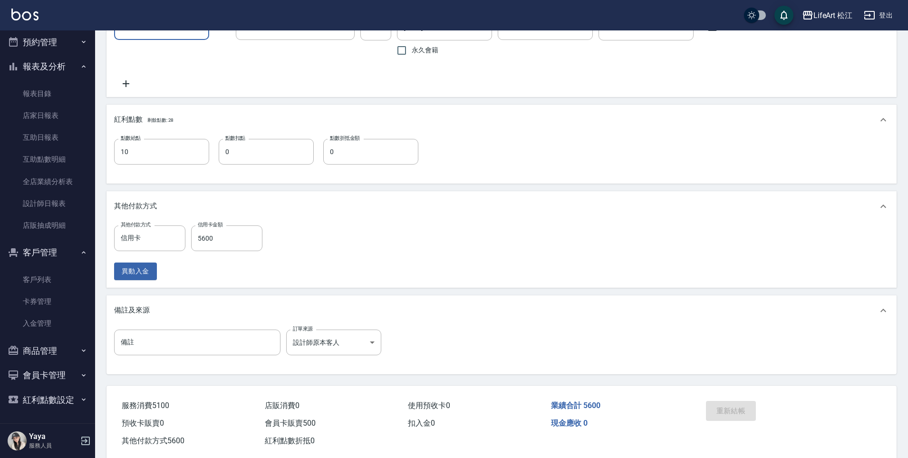
scroll to position [542, 0]
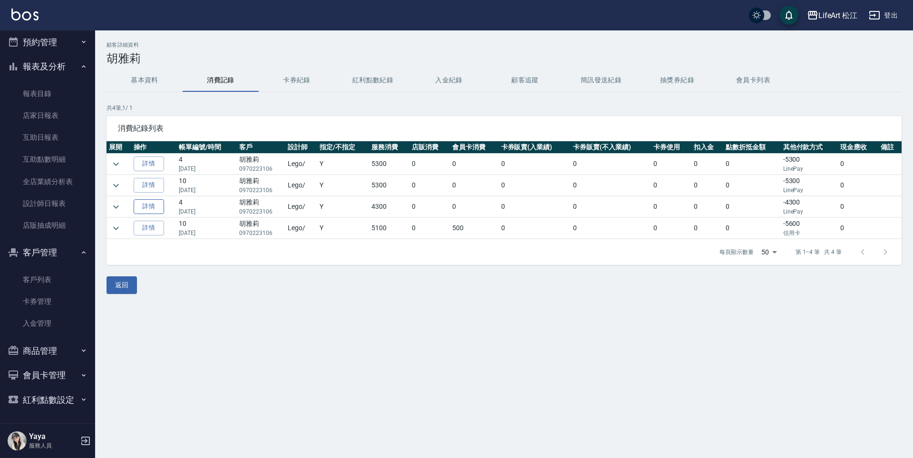
click at [150, 209] on link "詳情" at bounding box center [149, 206] width 30 height 15
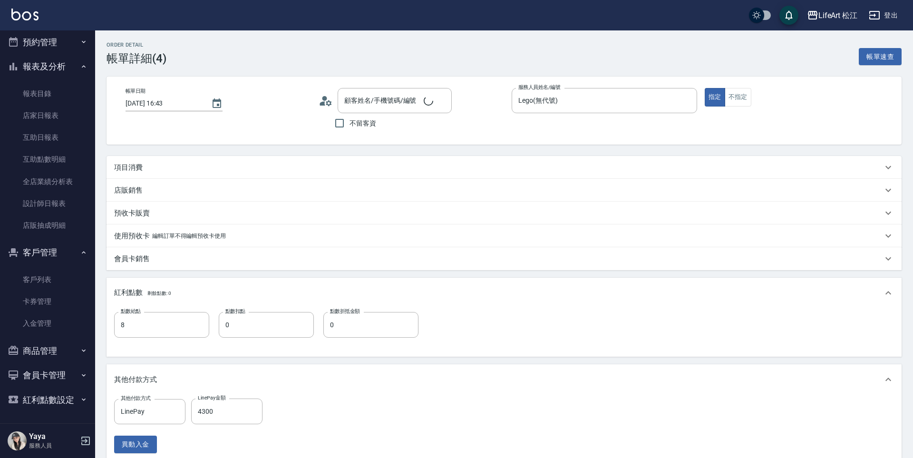
type input "[DATE] 16:43"
type input "Lego(無代號)"
type input "8"
type input "設計師原本客人"
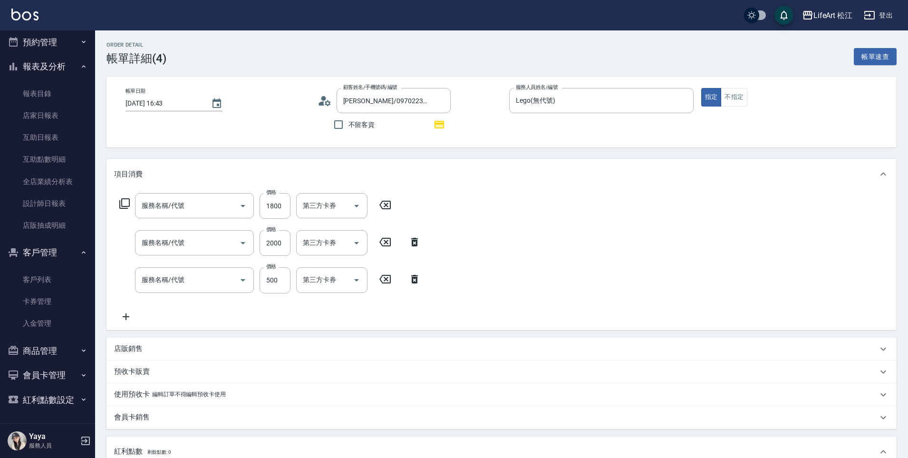
type input "[PERSON_NAME]/0970223106/"
type input "607極光蘊護髮(607)"
type input "701 染髮(701)"
type input "基礎髮浴 (101)"
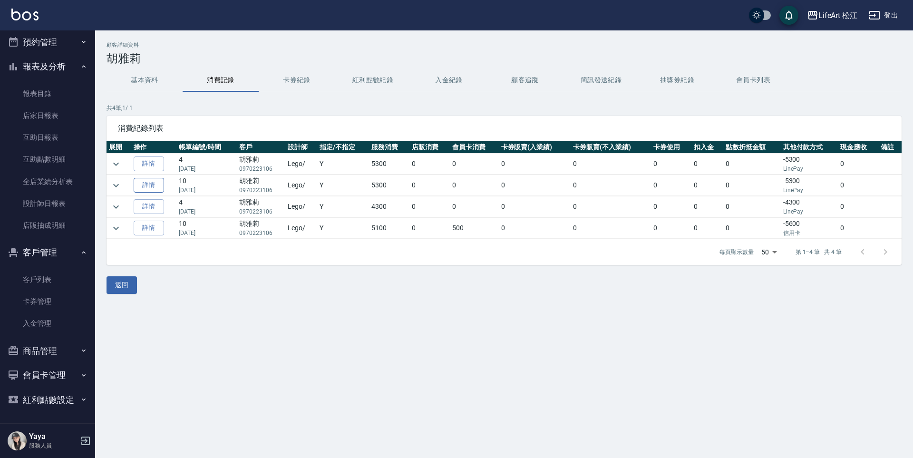
click at [152, 183] on link "詳情" at bounding box center [149, 185] width 30 height 15
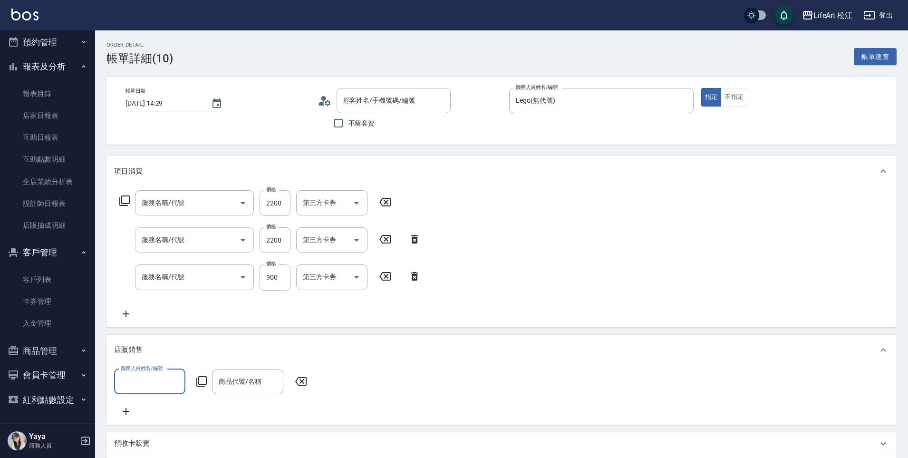
type input "[DATE] 14:29"
type input "Lego(無代號)"
type input "10"
type input "設計師原本客人"
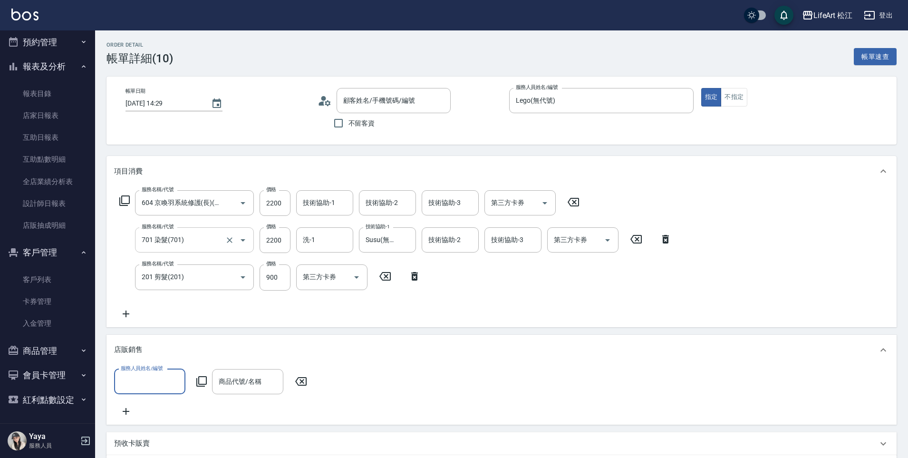
type input "604 京喚羽系統修護(長)(604)"
type input "701 染髮(701)"
type input "201 剪髮(201)"
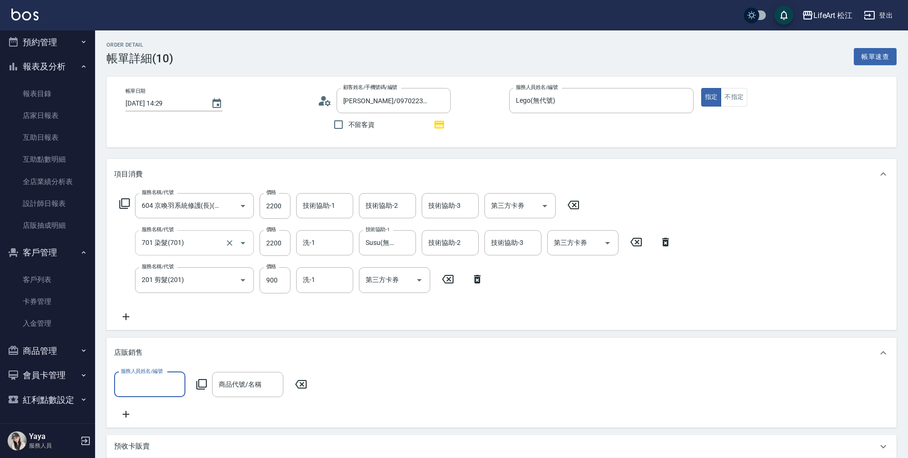
type input "[PERSON_NAME]/0970223106/"
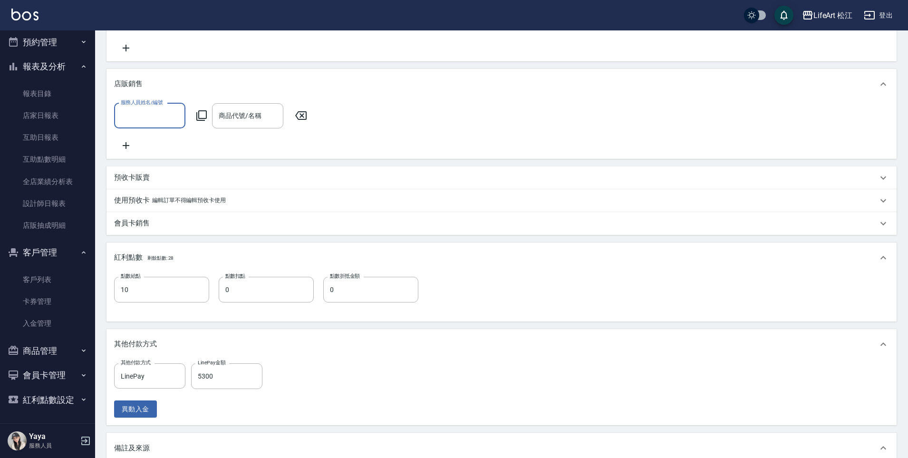
scroll to position [271, 0]
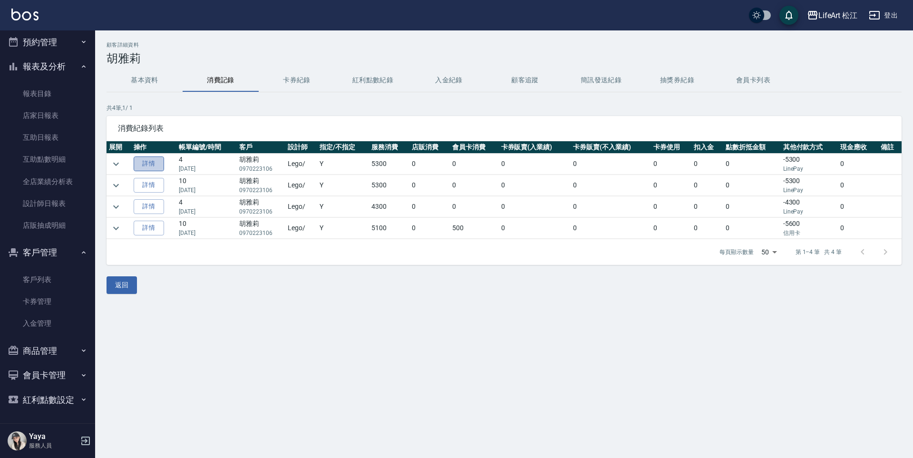
click at [152, 167] on link "詳情" at bounding box center [149, 163] width 30 height 15
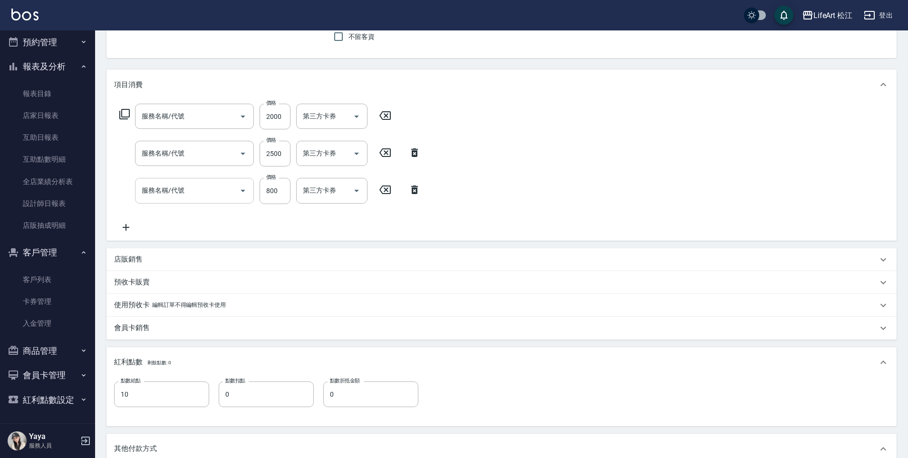
type input "[DATE] 19:47"
type input "Lego(無代號)"
type input "10"
type input "設計師個人line@"
type input "701 染髮(701)"
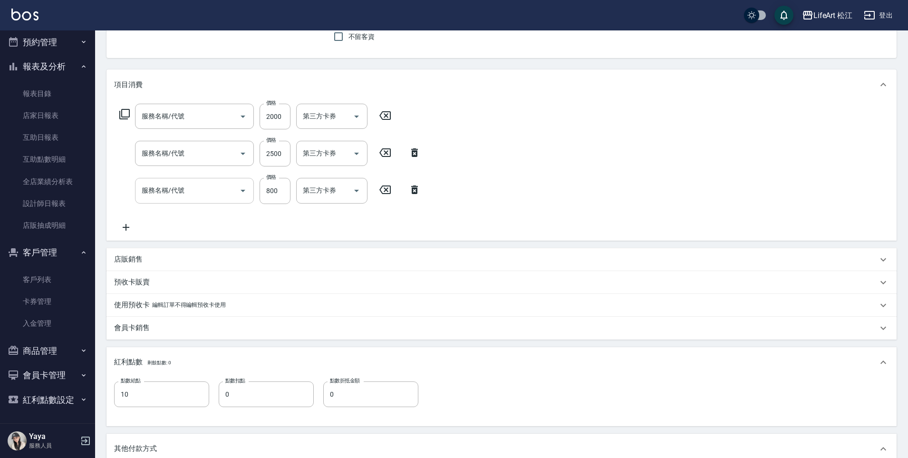
type input "506 縮毛矯正 (506)"
type input "201 剪髮(201)"
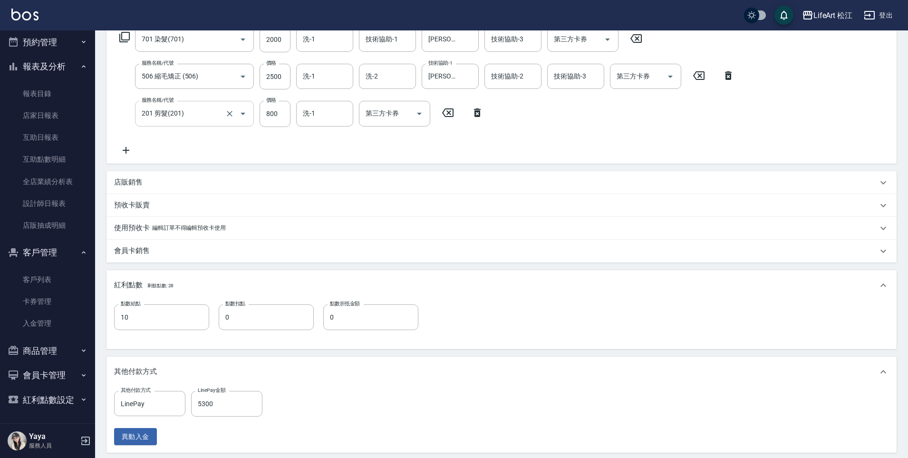
type input "[PERSON_NAME]/0970223106/"
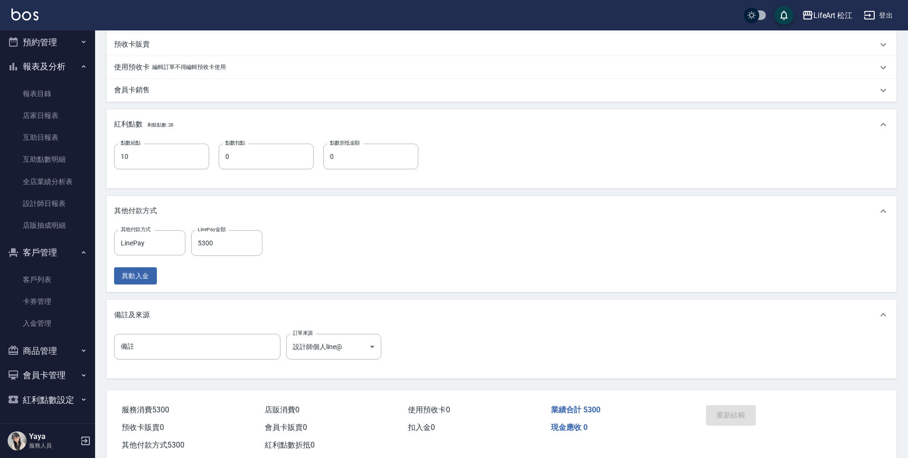
scroll to position [350, 0]
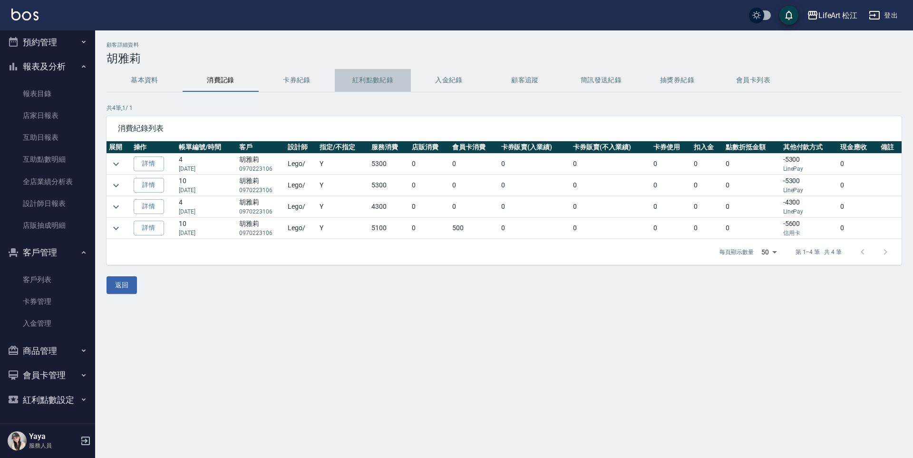
click at [363, 80] on button "紅利點數紀錄" at bounding box center [373, 80] width 76 height 23
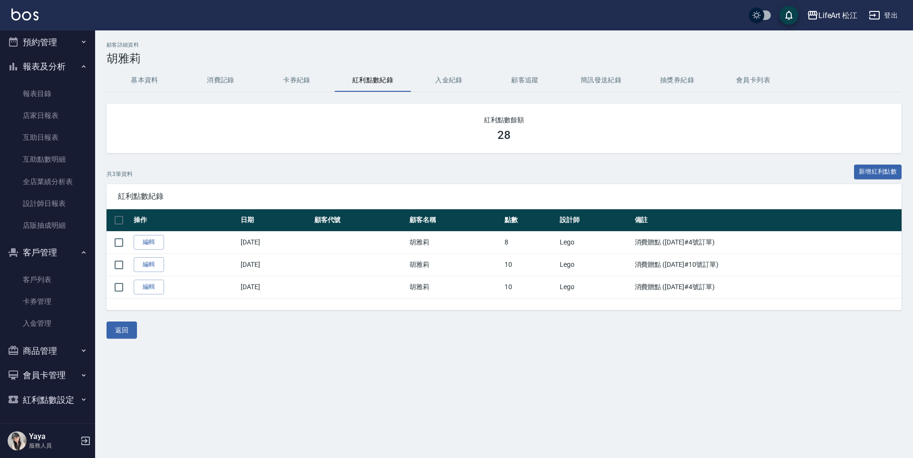
click at [224, 79] on button "消費記錄" at bounding box center [221, 80] width 76 height 23
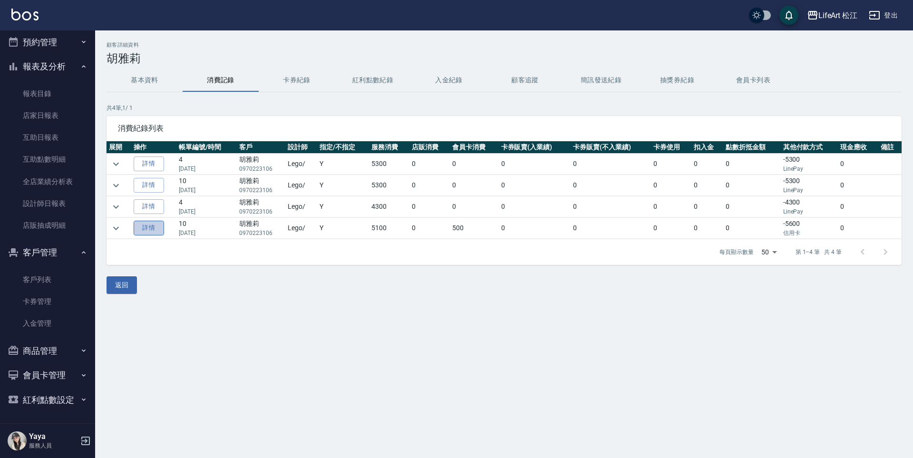
click at [153, 230] on link "詳情" at bounding box center [149, 228] width 30 height 15
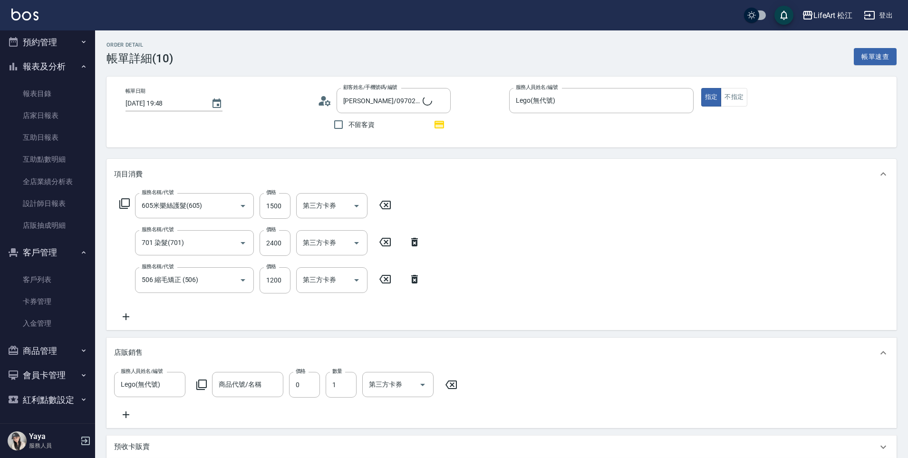
scroll to position [313, 0]
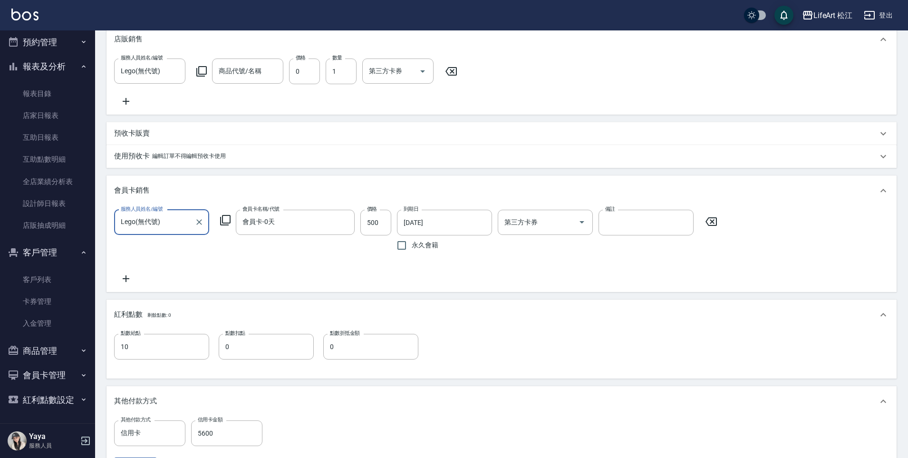
type input "[PERSON_NAME]/0970223106/"
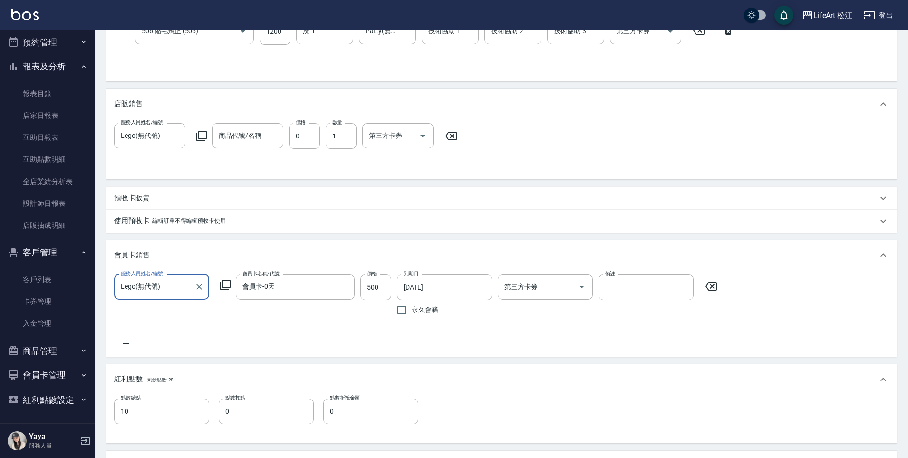
scroll to position [247, 0]
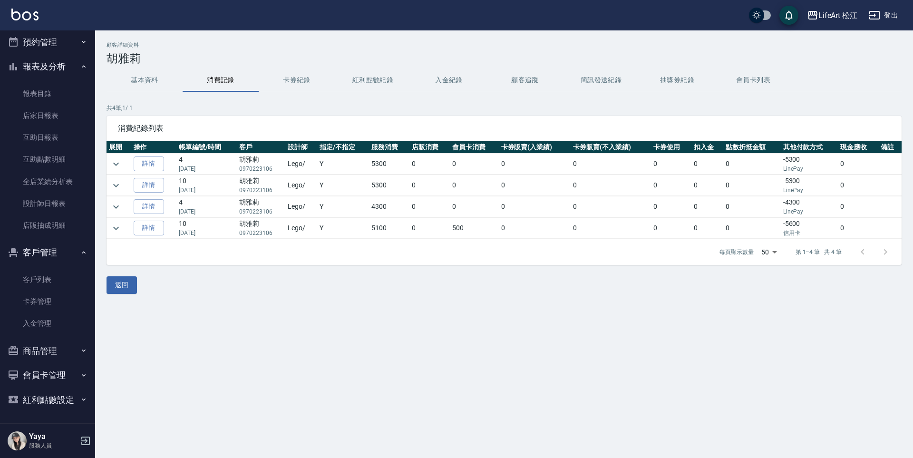
click at [366, 81] on button "紅利點數紀錄" at bounding box center [373, 80] width 76 height 23
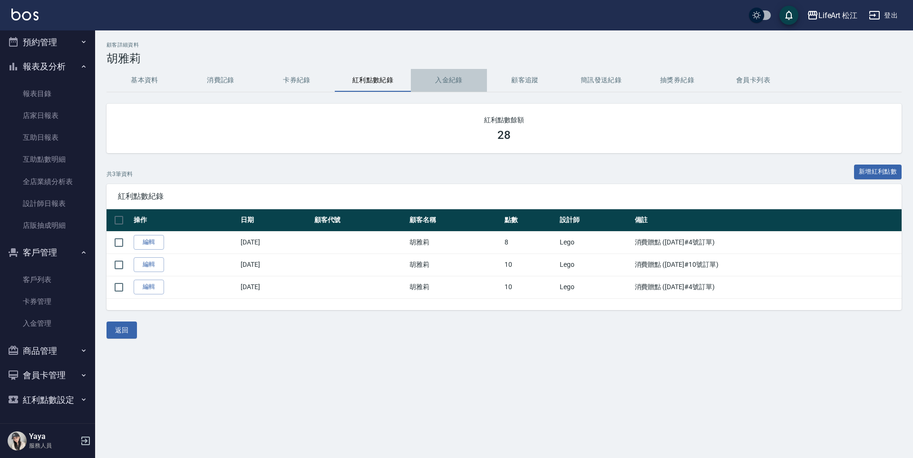
click at [445, 75] on button "入金紀錄" at bounding box center [449, 80] width 76 height 23
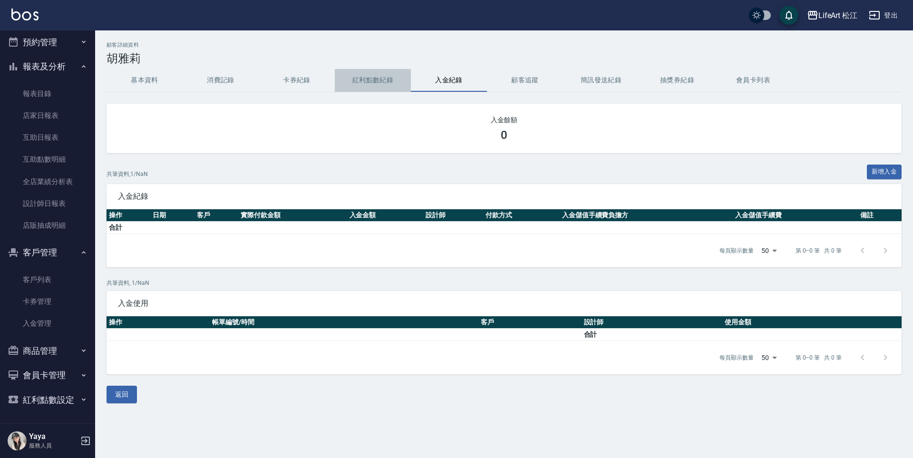
click at [366, 79] on button "紅利點數紀錄" at bounding box center [373, 80] width 76 height 23
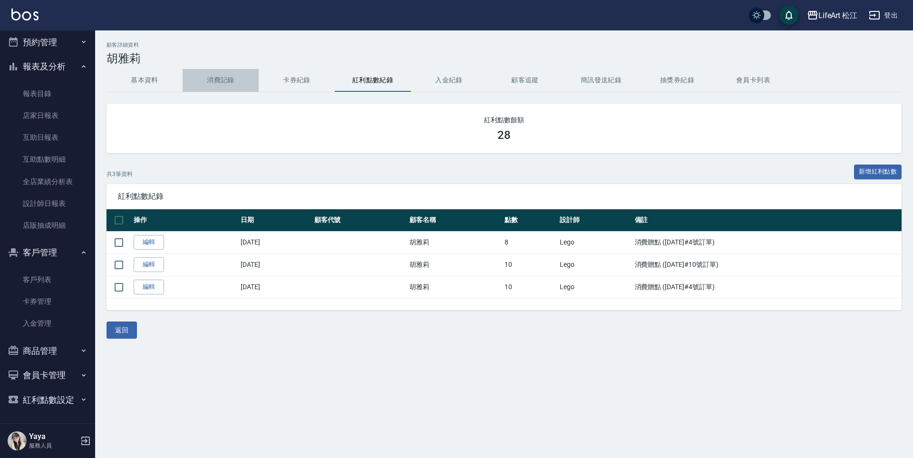
click at [227, 79] on button "消費記錄" at bounding box center [221, 80] width 76 height 23
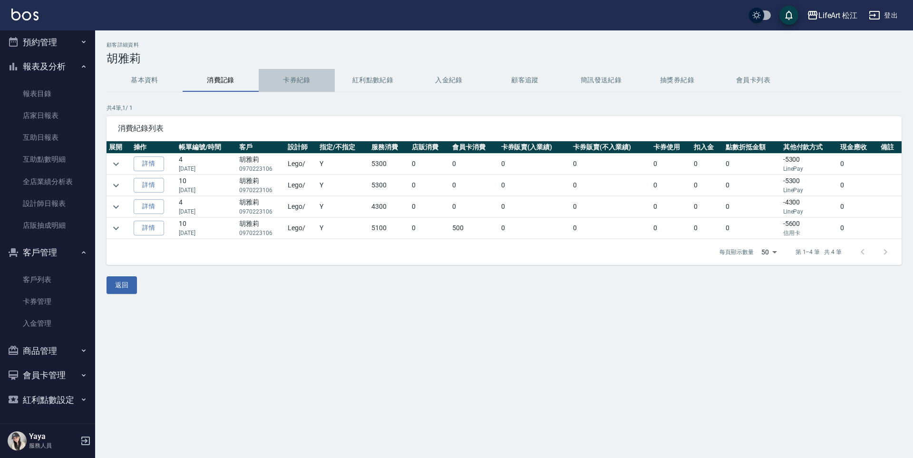
click at [293, 78] on button "卡券紀錄" at bounding box center [297, 80] width 76 height 23
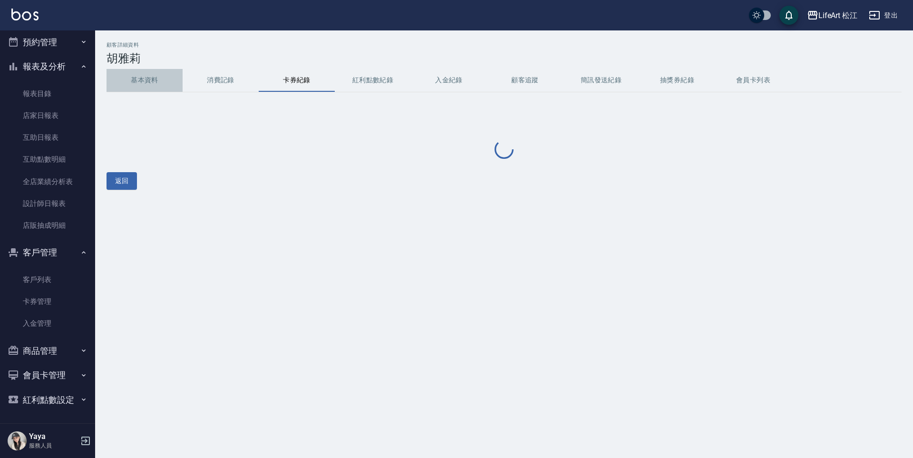
click at [165, 79] on button "基本資料" at bounding box center [145, 80] width 76 height 23
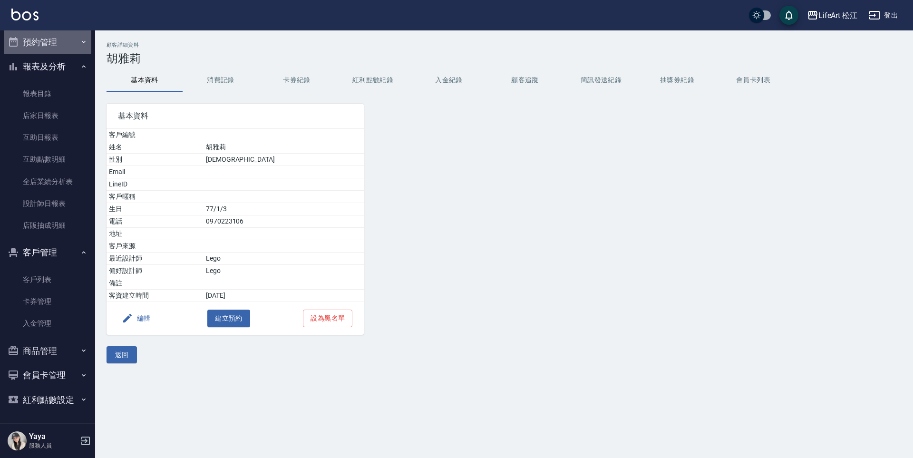
click at [69, 44] on button "預約管理" at bounding box center [47, 42] width 87 height 25
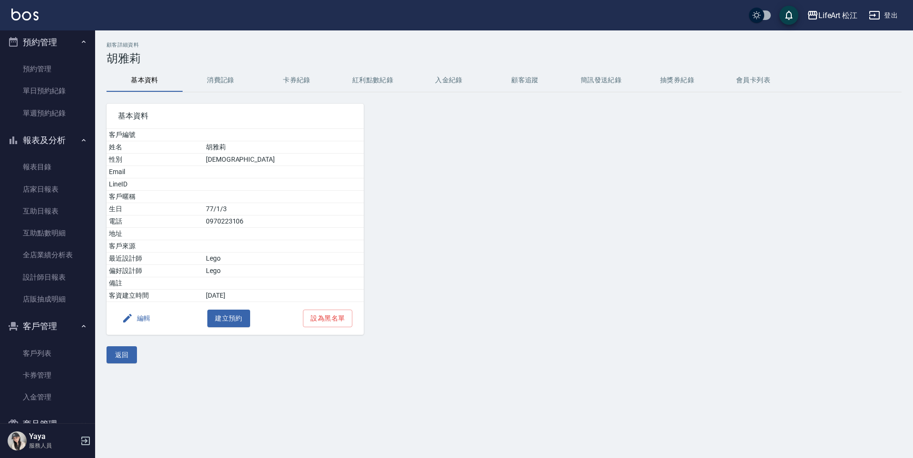
click at [80, 48] on button "預約管理" at bounding box center [47, 42] width 87 height 25
